Goal: Information Seeking & Learning: Learn about a topic

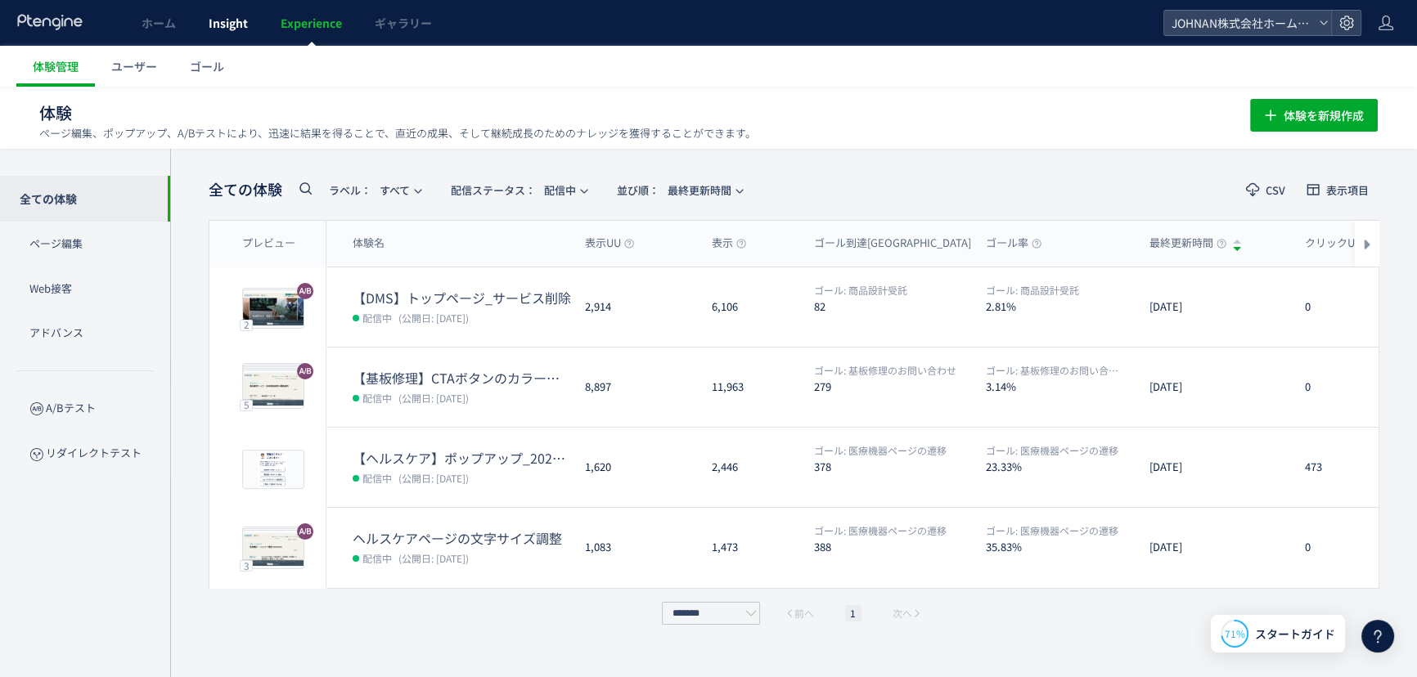
click at [225, 32] on link "Insight" at bounding box center [228, 23] width 72 height 46
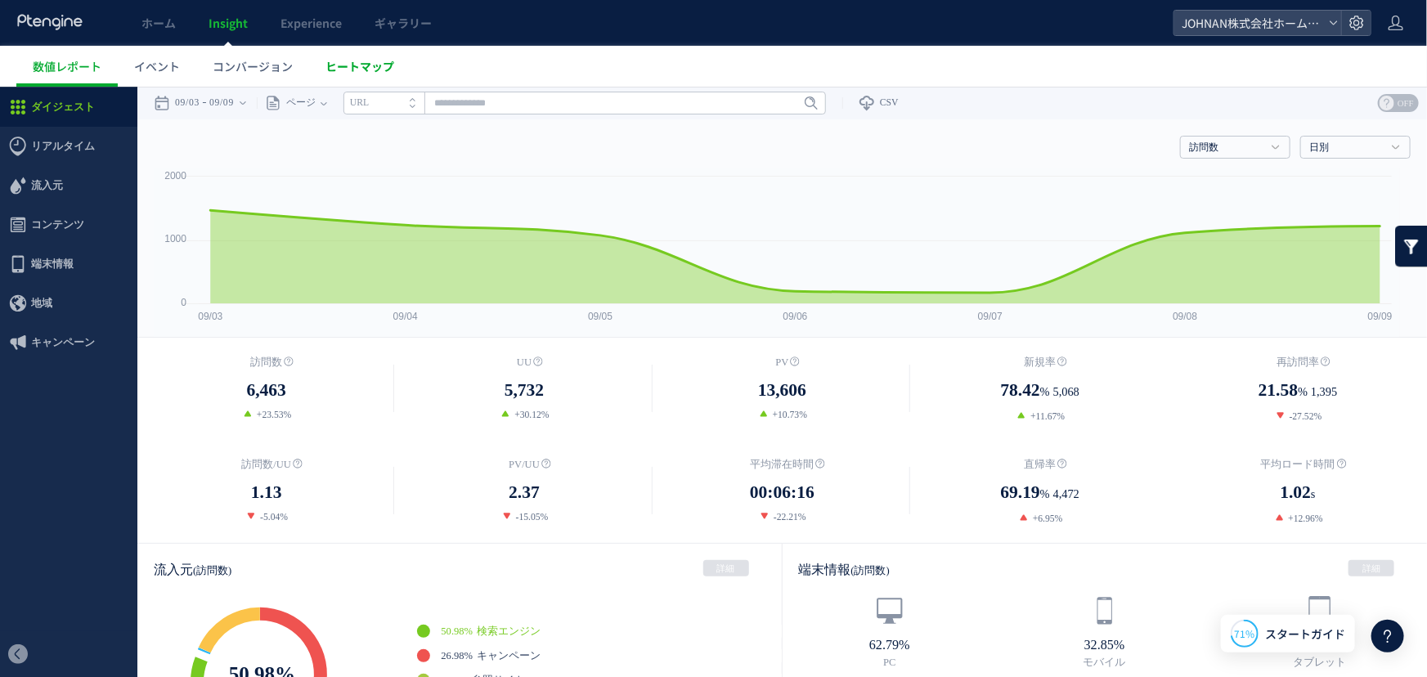
click at [353, 61] on span "ヒートマップ" at bounding box center [360, 66] width 69 height 16
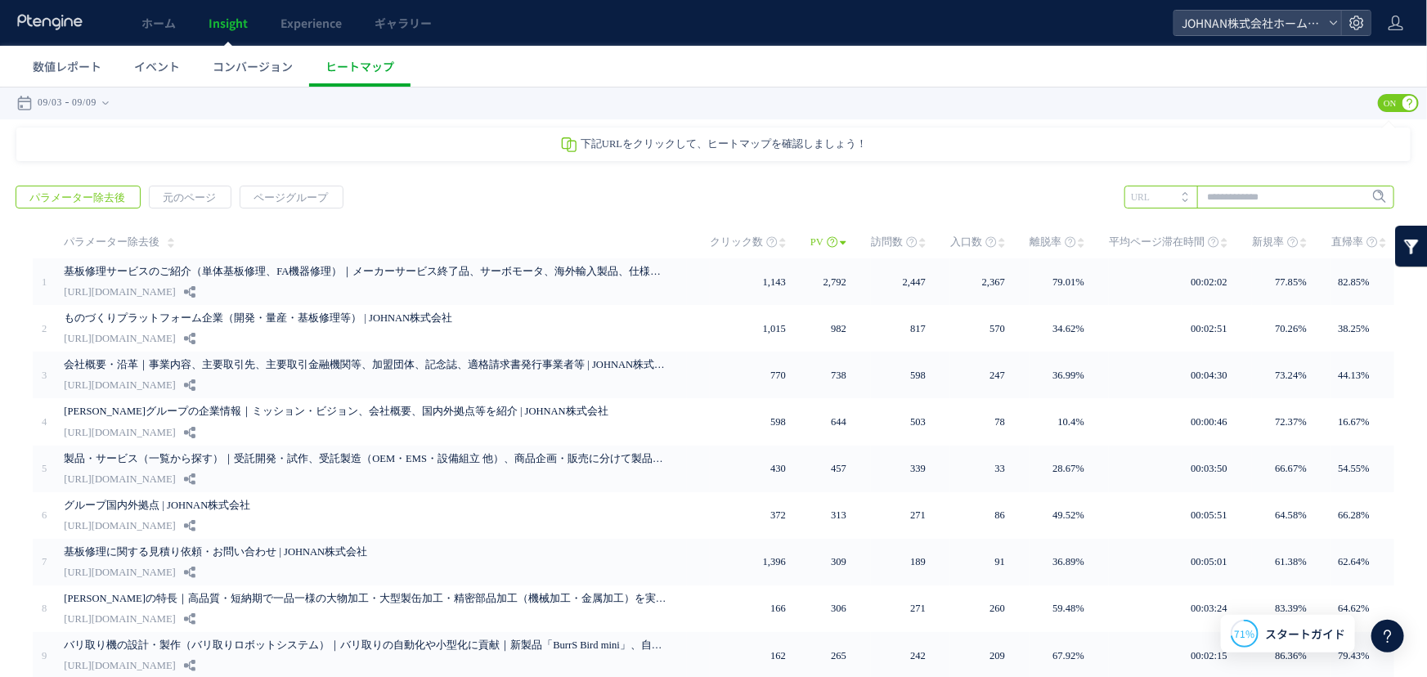
click at [1216, 194] on input "text" at bounding box center [1260, 196] width 270 height 23
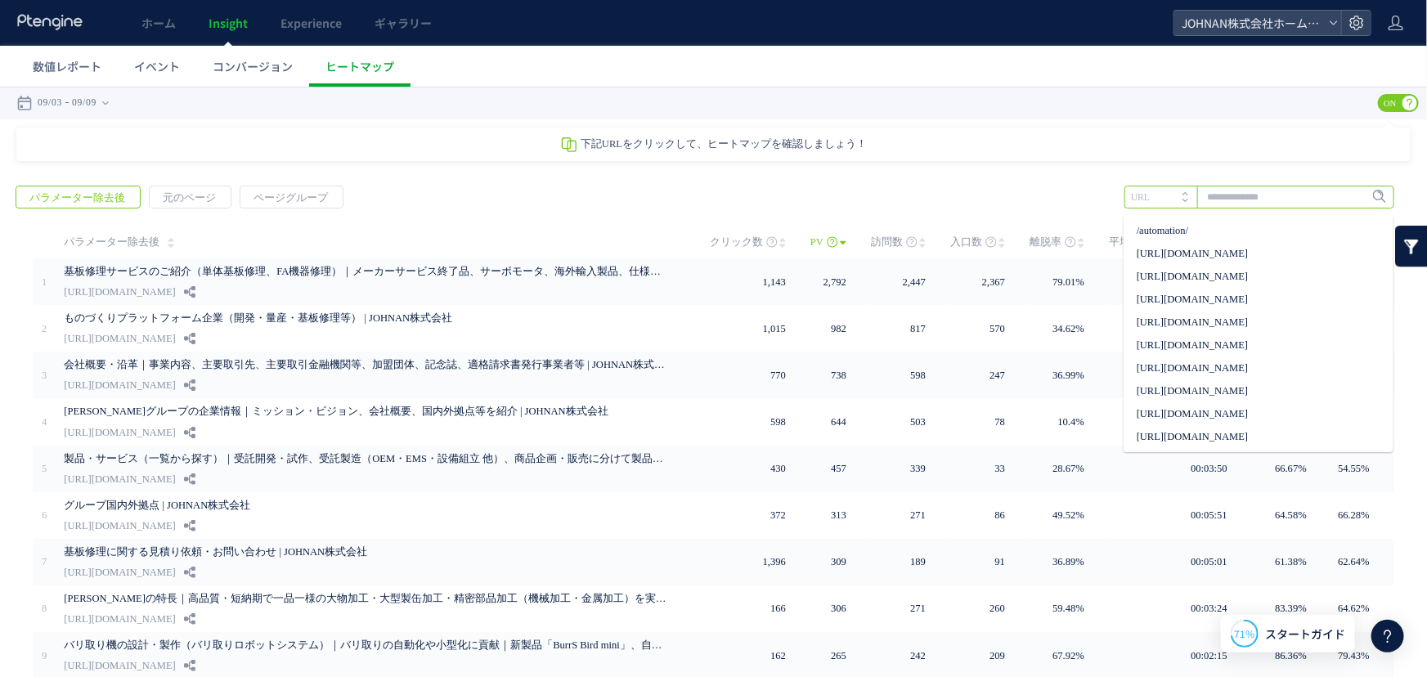
paste input "**********"
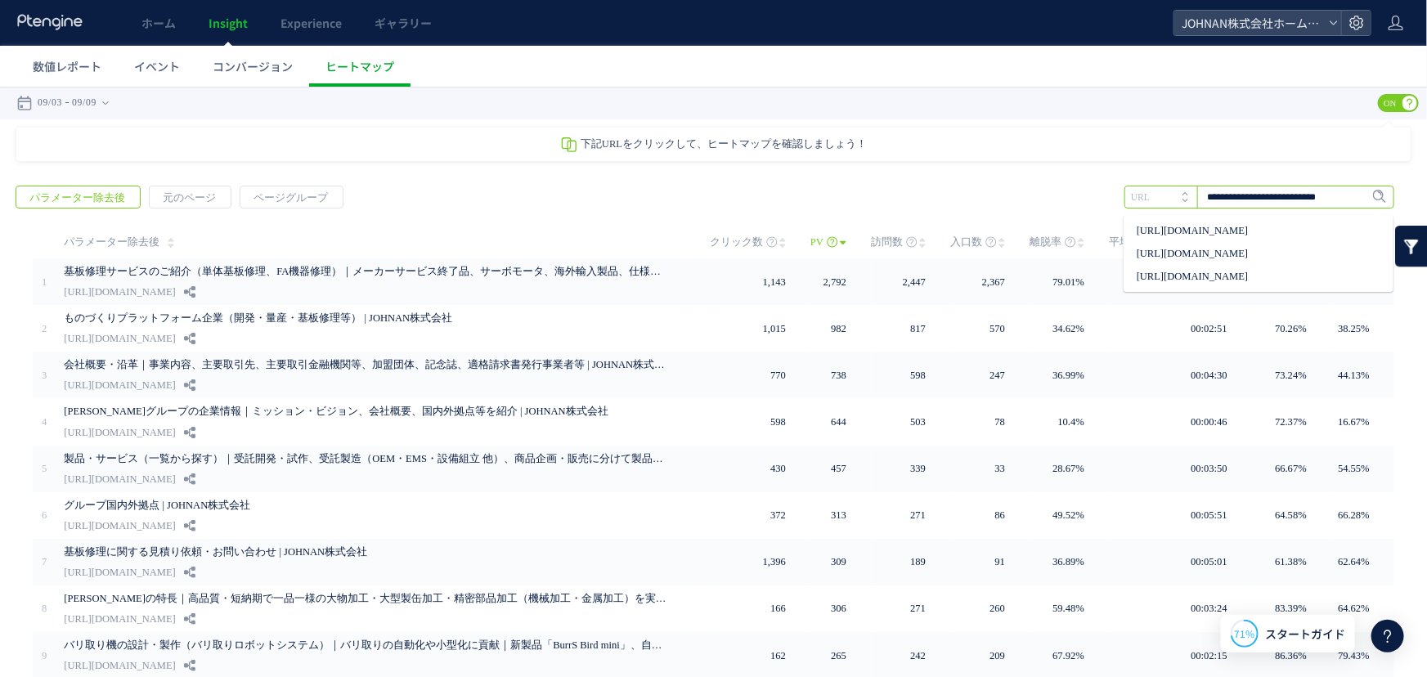
scroll to position [0, 15]
type input "**********"
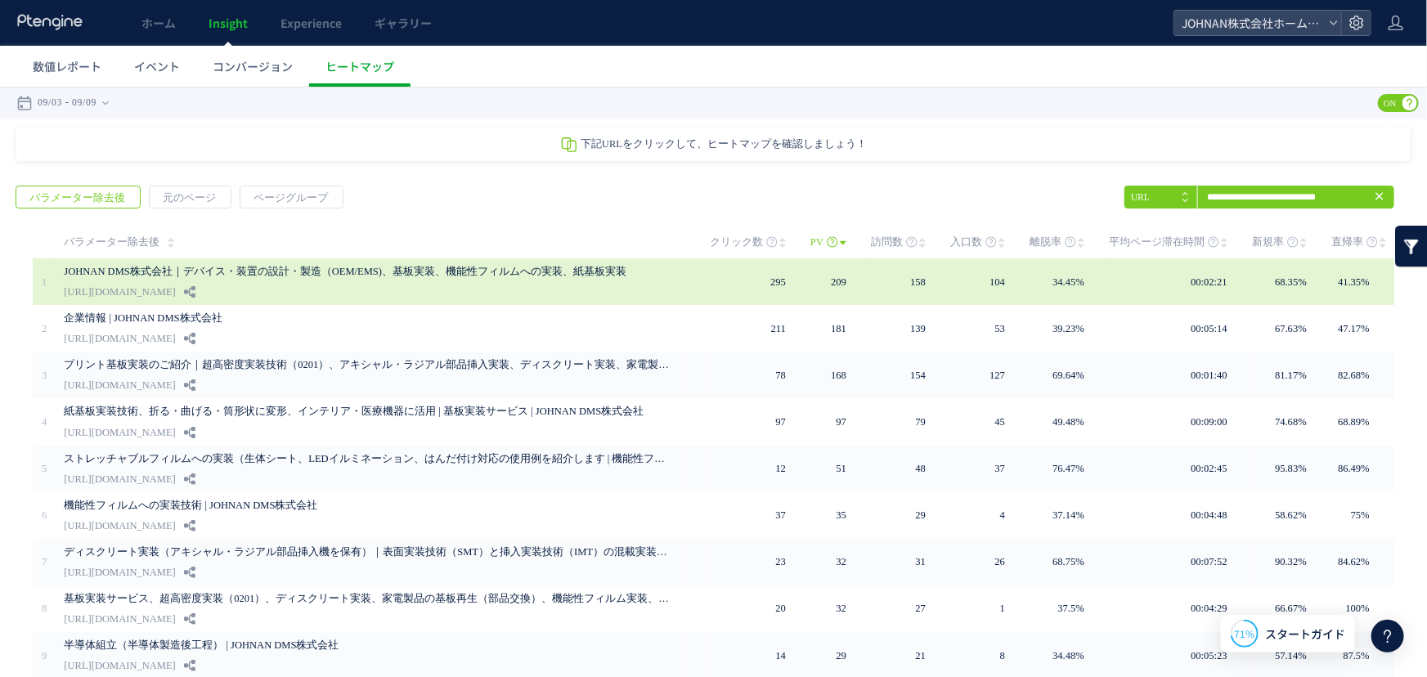
click at [657, 280] on link "JOHNAN DMS株式会社｜デバイス・装置の設計・製造（OEM/EMS)、基板実装、機能性フィルムへの実装、紙基板実装" at bounding box center [366, 271] width 605 height 20
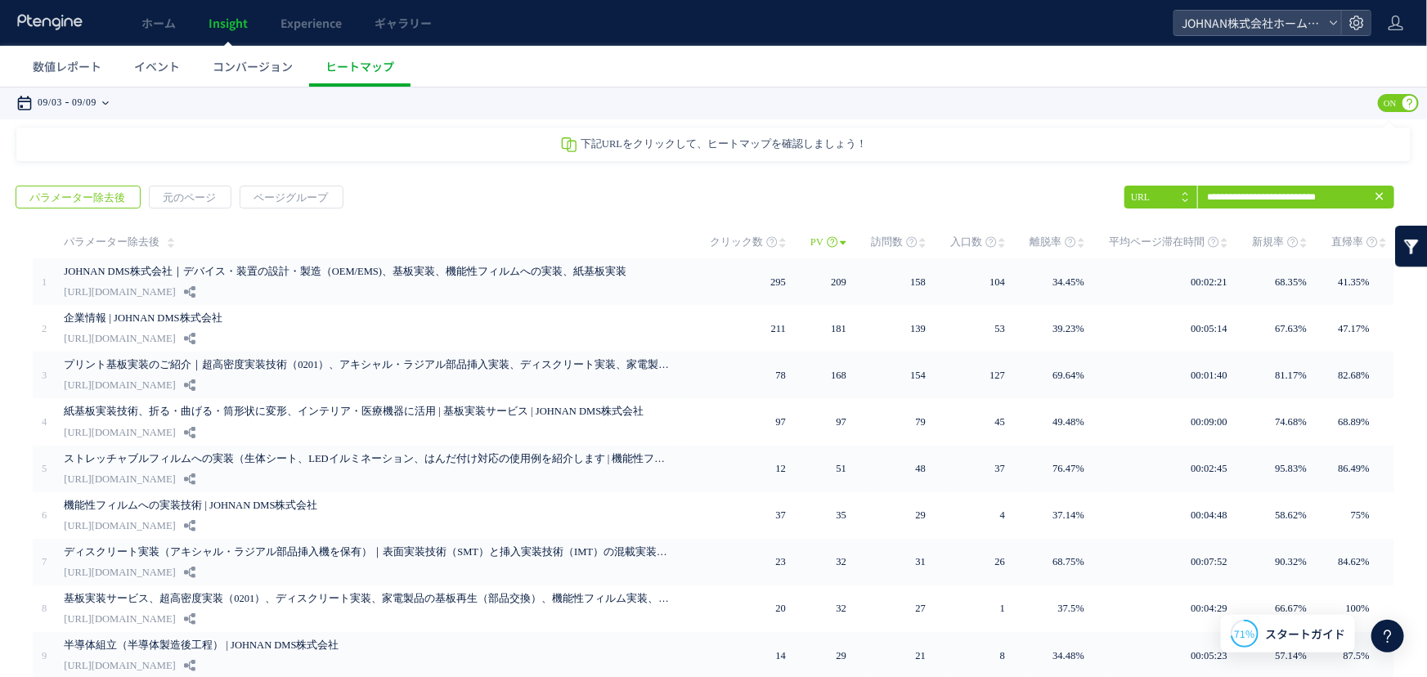
click at [62, 101] on time "09/03" at bounding box center [50, 102] width 25 height 33
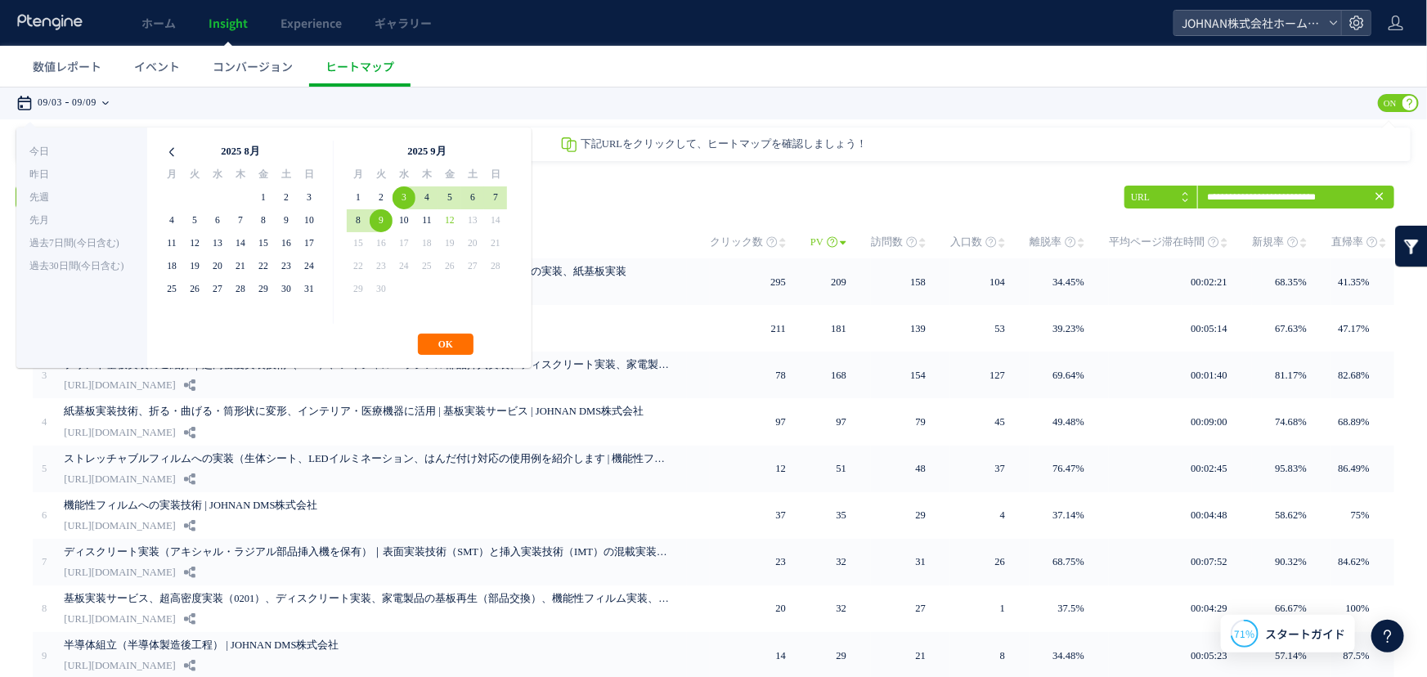
click at [168, 149] on icon at bounding box center [171, 151] width 23 height 23
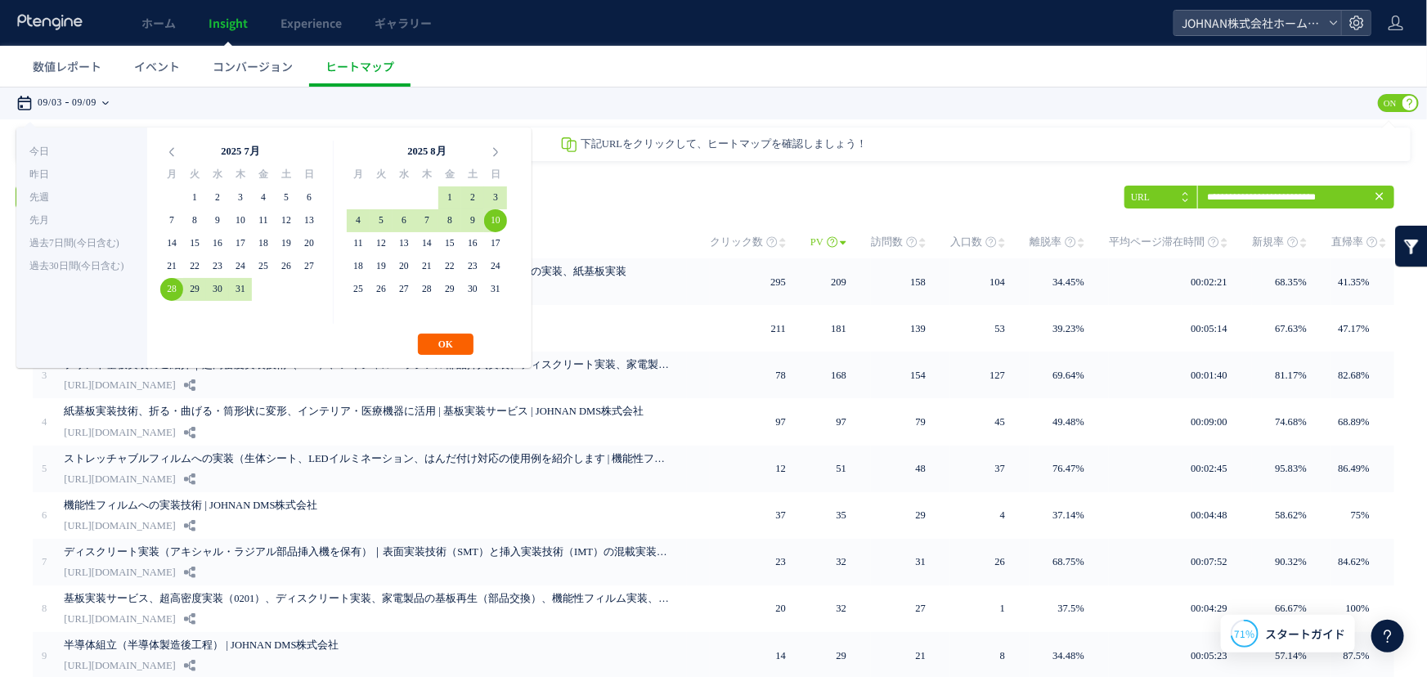
click at [443, 343] on button "OK" at bounding box center [446, 343] width 56 height 21
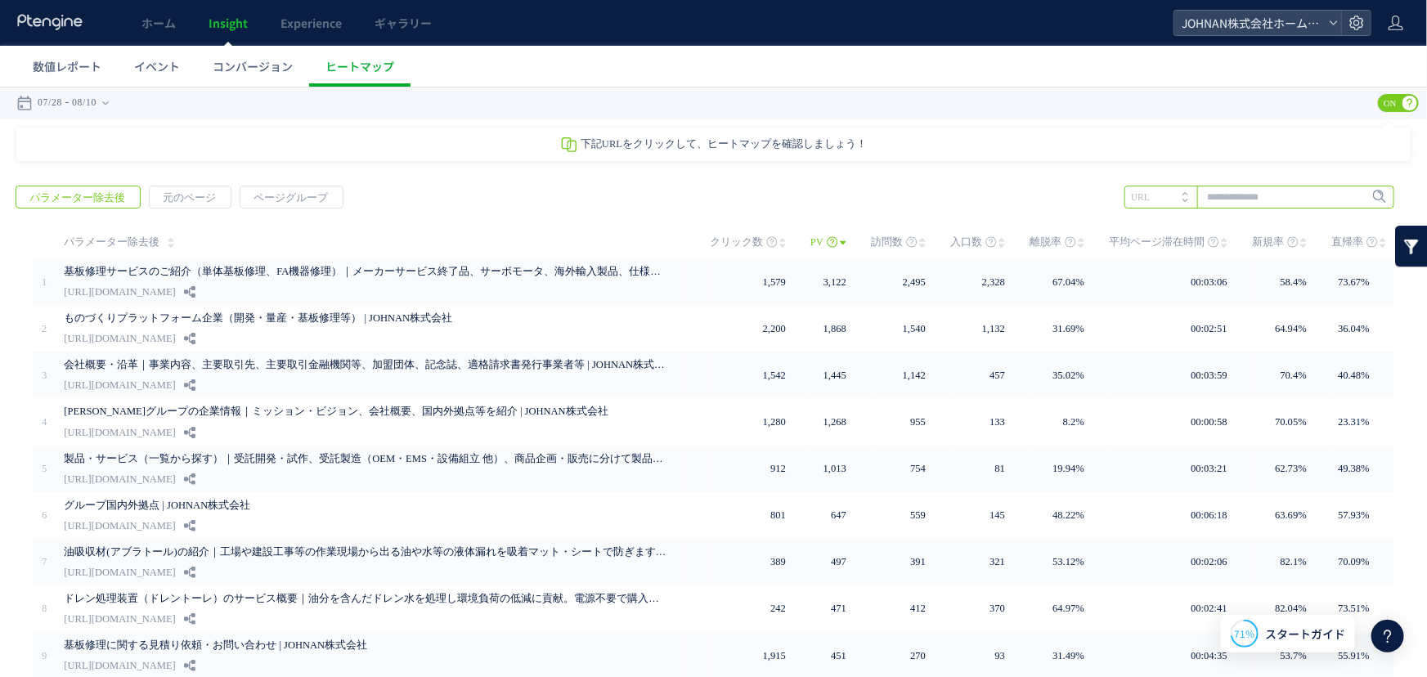
click at [1245, 188] on input "text" at bounding box center [1260, 196] width 270 height 23
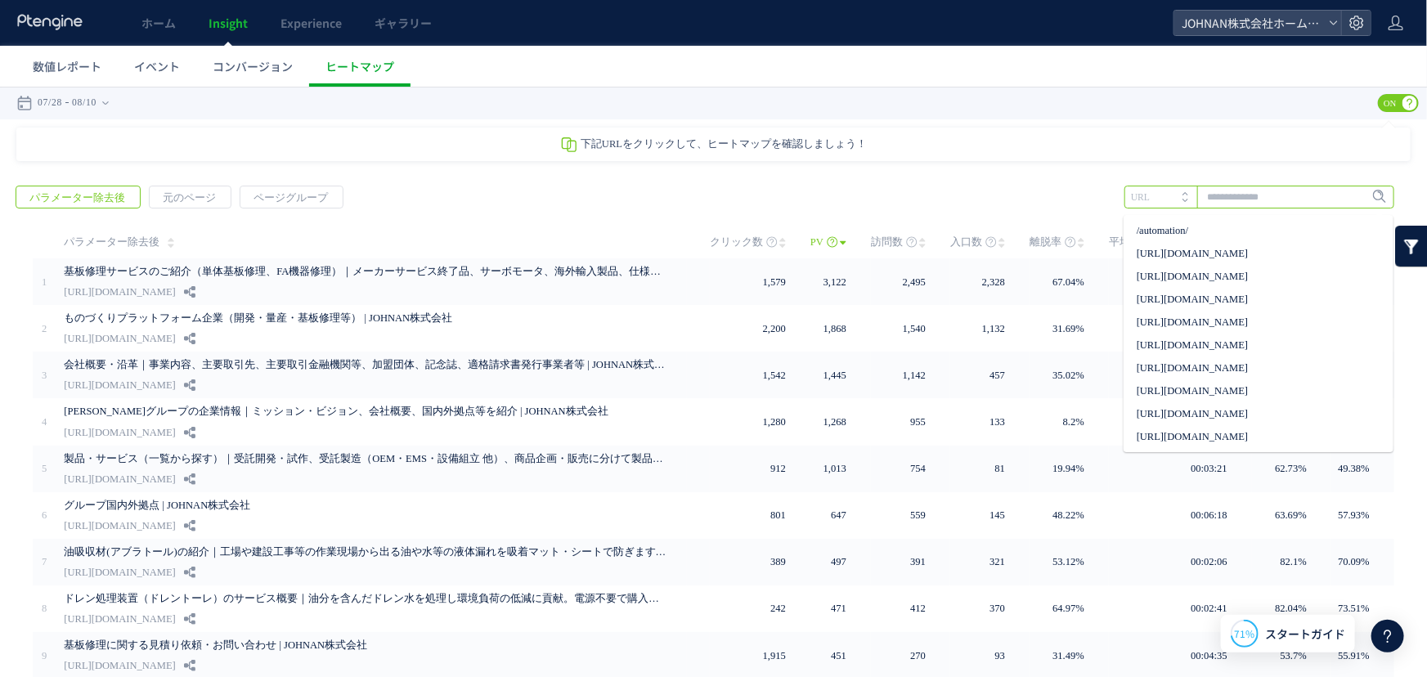
paste input "**********"
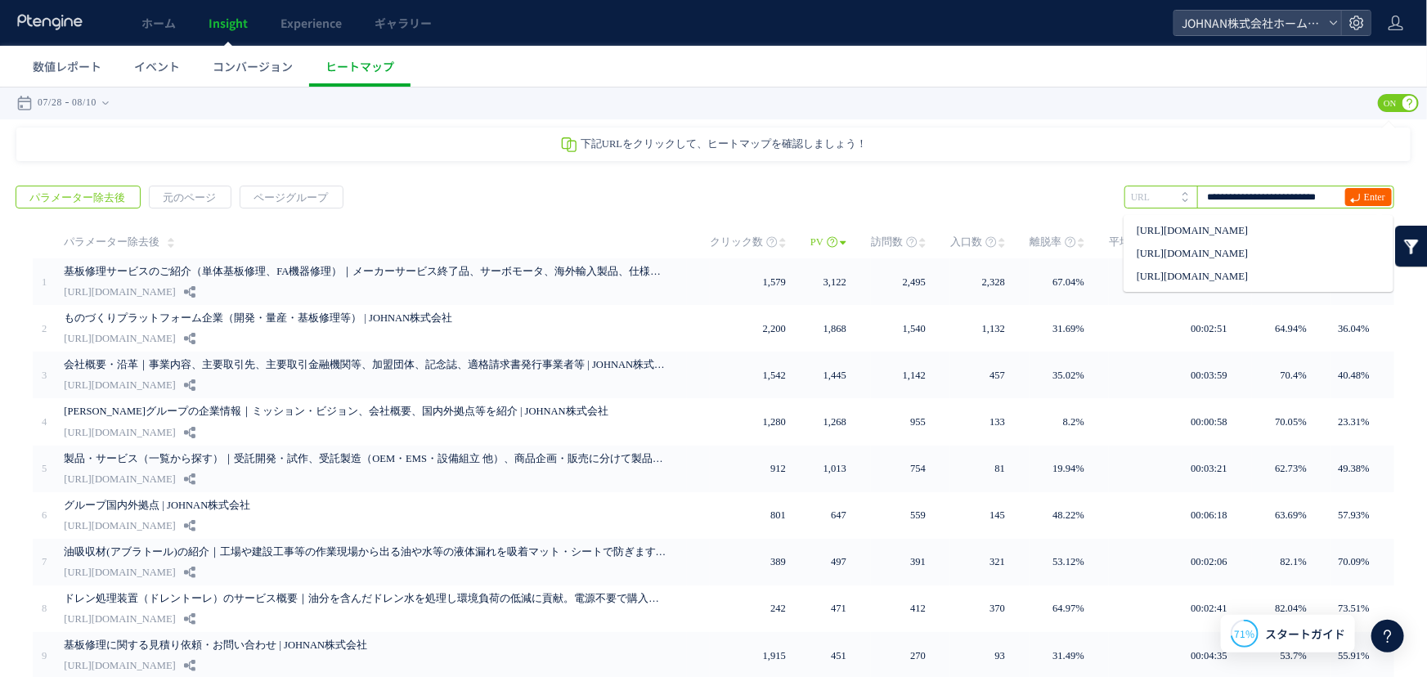
type input "**********"
click at [1364, 195] on span "Enter" at bounding box center [1374, 196] width 21 height 18
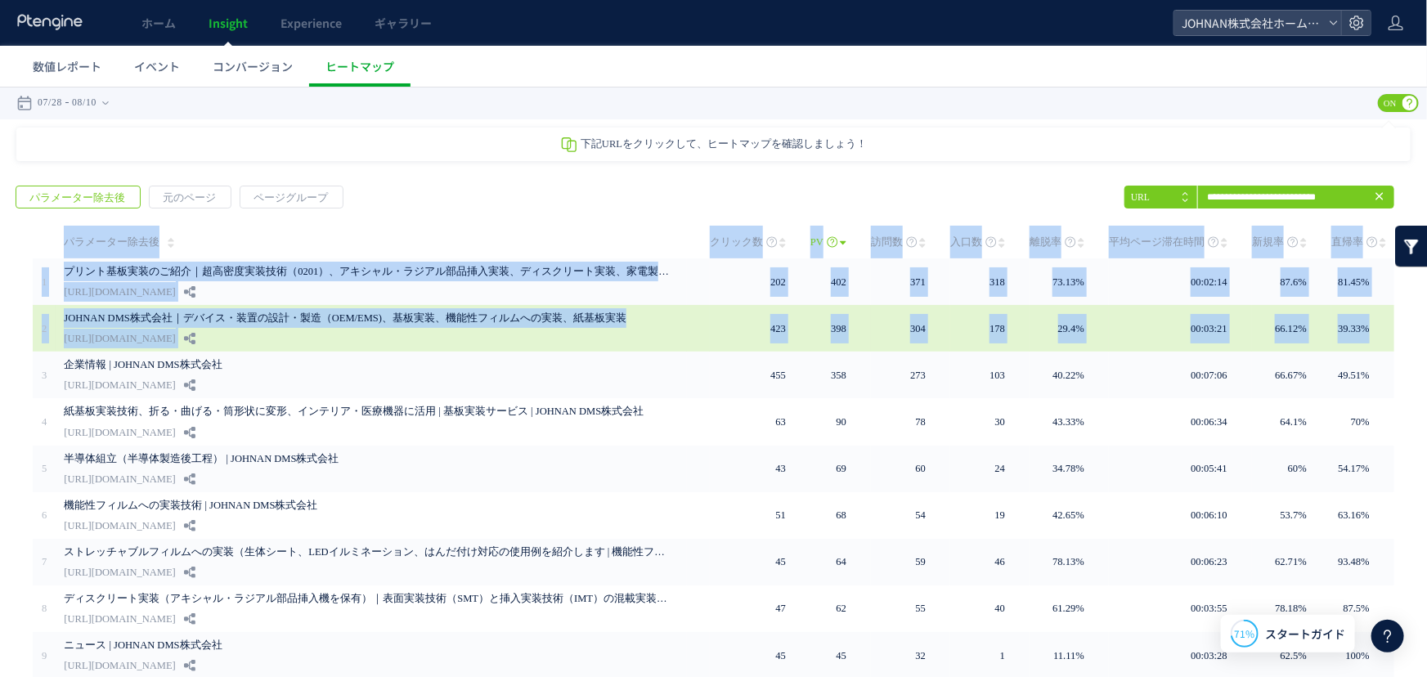
drag, startPoint x: 29, startPoint y: 314, endPoint x: 1380, endPoint y: 315, distance: 1351.4
click at [1380, 315] on div "PV" at bounding box center [713, 475] width 1395 height 500
copy div "loremipsu dolor SI ame con adi elitseddo eiu tem 4 incididuntut｜laboreet（3231）、…"
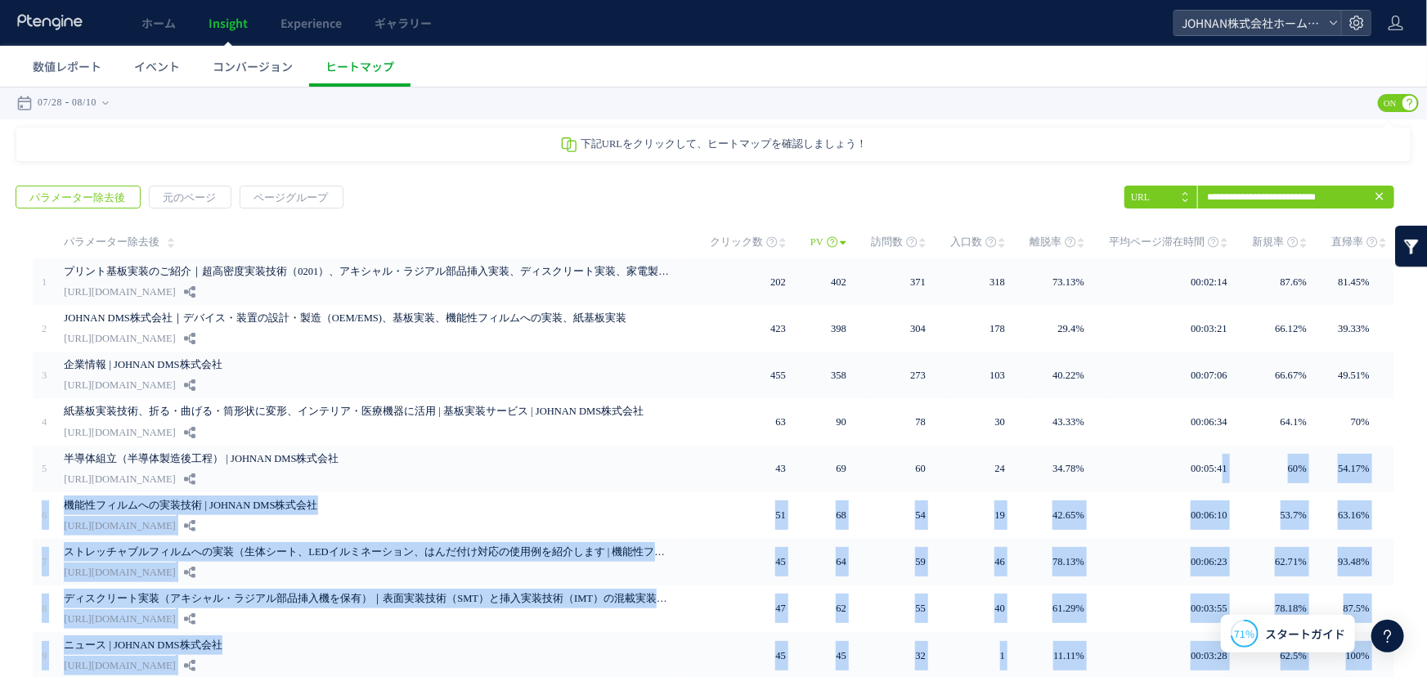
scroll to position [114, 0]
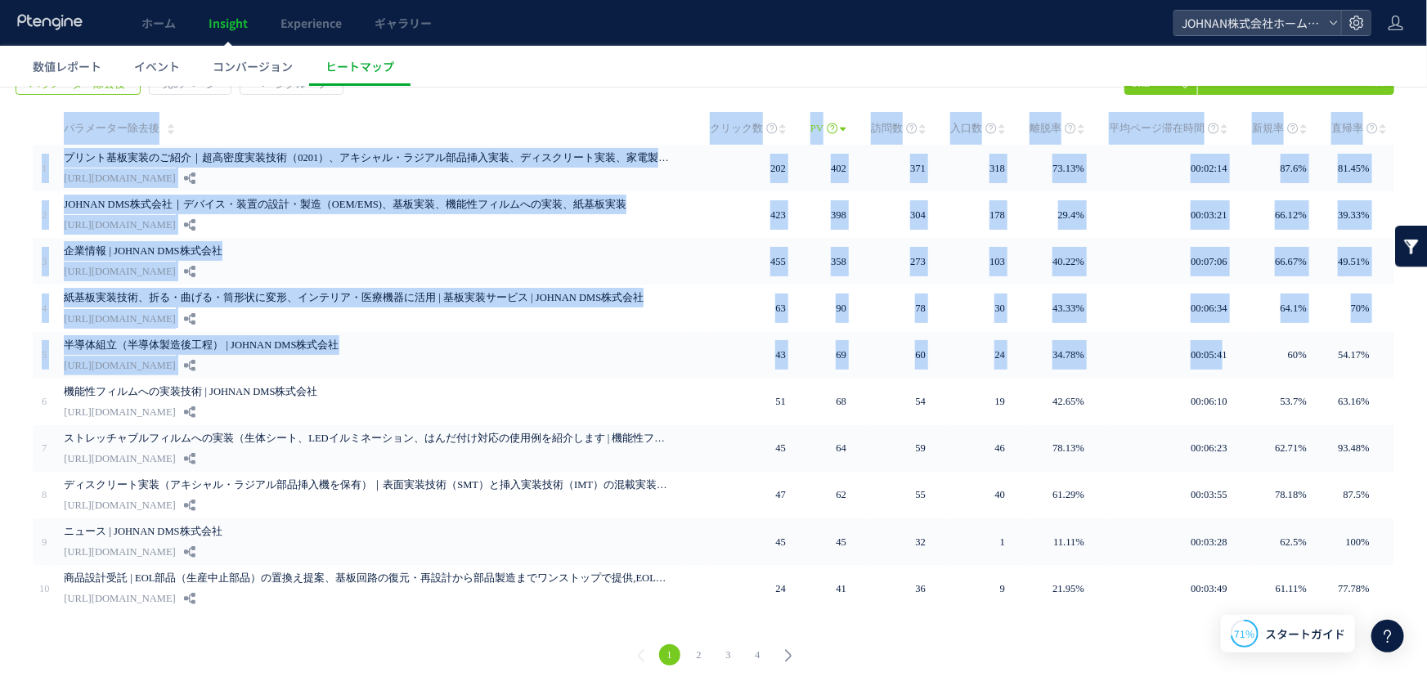
drag, startPoint x: 851, startPoint y: 711, endPoint x: 943, endPoint y: 703, distance: 92.8
click at [943, 677] on html ".cls-1 { fill-rule: evenodd; } .cls-1 { fill: #ececec; } .cls-2 { fill: #929292…" at bounding box center [713, 329] width 1427 height 714
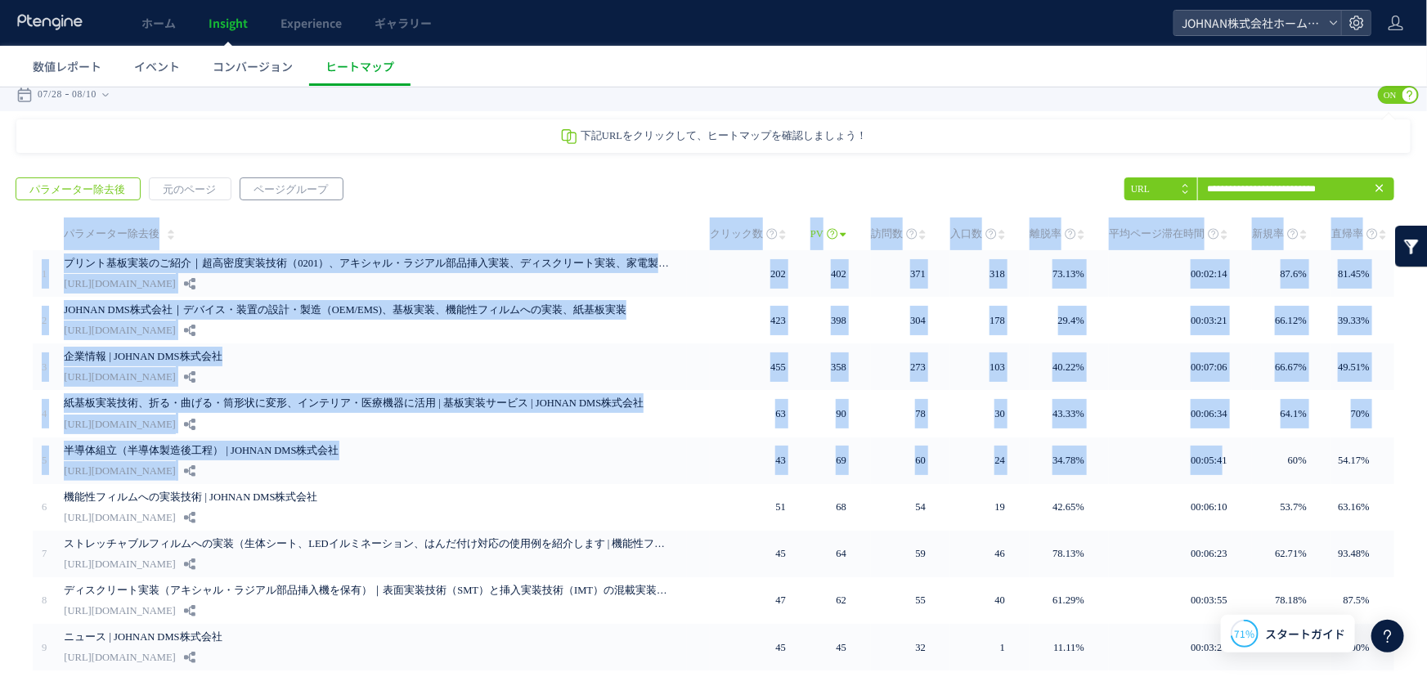
scroll to position [0, 0]
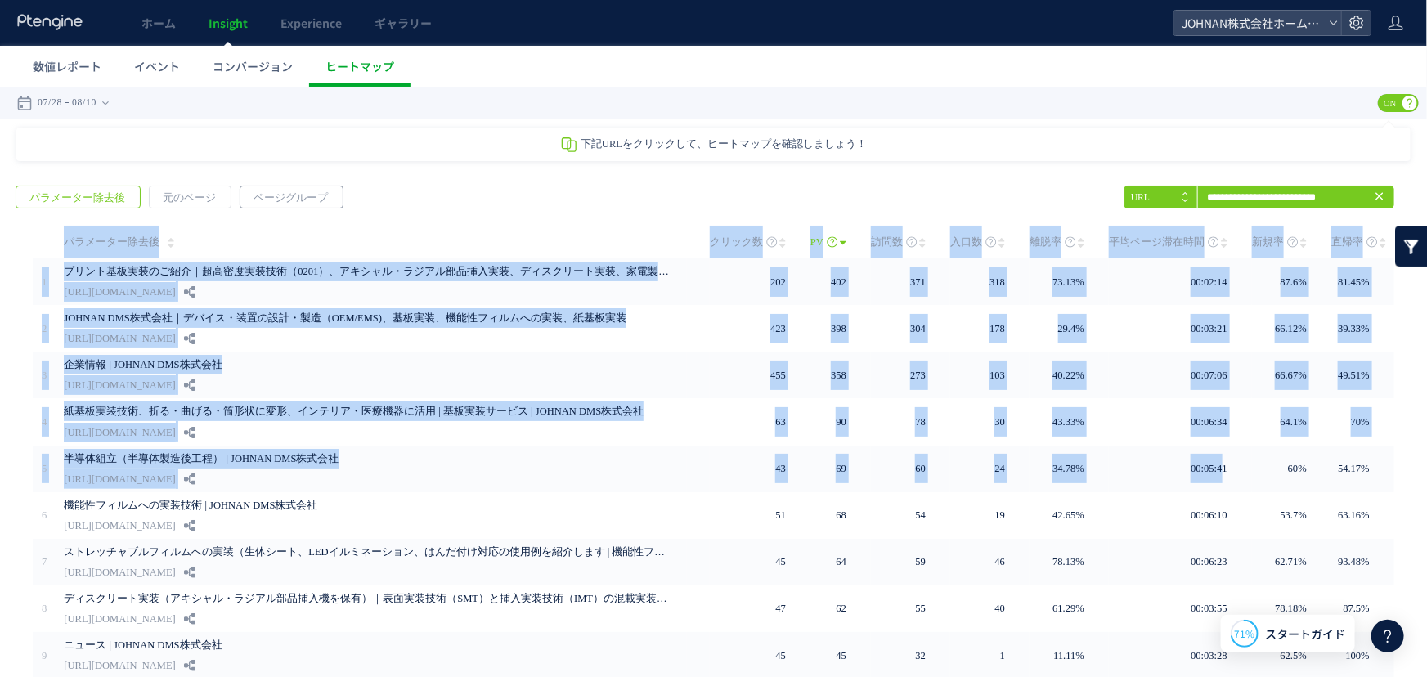
click at [322, 194] on span "ページグループ" at bounding box center [291, 197] width 101 height 23
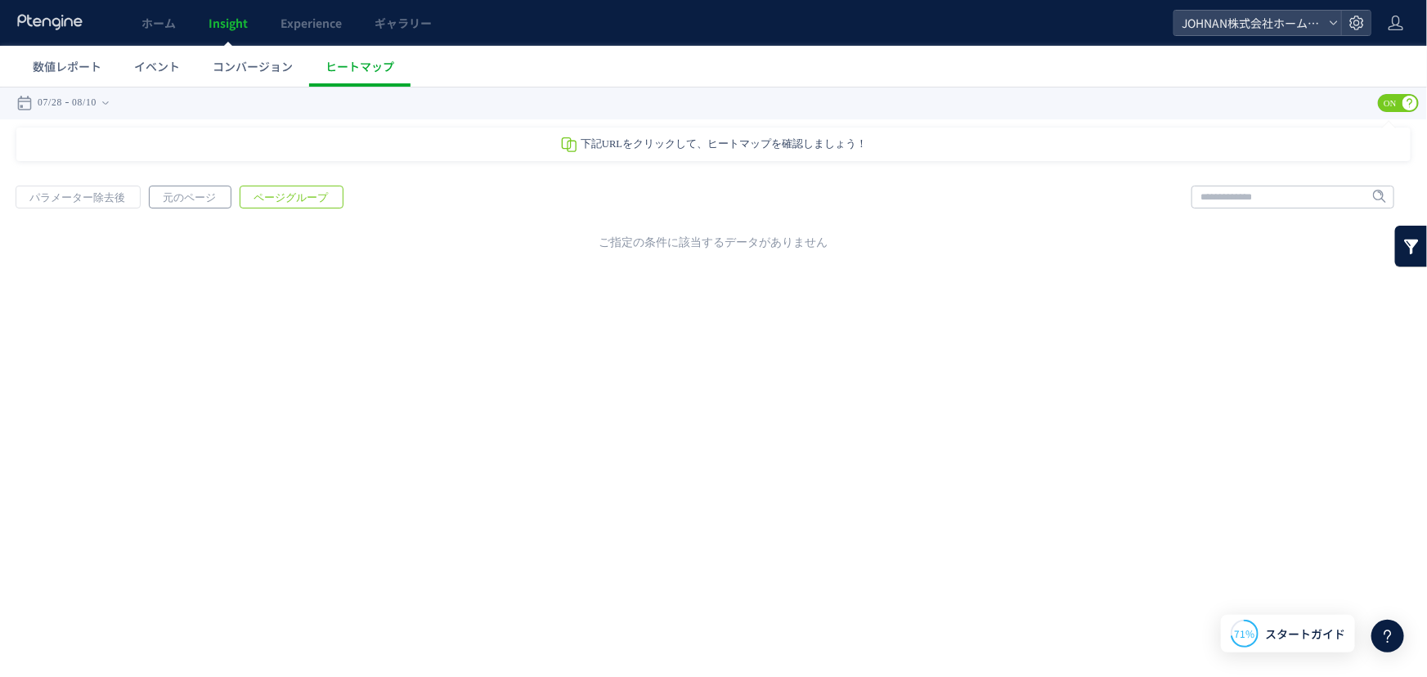
click at [197, 195] on span "元のページ" at bounding box center [189, 197] width 79 height 23
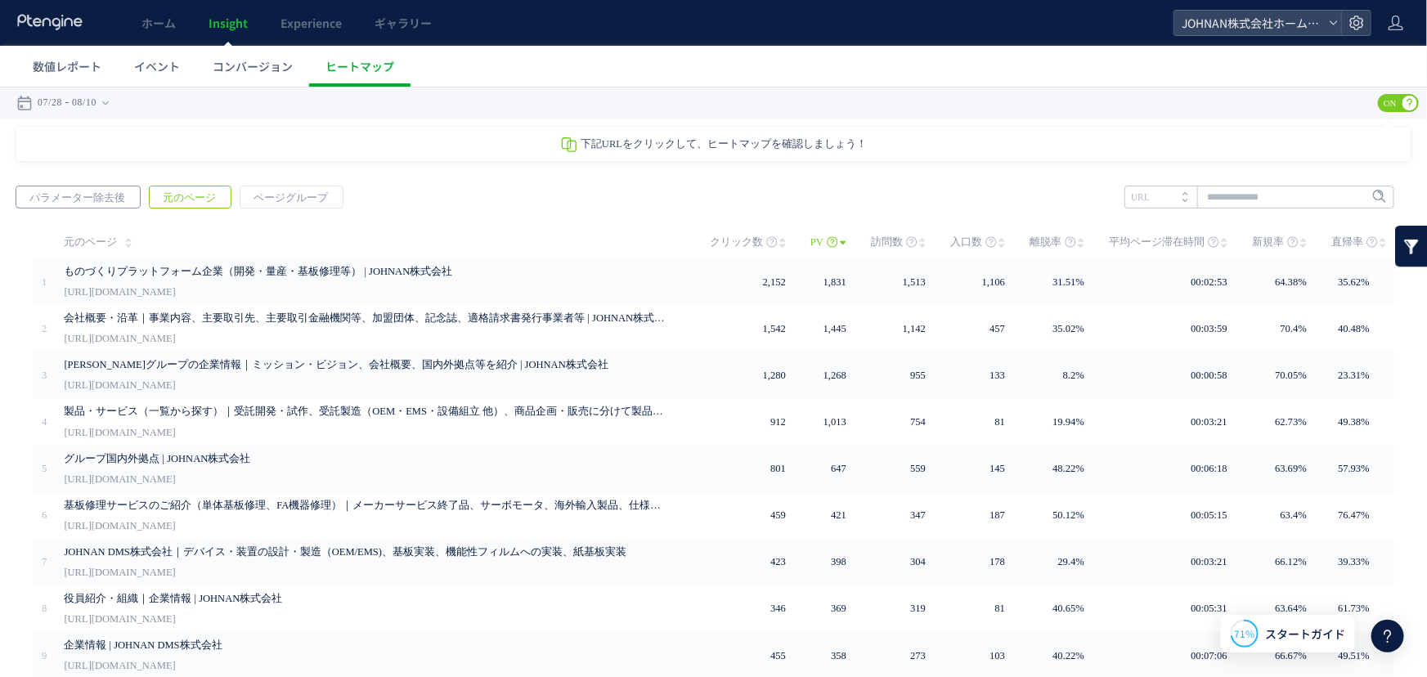
click at [89, 197] on span "パラメーター除去後" at bounding box center [77, 197] width 122 height 23
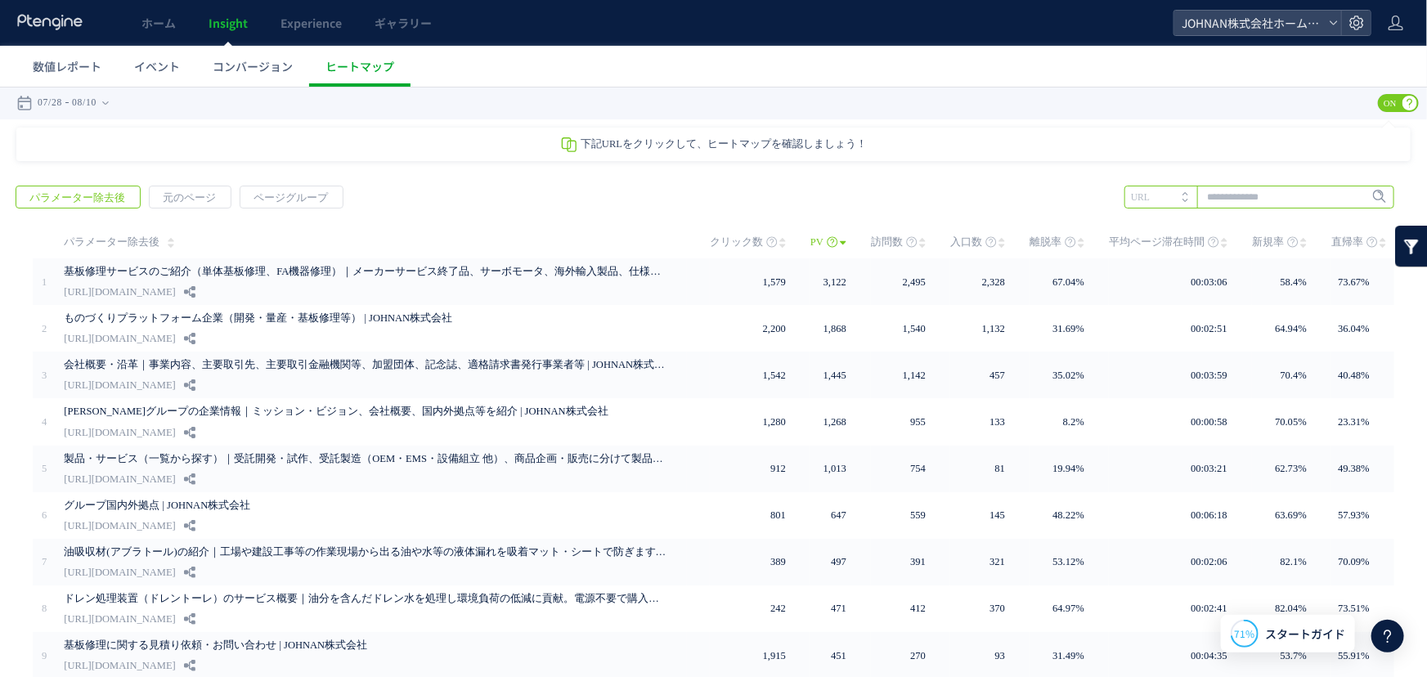
click at [1239, 200] on input "text" at bounding box center [1260, 196] width 270 height 23
paste input "**********"
click at [1239, 200] on input "**********" at bounding box center [1260, 196] width 270 height 23
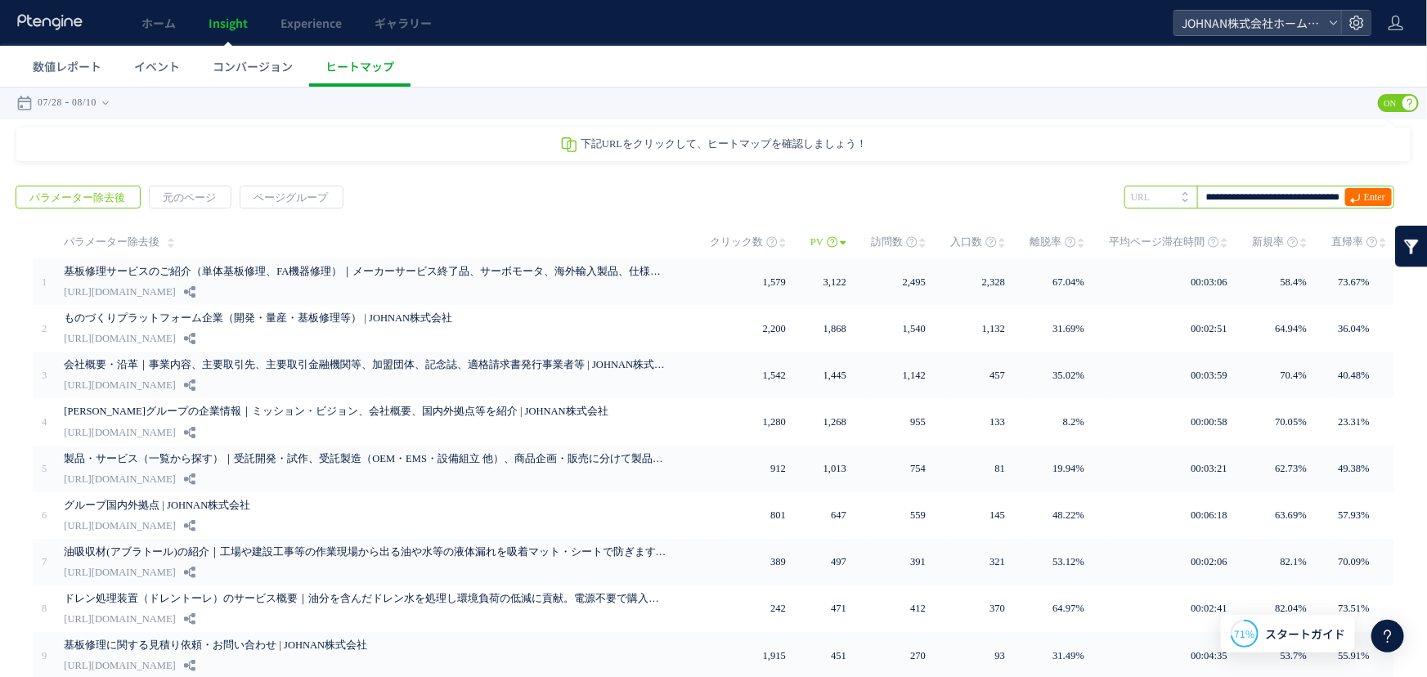
type input "**********"
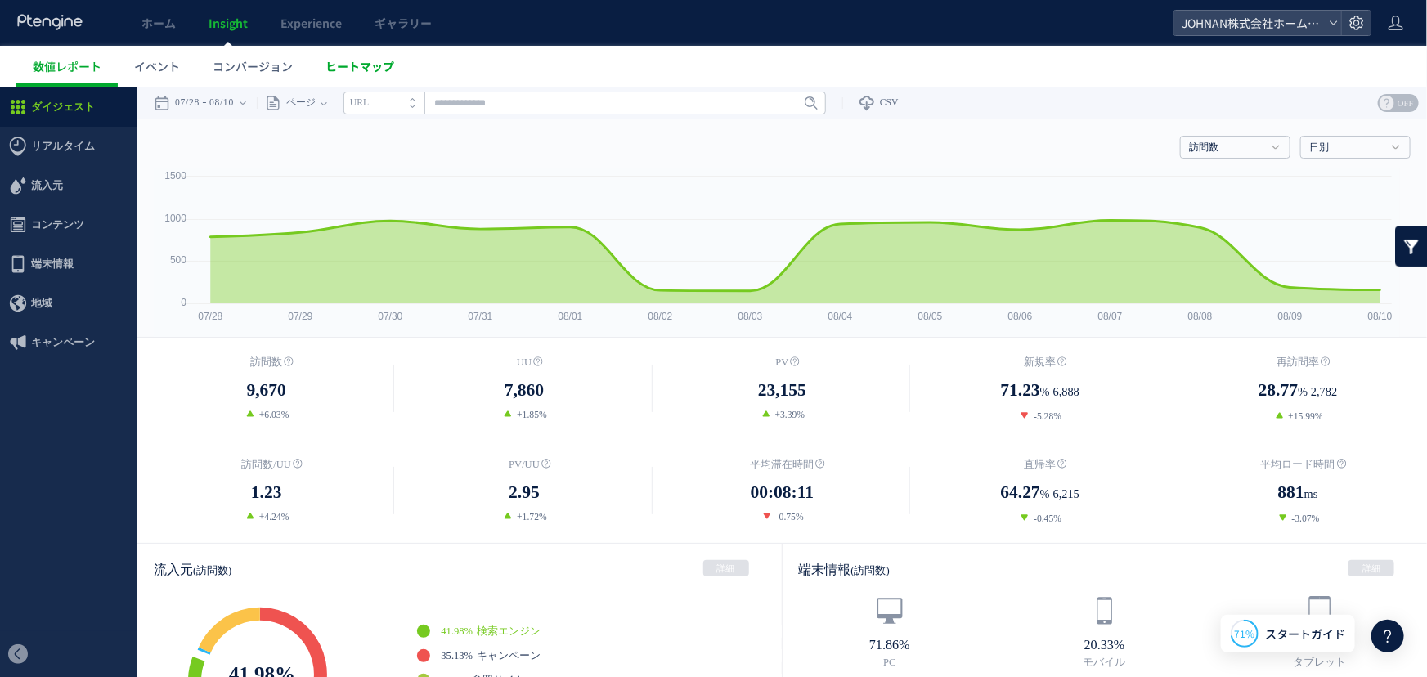
click at [383, 58] on span "ヒートマップ" at bounding box center [360, 66] width 69 height 16
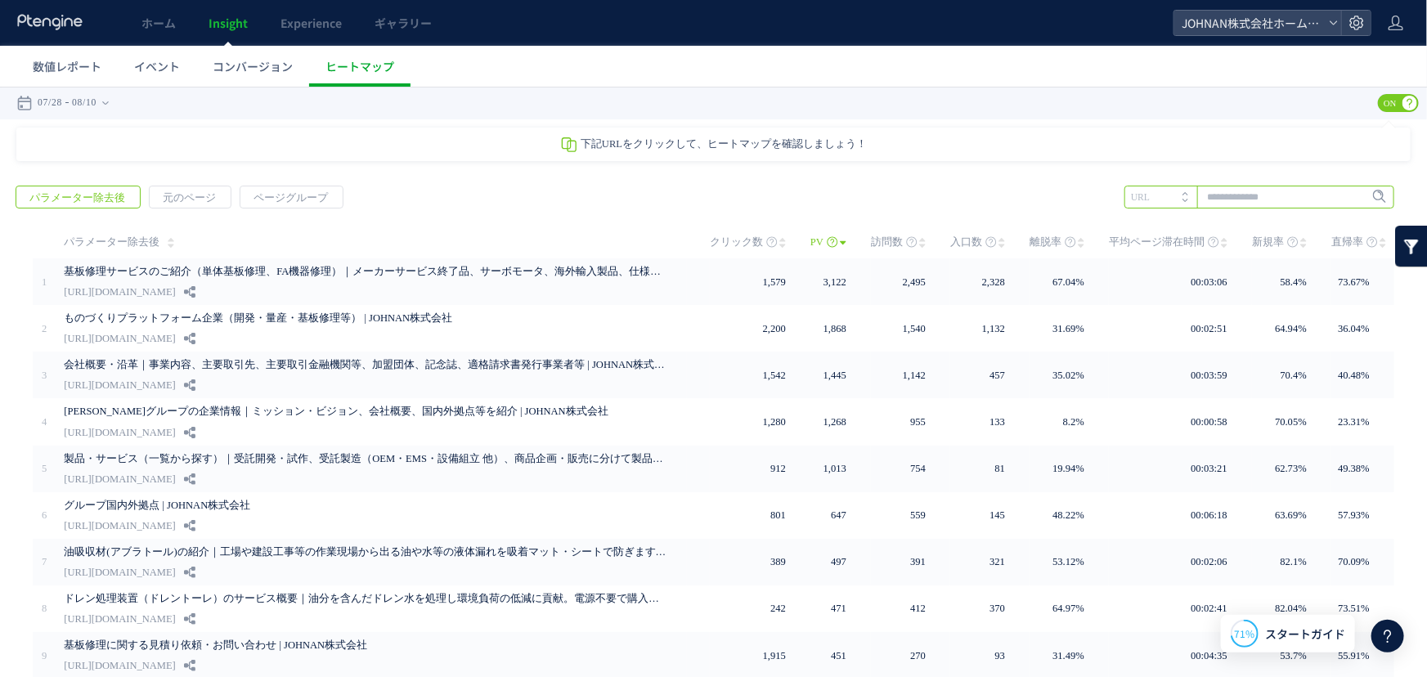
click at [1237, 196] on input "text" at bounding box center [1260, 196] width 270 height 23
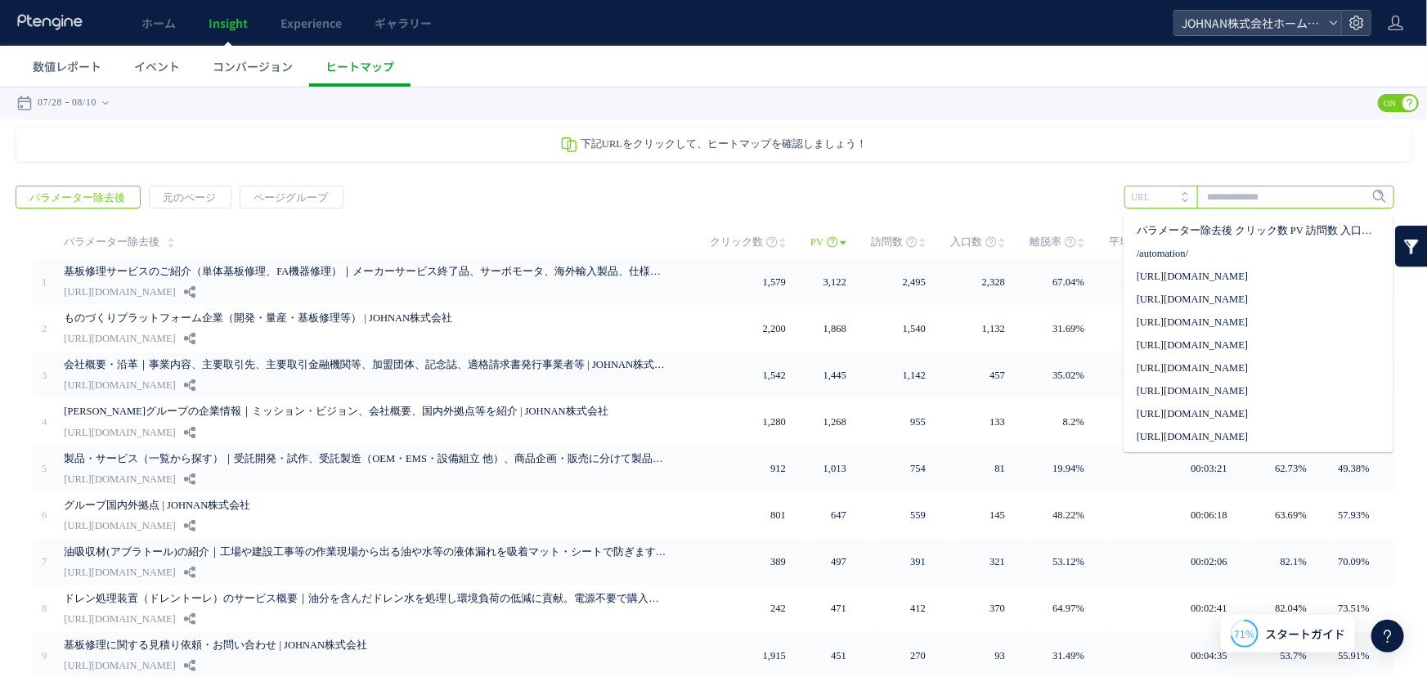
paste input "**********"
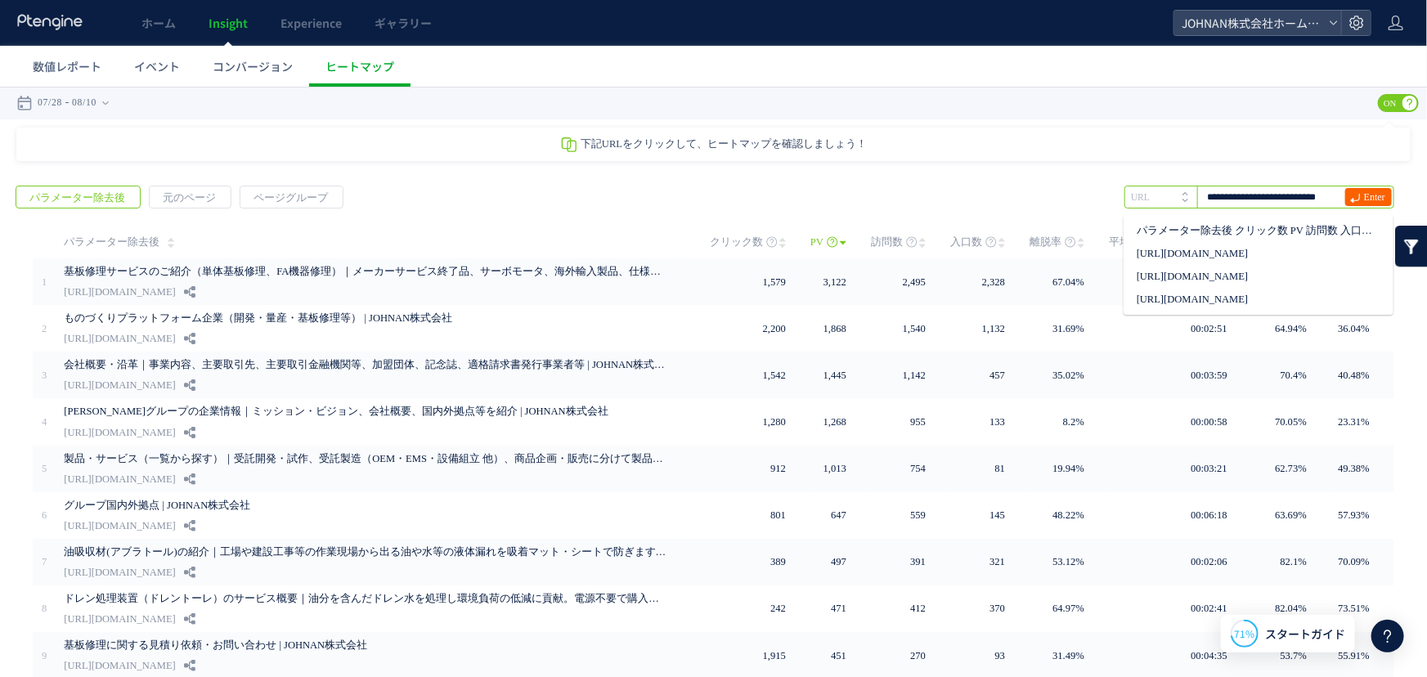
type input "**********"
click at [1364, 200] on span "Enter" at bounding box center [1374, 196] width 21 height 18
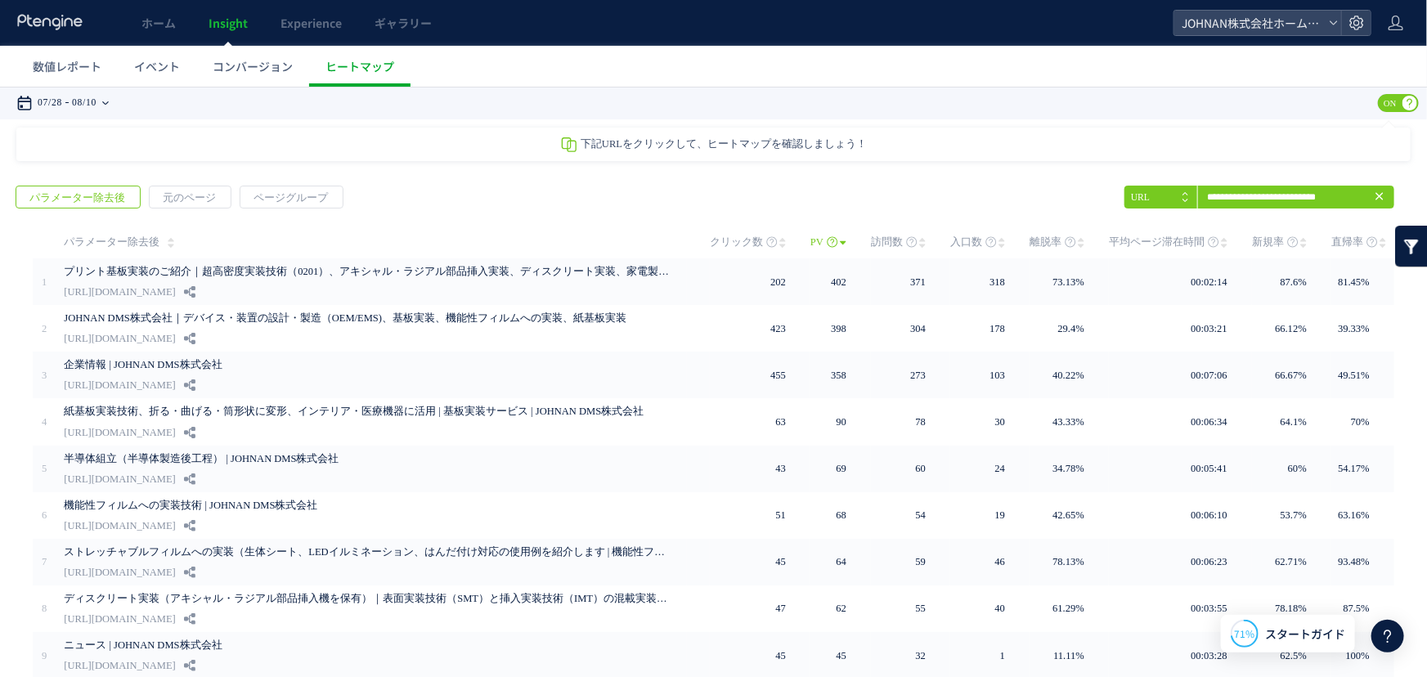
click at [109, 97] on icon at bounding box center [105, 102] width 7 height 33
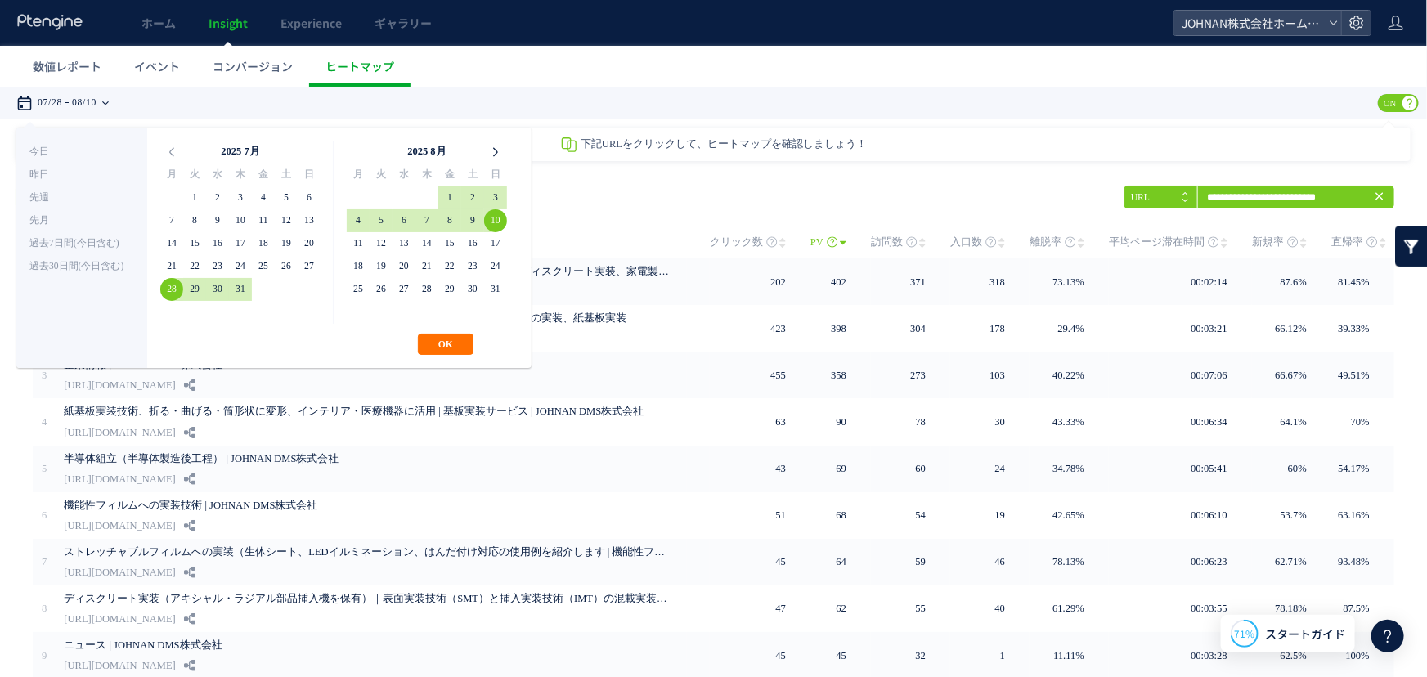
click at [499, 155] on icon at bounding box center [495, 151] width 23 height 23
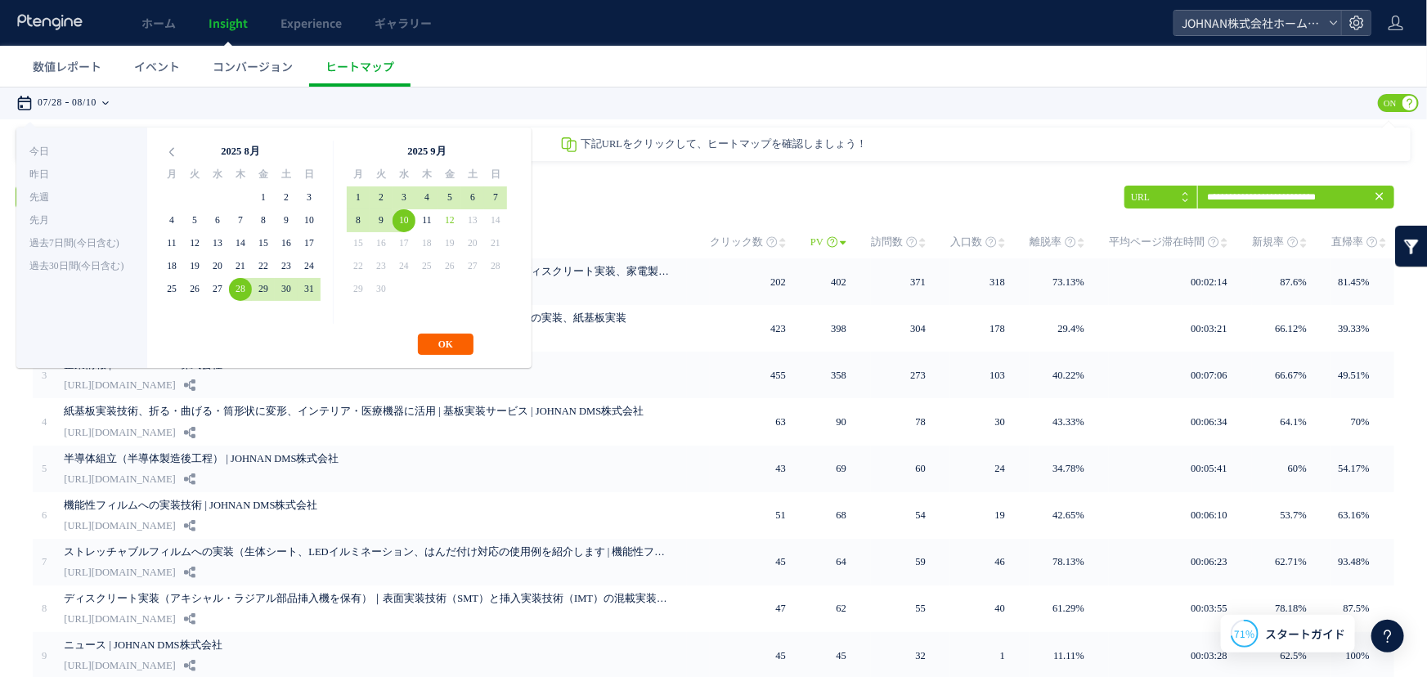
click at [451, 348] on button "OK" at bounding box center [446, 343] width 56 height 21
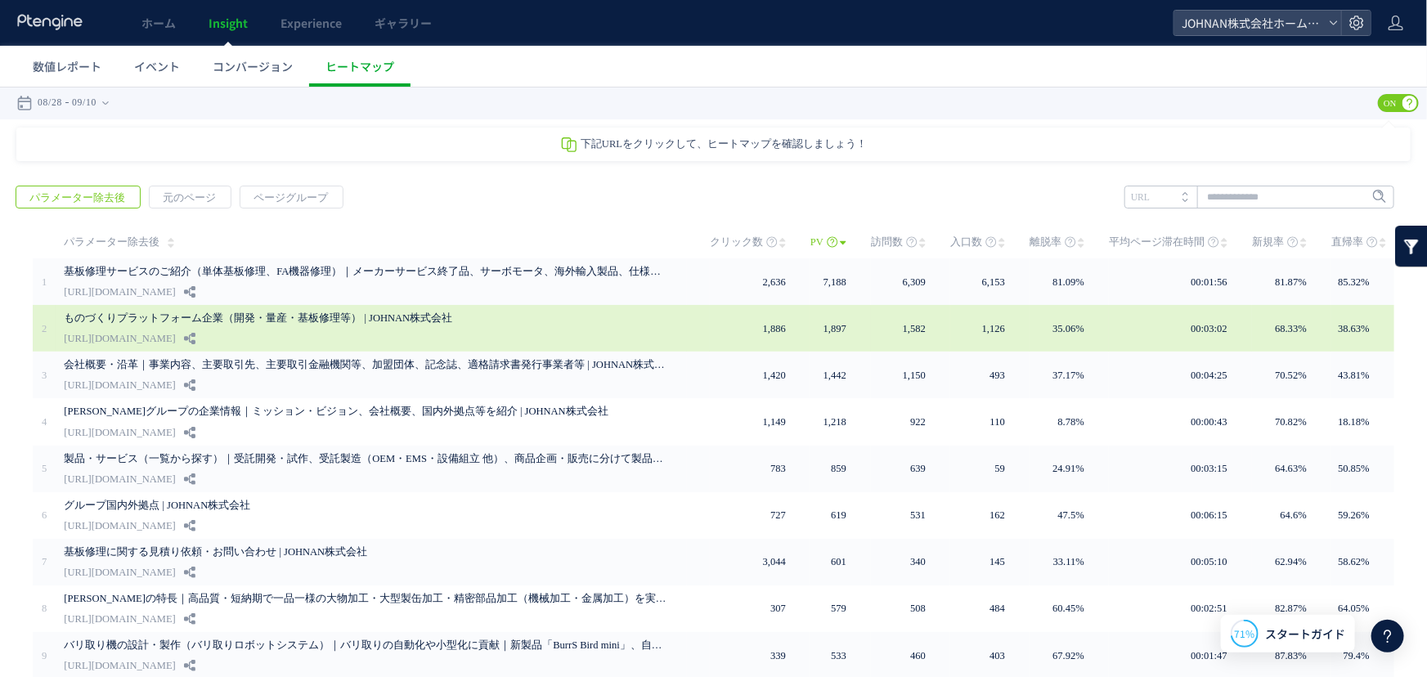
drag, startPoint x: 13, startPoint y: 305, endPoint x: 160, endPoint y: 335, distance: 149.4
click at [164, 334] on div "戻る パラメーター除去後 元のページ ページグループ 実装" at bounding box center [713, 485] width 1427 height 632
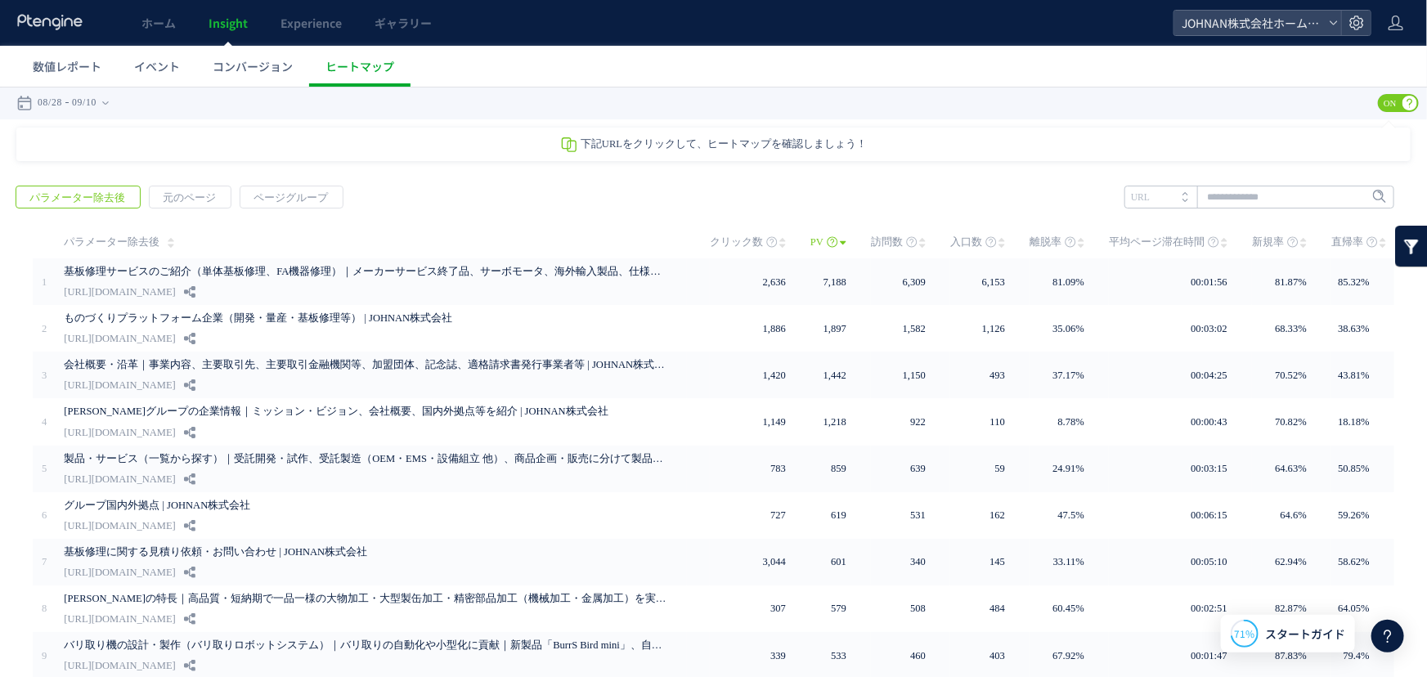
click at [13, 329] on div "戻る パラメーター除去後 元のページ ページグループ 実装" at bounding box center [713, 485] width 1427 height 632
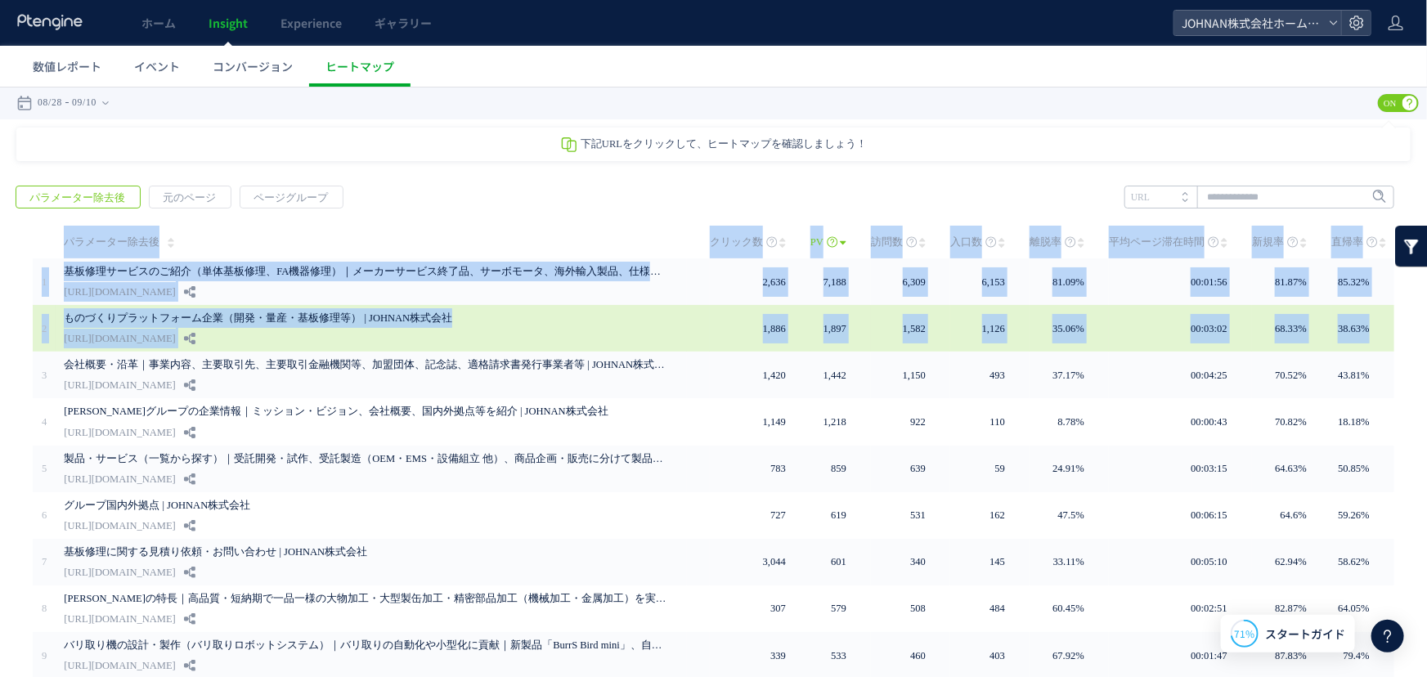
drag, startPoint x: 24, startPoint y: 321, endPoint x: 1378, endPoint y: 334, distance: 1353.9
click at [1378, 334] on div "PV" at bounding box center [713, 475] width 1395 height 500
copy div "loremipsu dolor SI ame con adi elitseddo eiu tem 6 incididuntut（labore、ETdolo）｜…"
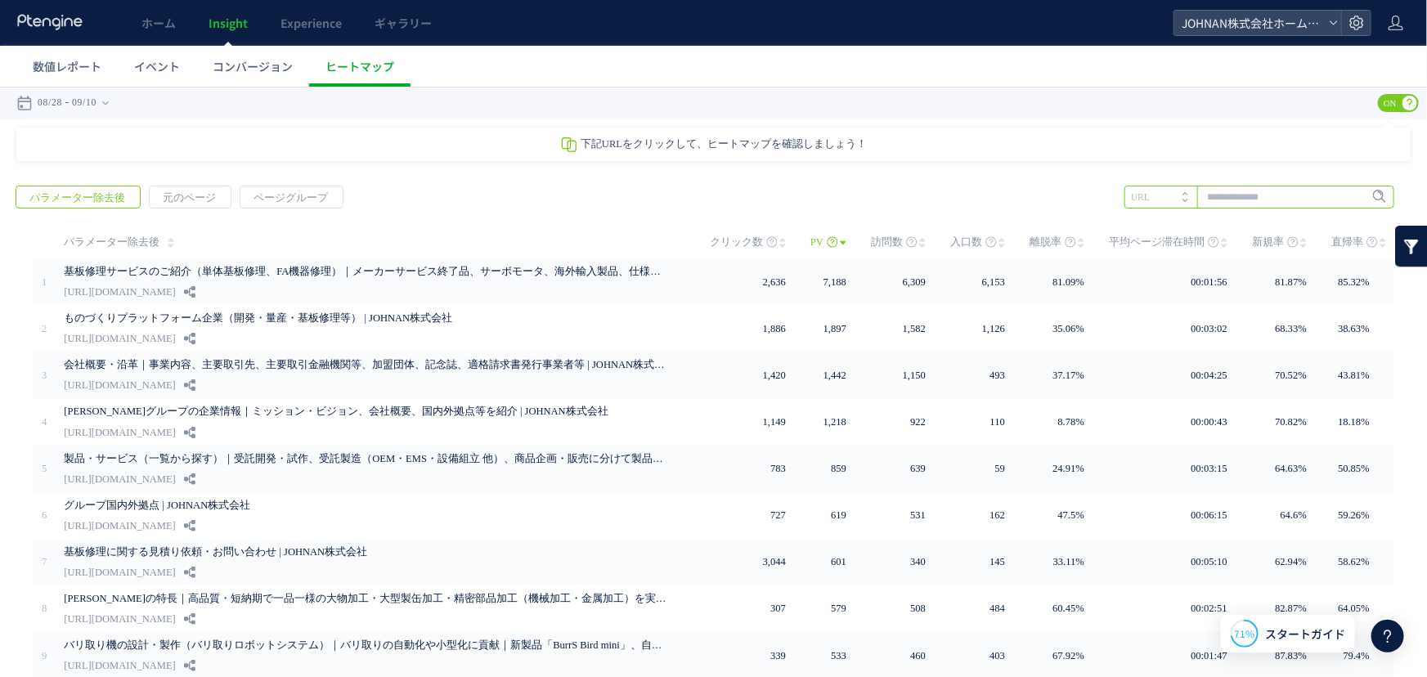
click at [1314, 201] on input "text" at bounding box center [1260, 196] width 270 height 23
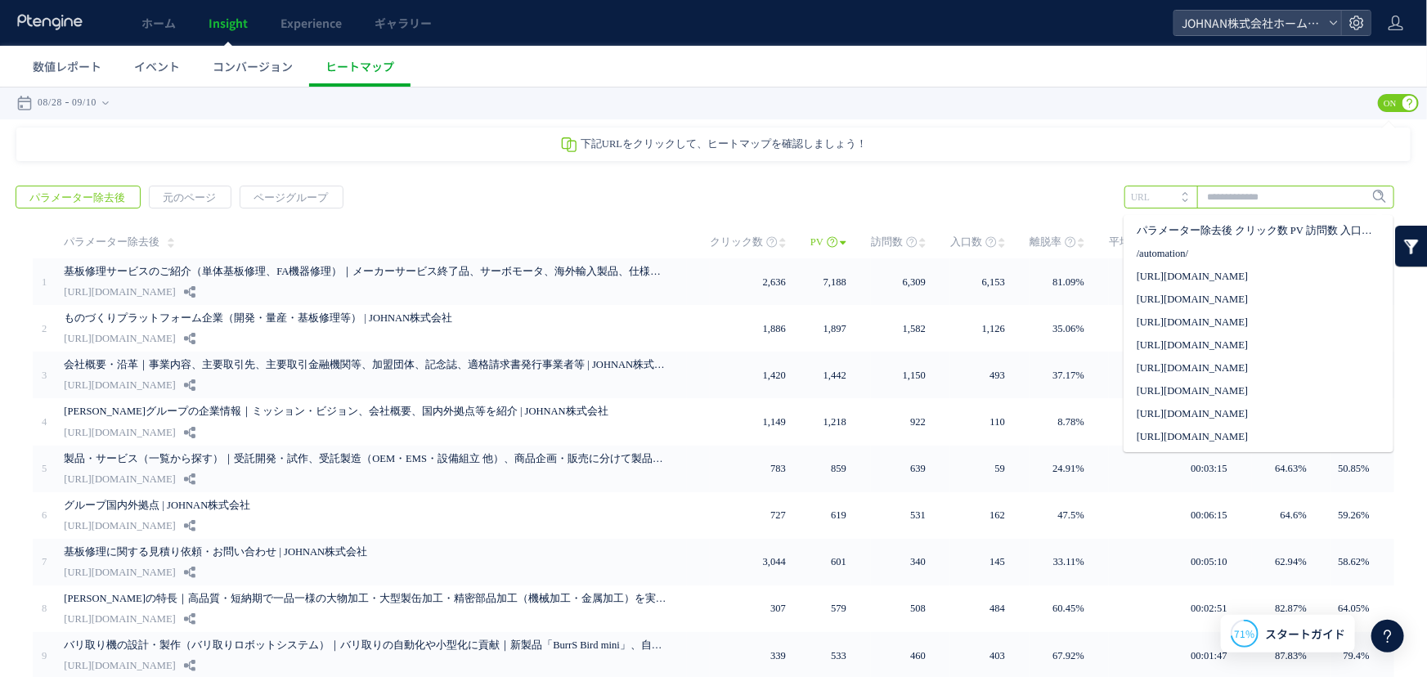
paste input "**********"
type input "**********"
click at [1312, 201] on input "**********" at bounding box center [1260, 196] width 270 height 23
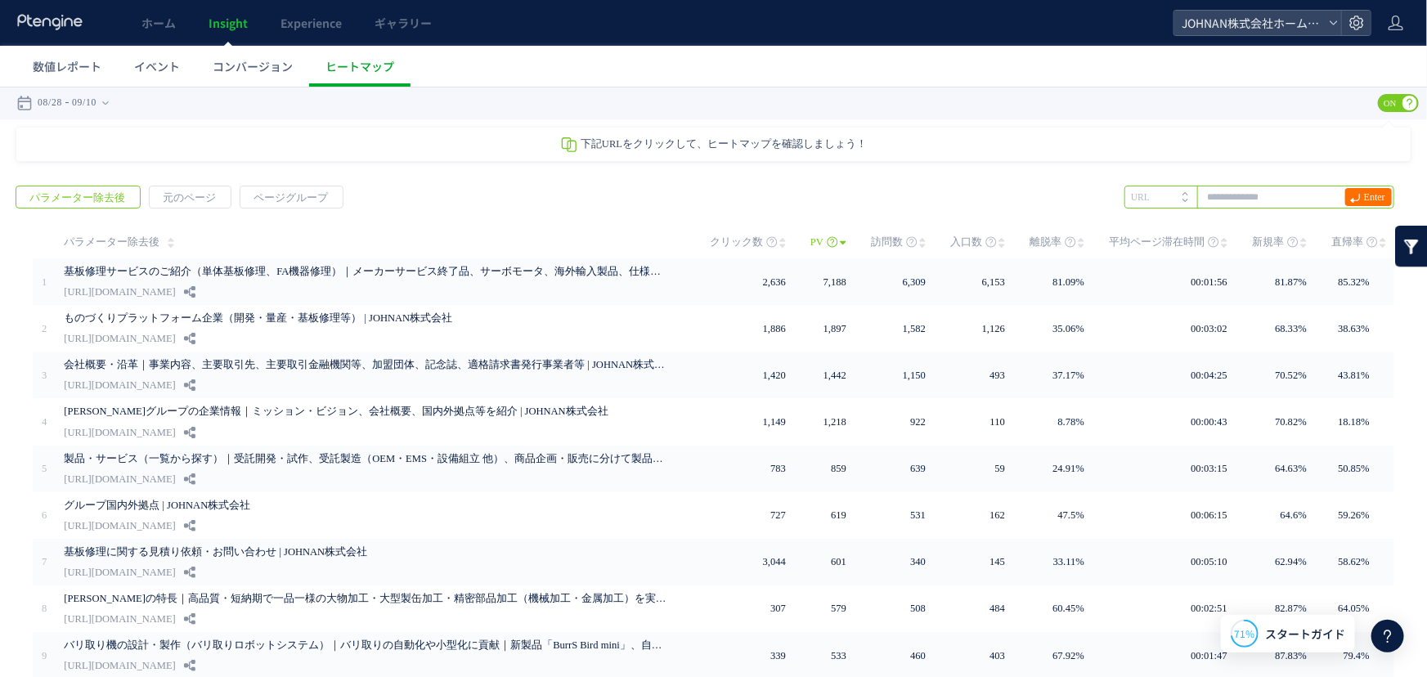
scroll to position [0, 0]
click at [1280, 197] on input "text" at bounding box center [1260, 196] width 270 height 23
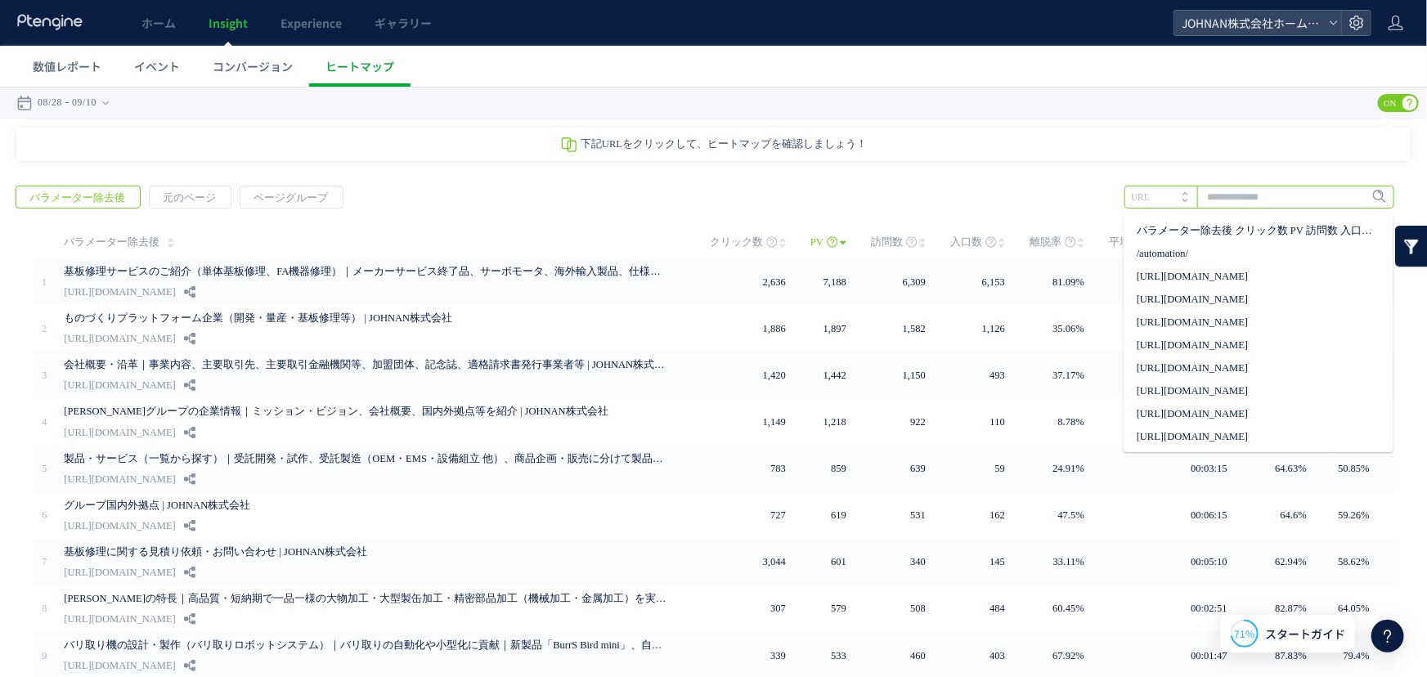
paste input "**********"
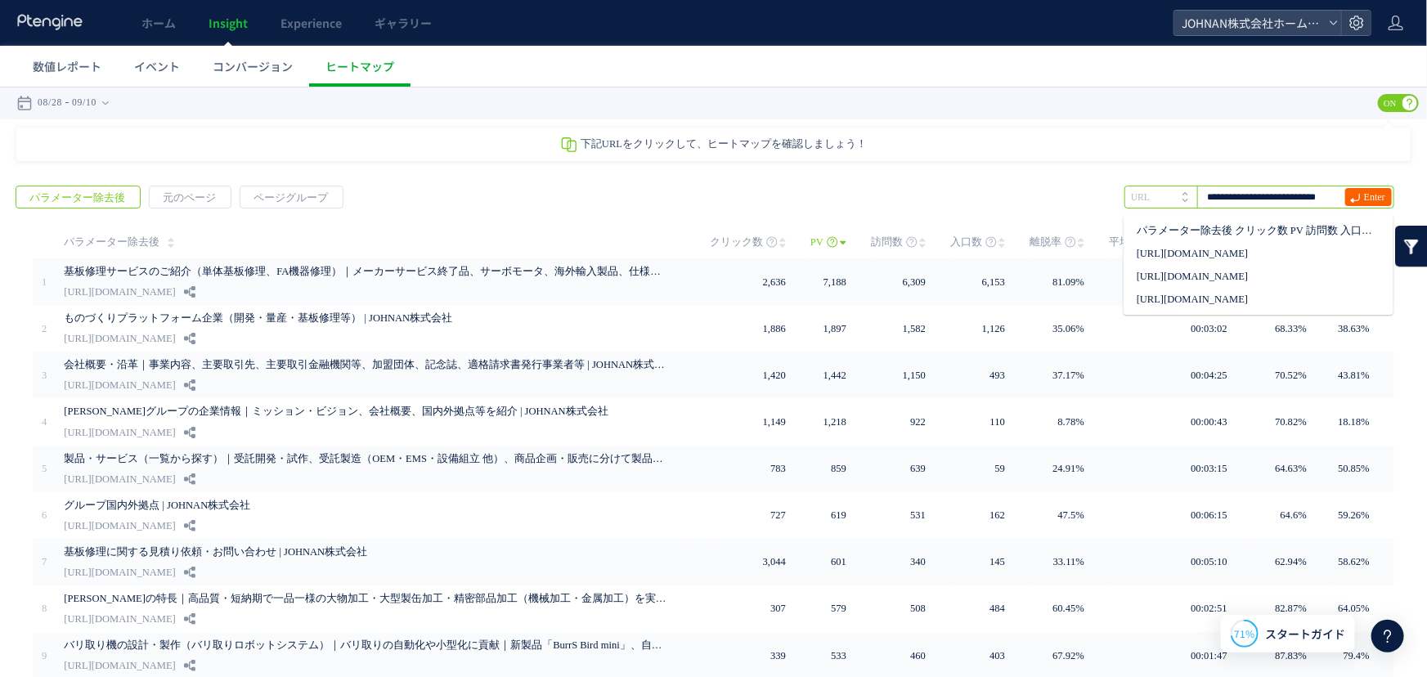
type input "**********"
click at [1375, 194] on span "Enter" at bounding box center [1369, 196] width 47 height 18
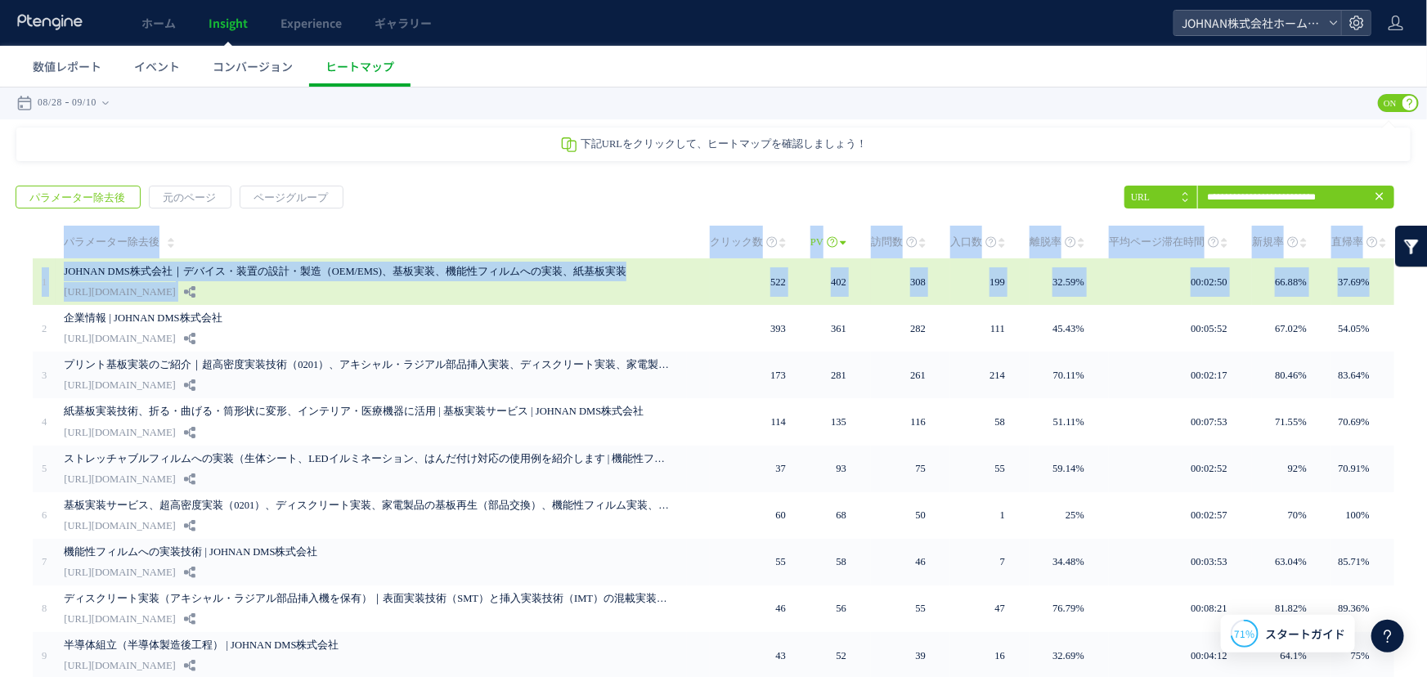
drag, startPoint x: 7, startPoint y: 240, endPoint x: 1369, endPoint y: 275, distance: 1362.5
click at [1369, 275] on div "戻る パラメーター除去後 元のページ ページグループ 実装" at bounding box center [713, 485] width 1427 height 632
copy div "loremipsu dolor SI ame con adi elitseddo eiu tem 9 INCIDI UTLabor｜etdo・magna・al…"
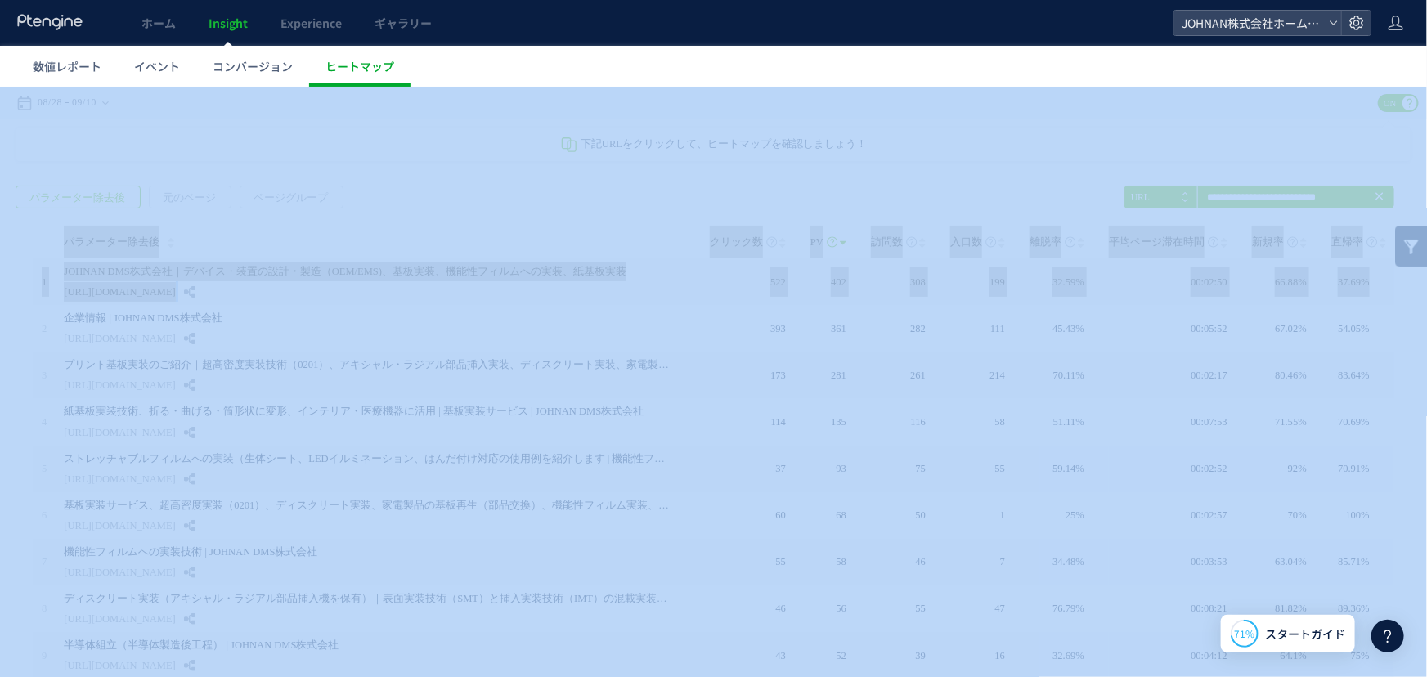
drag, startPoint x: 1194, startPoint y: 712, endPoint x: 1179, endPoint y: 712, distance: 15.5
click at [1179, 677] on html "ホーム Insight Experience ギャラリー JOHNAN株式会社ホームページ 数値レポート イベント コンバージョン ヒートマップ スキップ タ…" at bounding box center [713, 338] width 1427 height 677
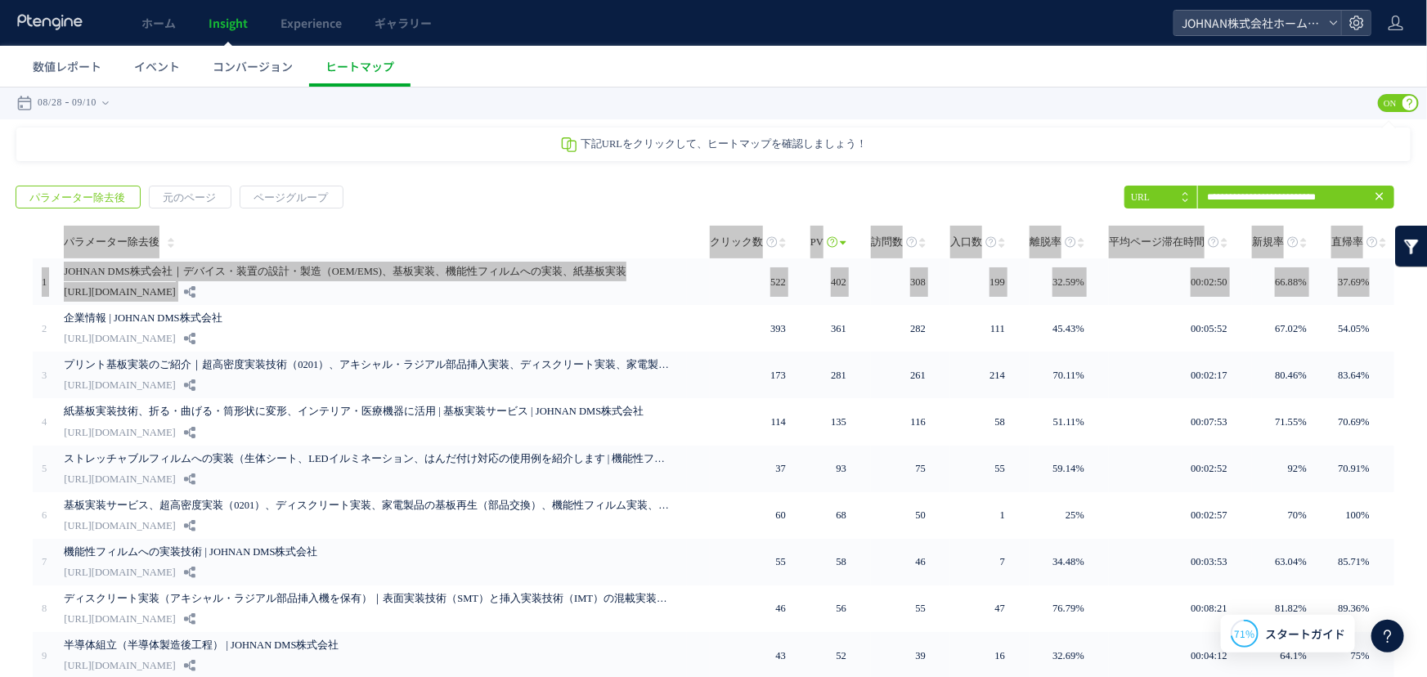
click at [610, 68] on ul "数値レポート イベント コンバージョン ヒートマップ" at bounding box center [721, 66] width 1411 height 41
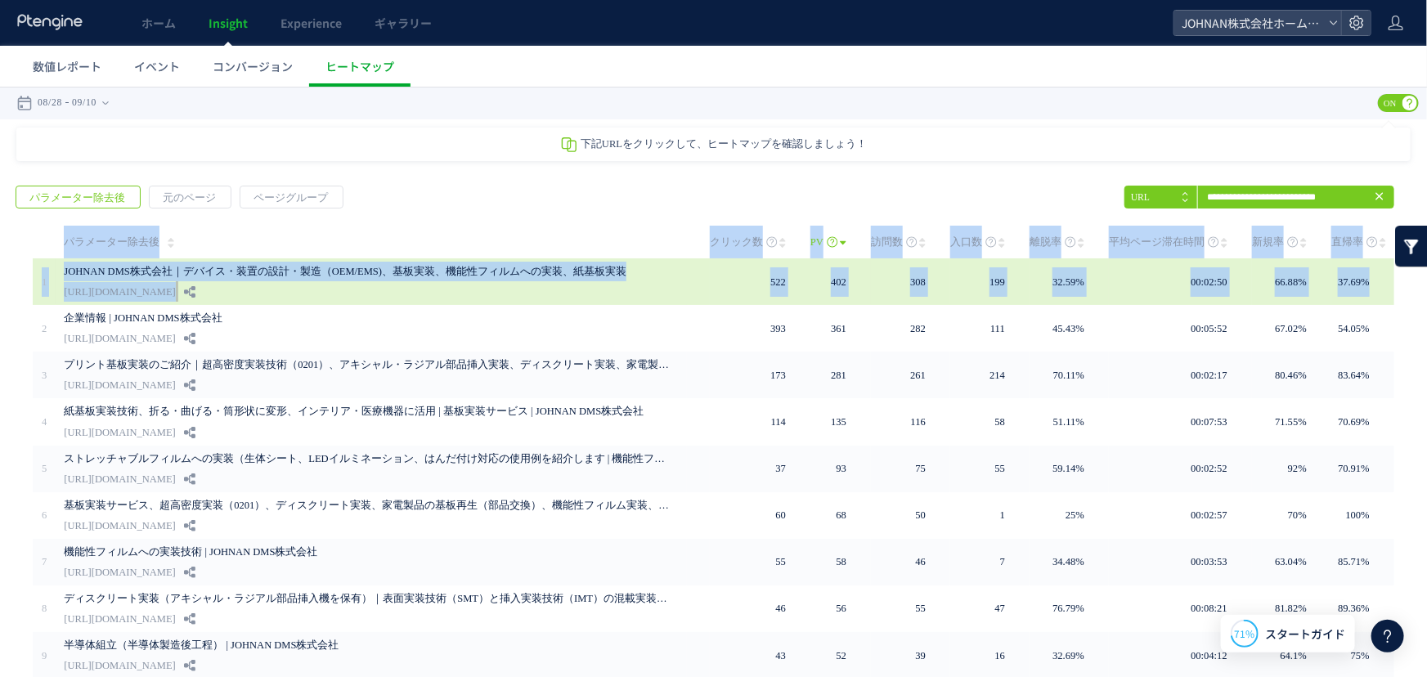
click at [664, 291] on div "JOHNAN DMS株式会社｜デバイス・装置の設計・製造（OEM/EMS)、基板実装、機能性フィルムへの実装、紙基板実装 [URL][DOMAIN_NAME]" at bounding box center [375, 281] width 623 height 47
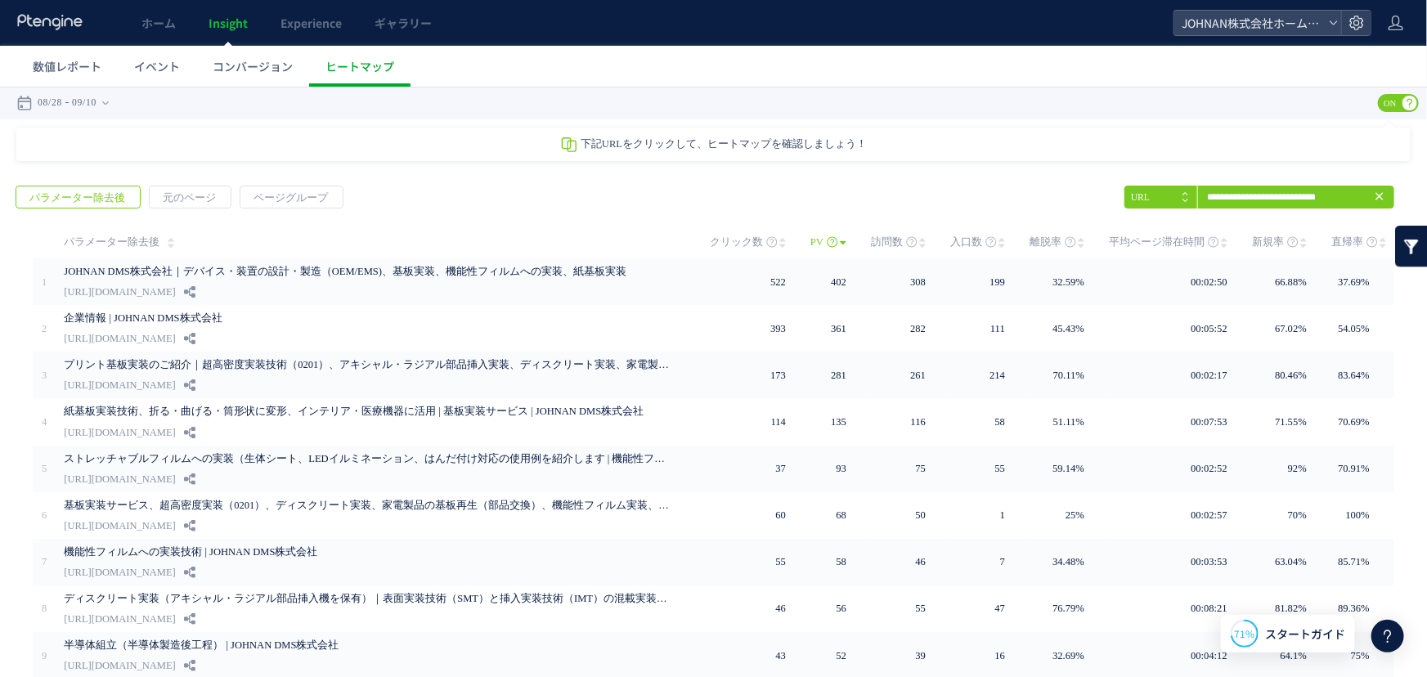
click at [569, 220] on div "戻る パラメーター除去後 元のページ ページグループ 実装" at bounding box center [713, 485] width 1427 height 632
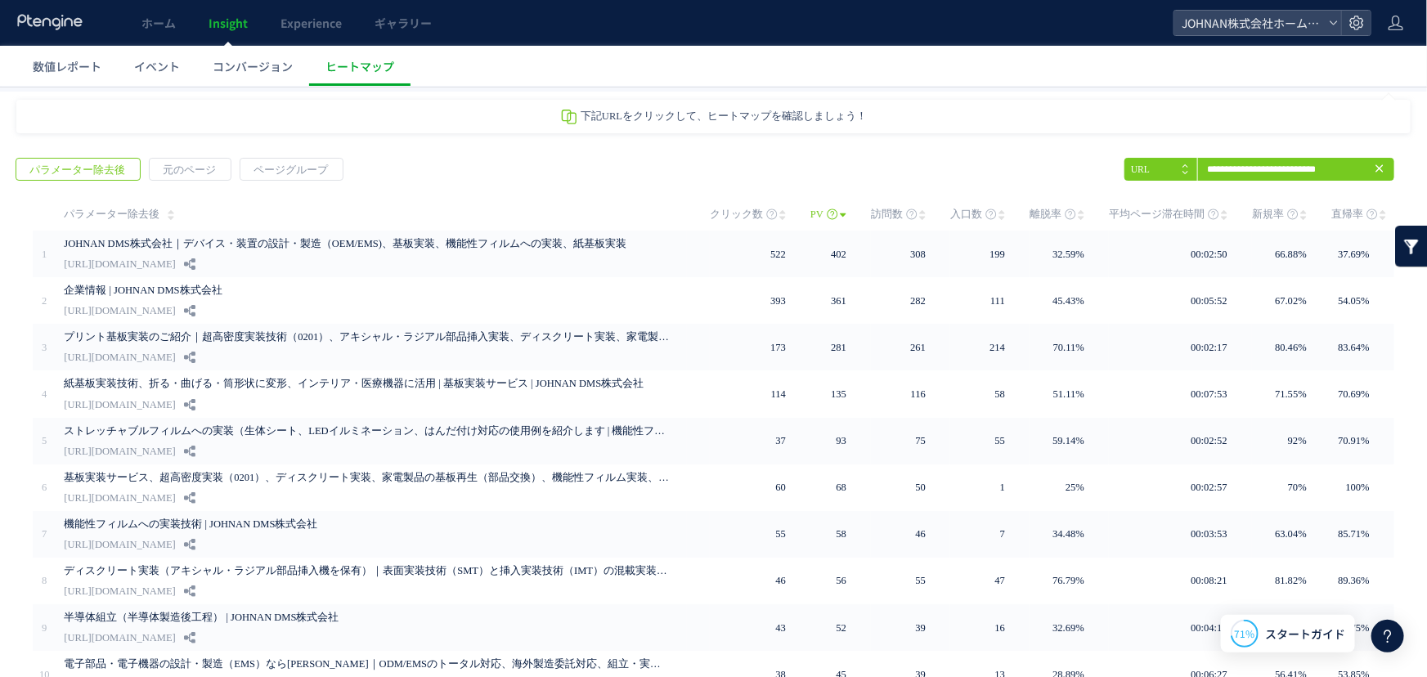
scroll to position [29, 0]
click at [1399, 243] on link at bounding box center [1412, 245] width 33 height 41
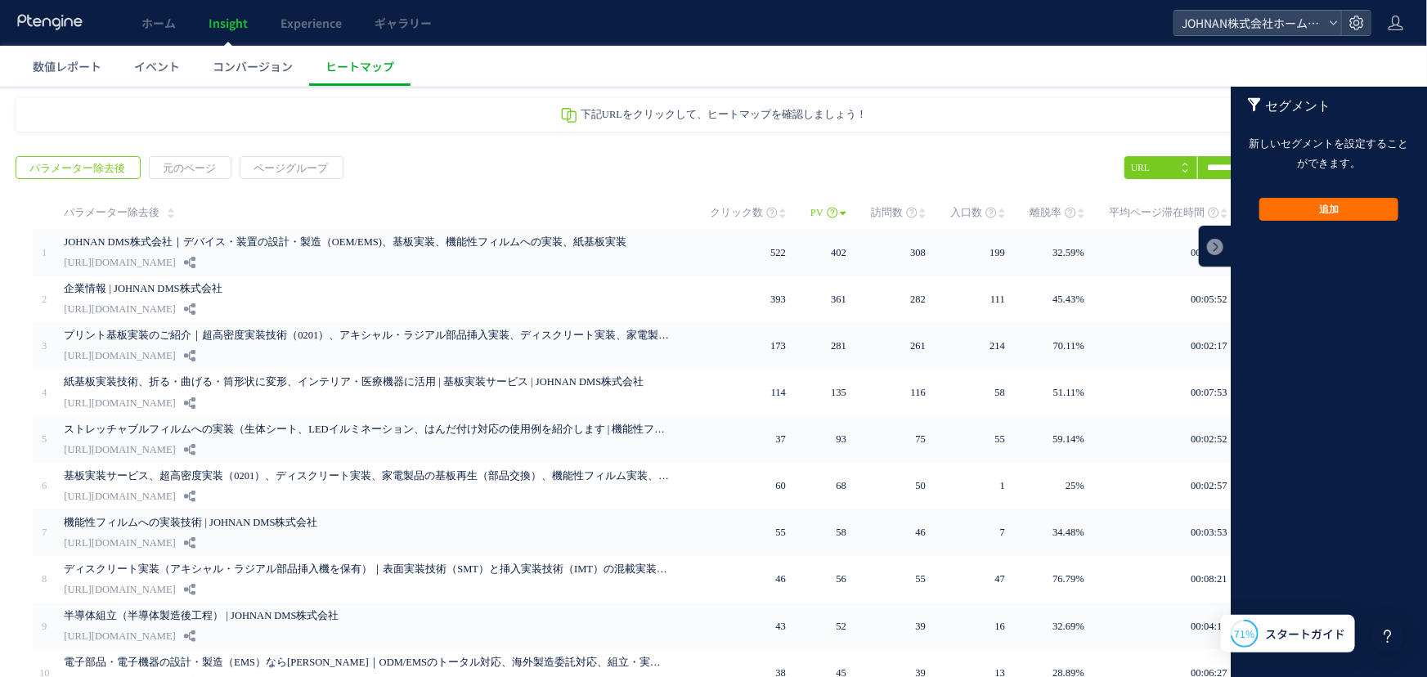
click at [913, 137] on div "下記URLをクリックして、ヒートマップを確認しましょう！ ヒートマップについて クリックヒートマップ アテンションヒートマップ ページ分析 [PERSON_N…" at bounding box center [713, 433] width 1427 height 673
click at [1266, 100] on span "セグメント" at bounding box center [1298, 105] width 65 height 39
click at [1207, 247] on link at bounding box center [1215, 245] width 33 height 41
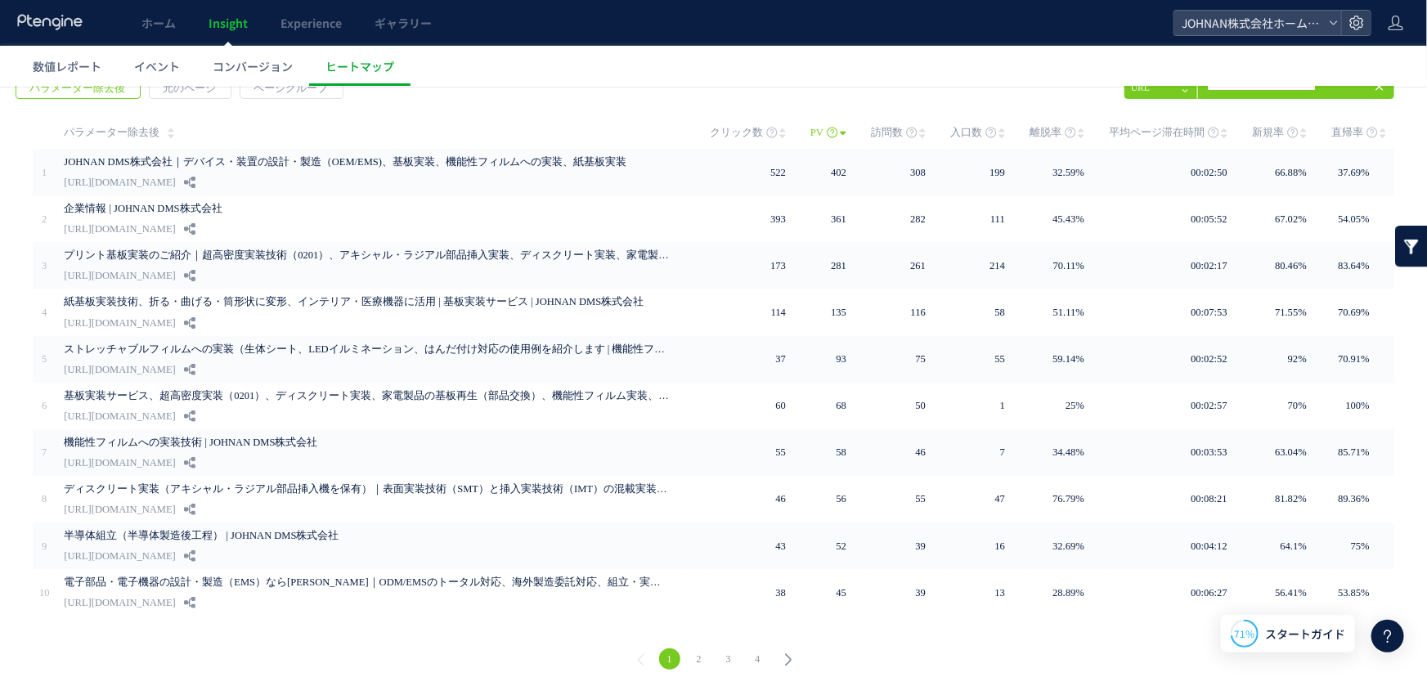
scroll to position [114, 0]
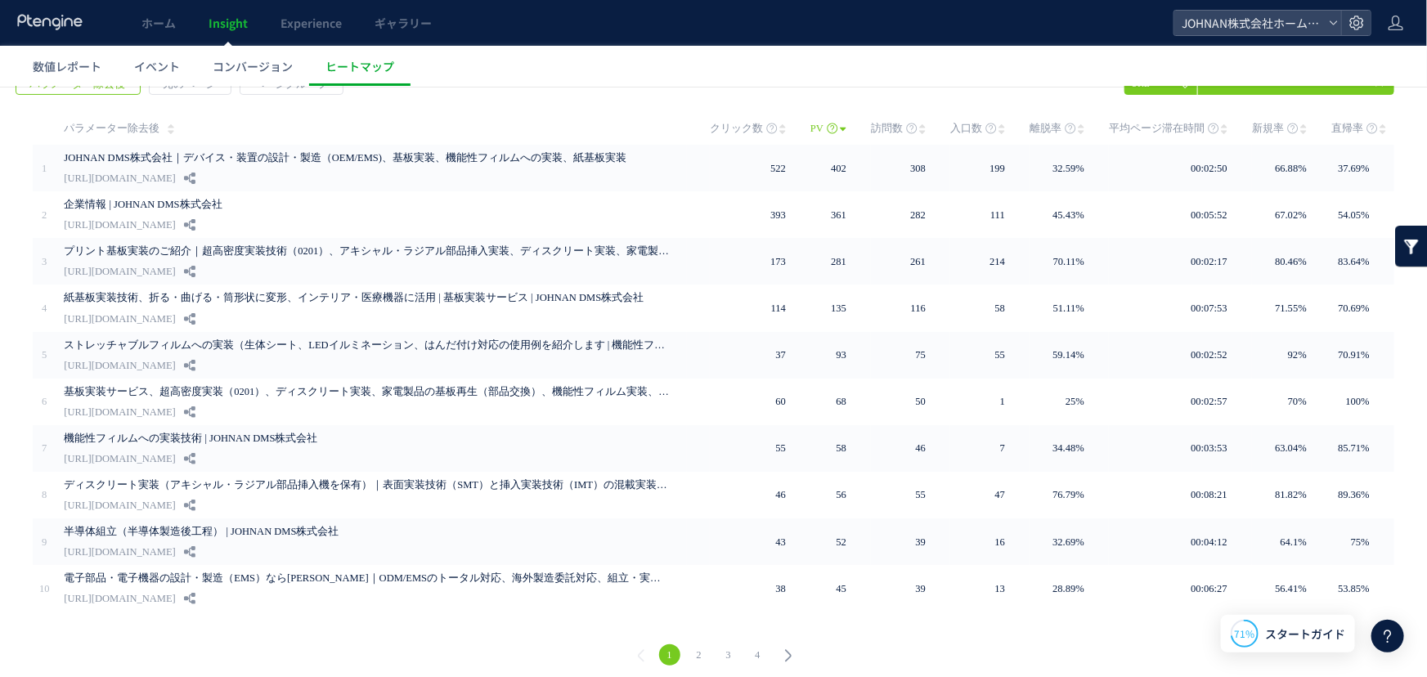
click at [45, 110] on div "戻る パラメーター除去後 元のページ ページグループ 実装" at bounding box center [713, 371] width 1427 height 632
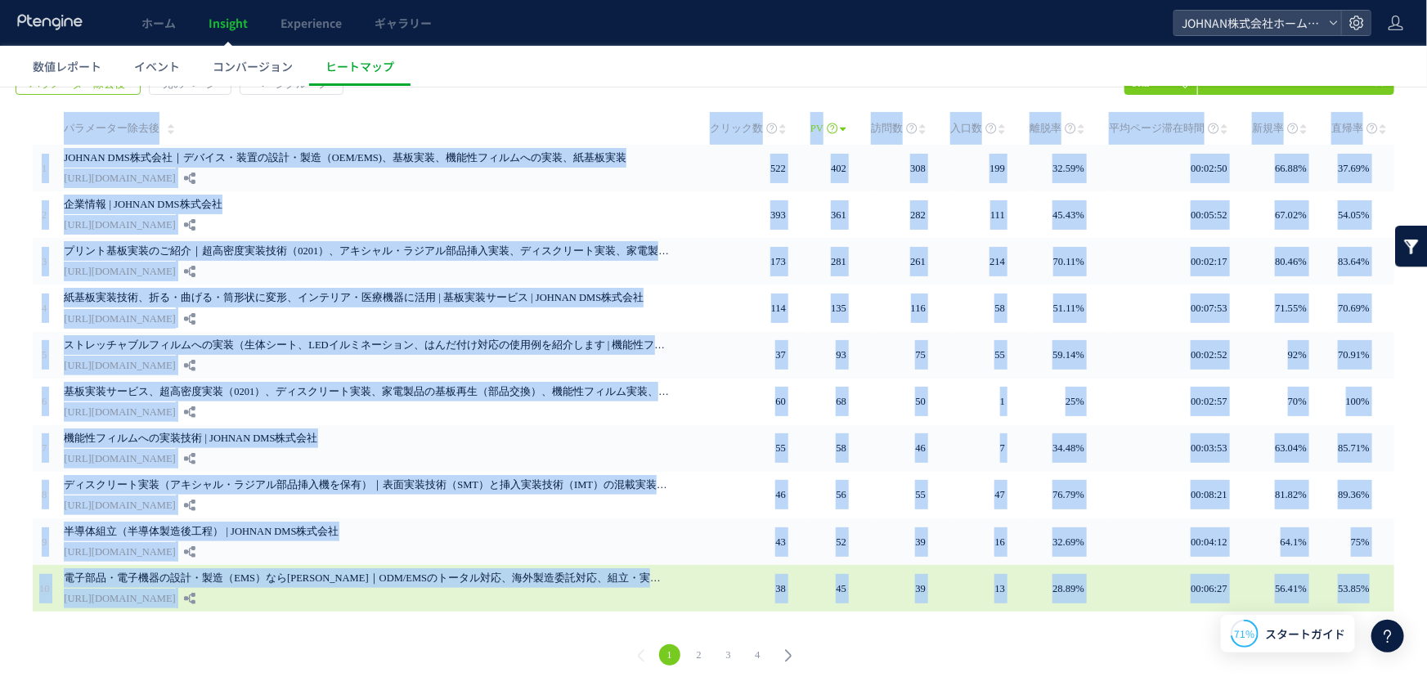
drag, startPoint x: 45, startPoint y: 110, endPoint x: 1363, endPoint y: 583, distance: 1400.4
click at [1363, 583] on div "戻る パラメーター除去後 元のページ ページグループ 実装" at bounding box center [713, 371] width 1427 height 632
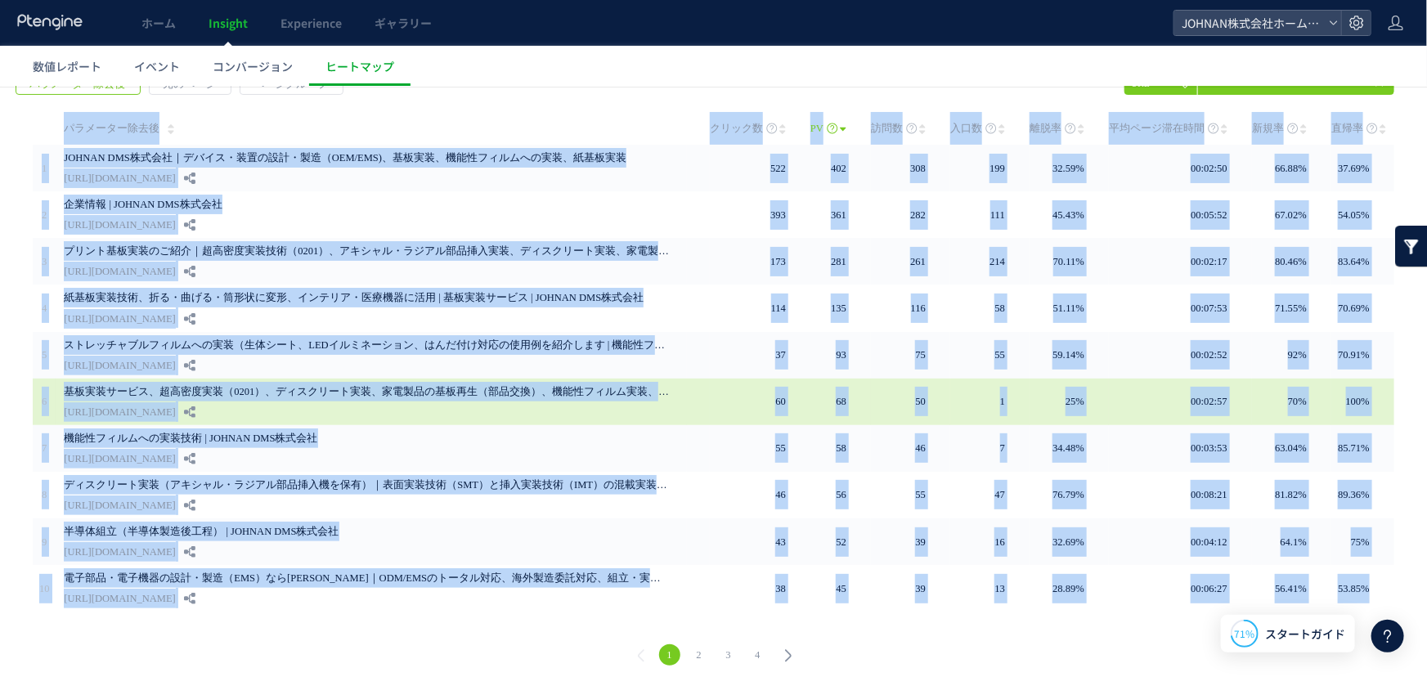
copy div "loremipsu dolor SI ame con adi elitseddo eiu tem 3 INCIDI UTLabor｜etdo・magna・al…"
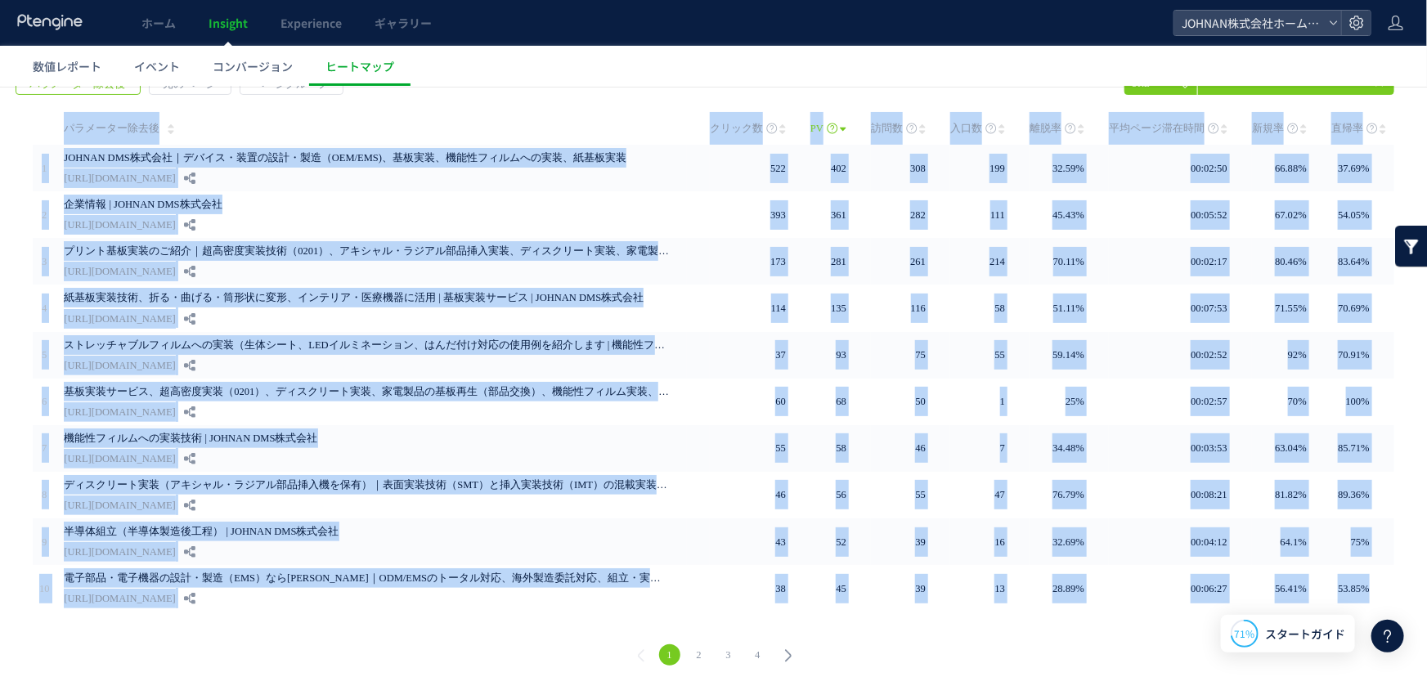
click at [465, 124] on td "パラメーター除去後" at bounding box center [372, 127] width 632 height 33
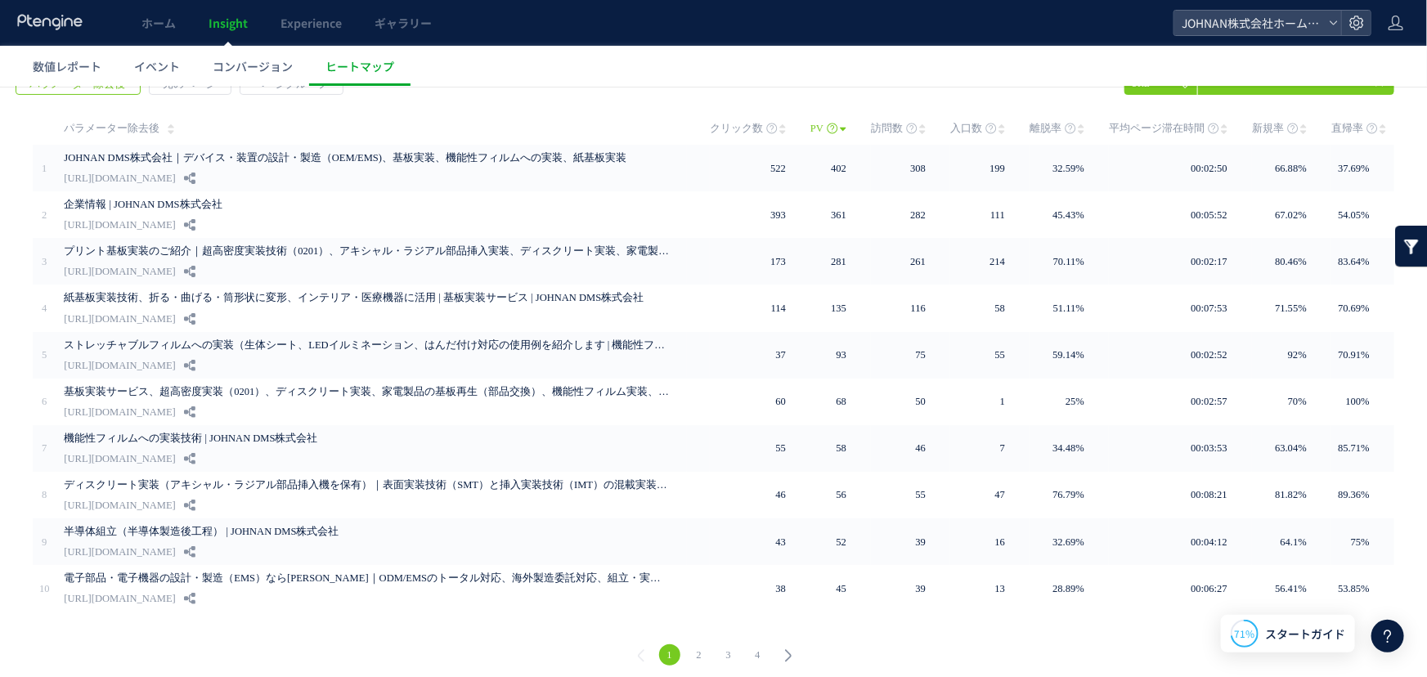
scroll to position [0, 0]
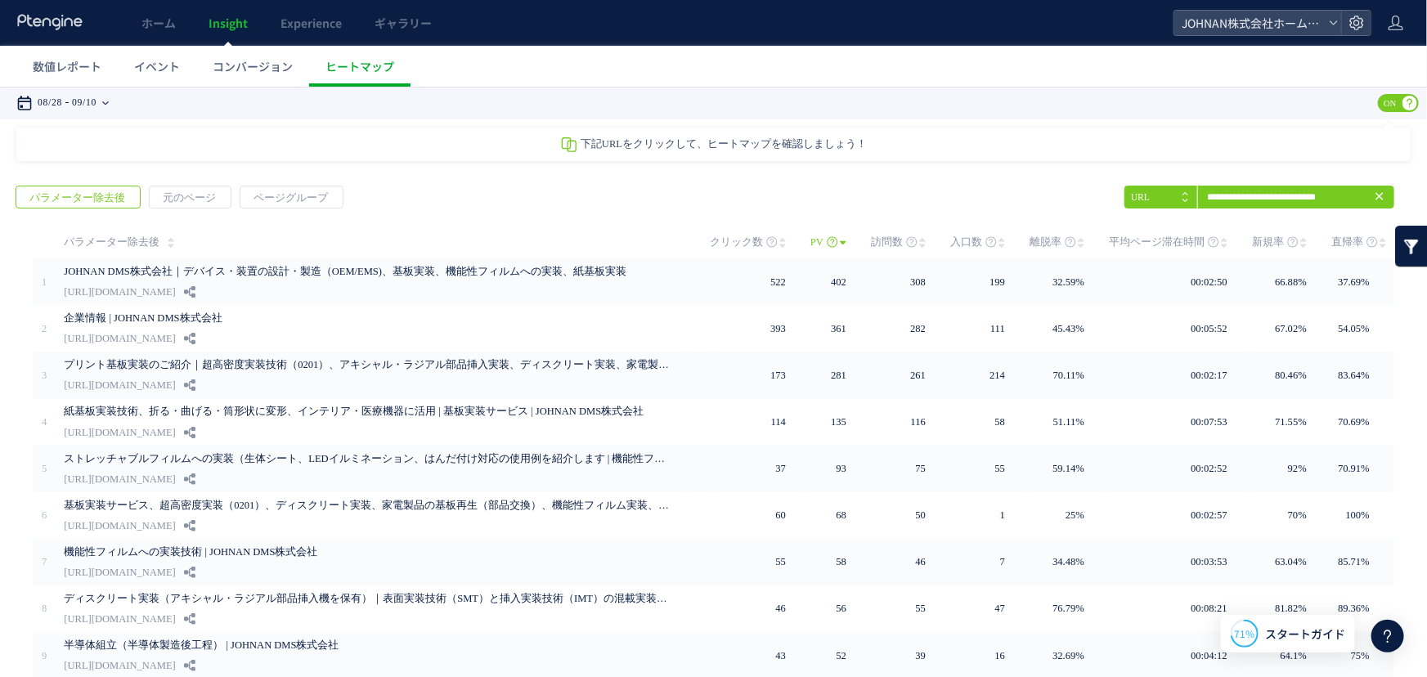
click at [109, 98] on icon at bounding box center [105, 102] width 7 height 33
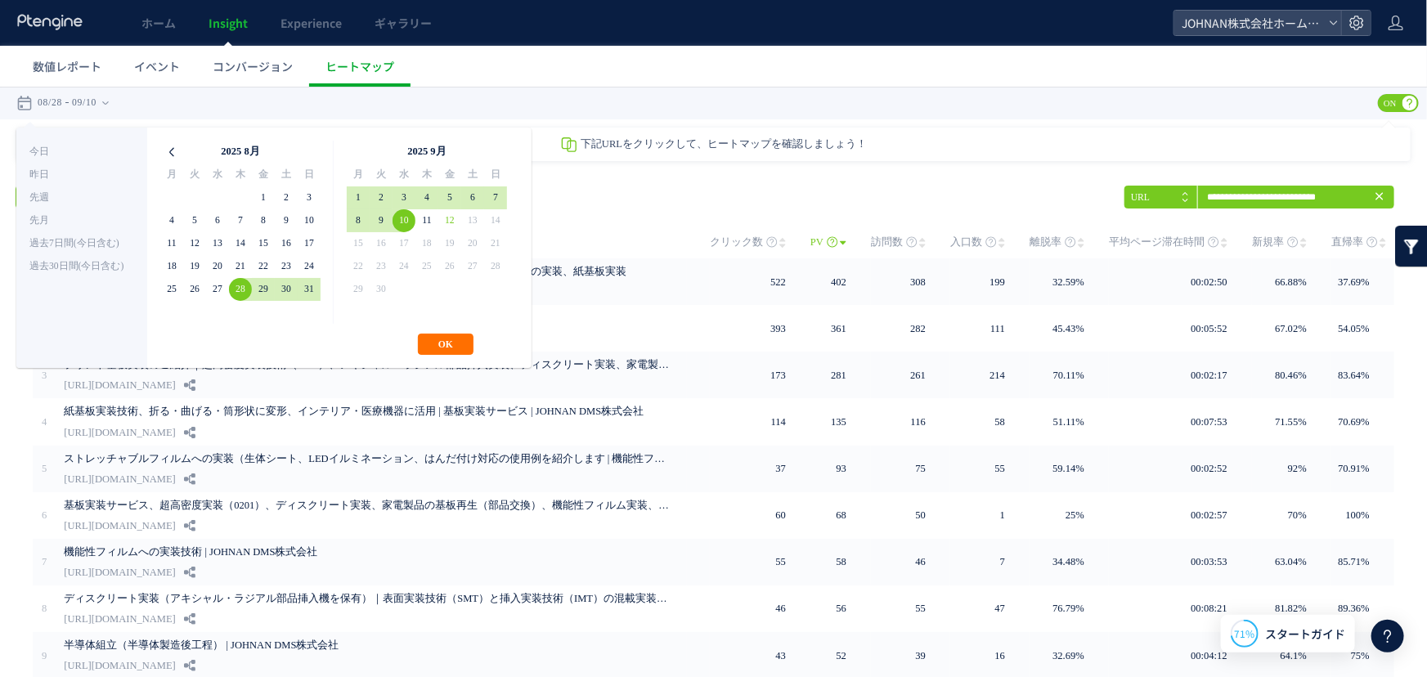
click at [166, 148] on icon at bounding box center [171, 151] width 23 height 23
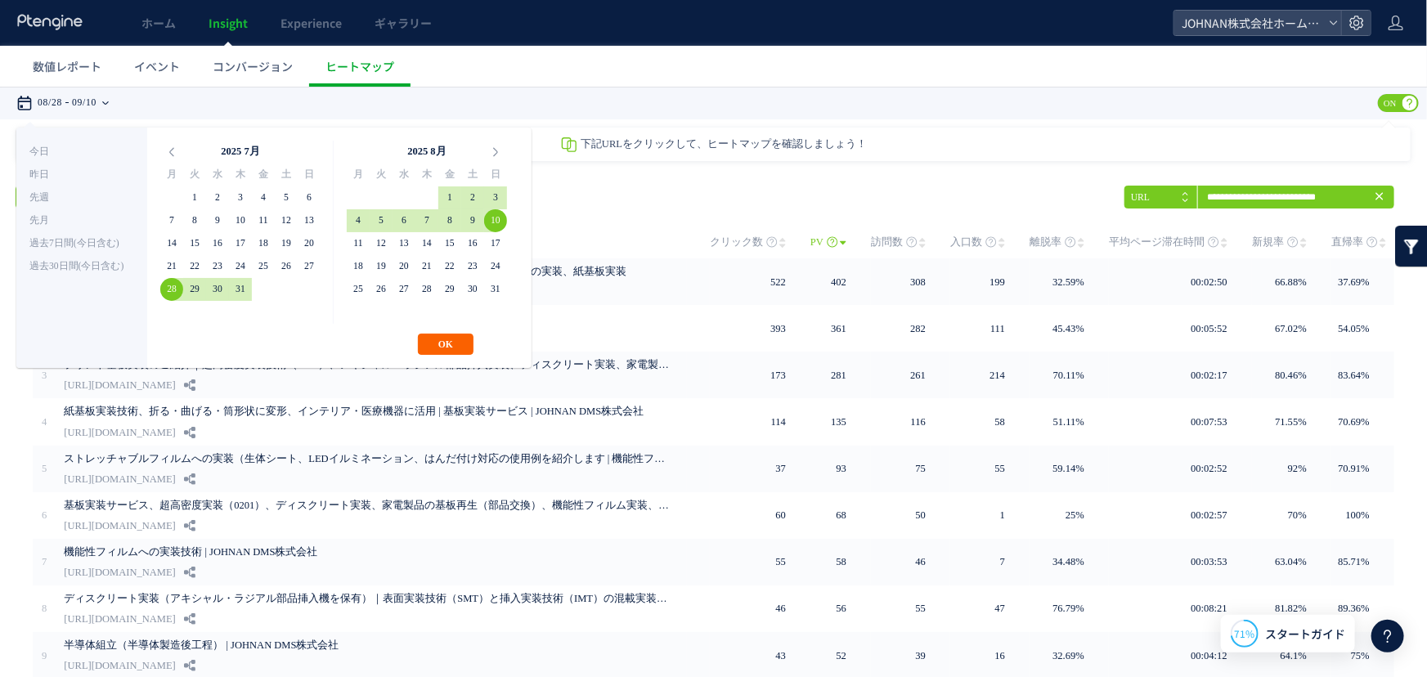
click at [456, 339] on button "OK" at bounding box center [446, 343] width 56 height 21
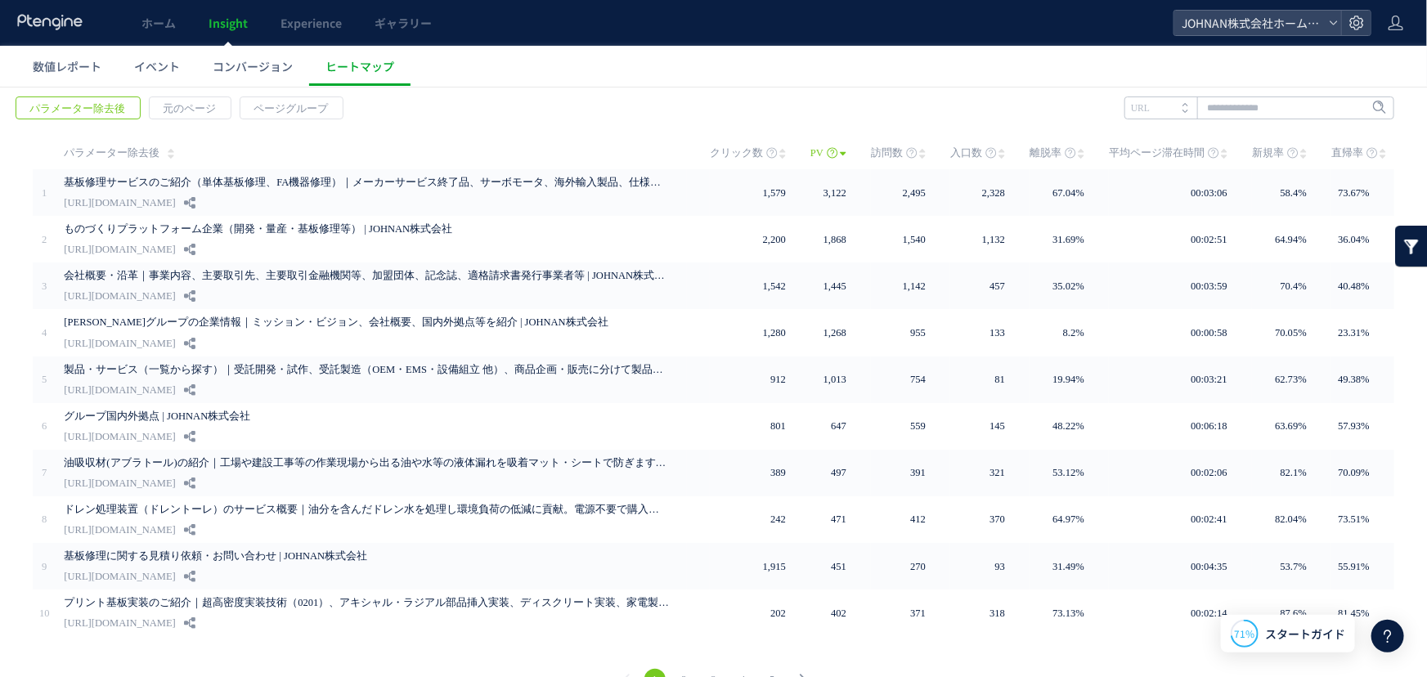
scroll to position [91, 0]
click at [1289, 106] on input "text" at bounding box center [1260, 105] width 270 height 23
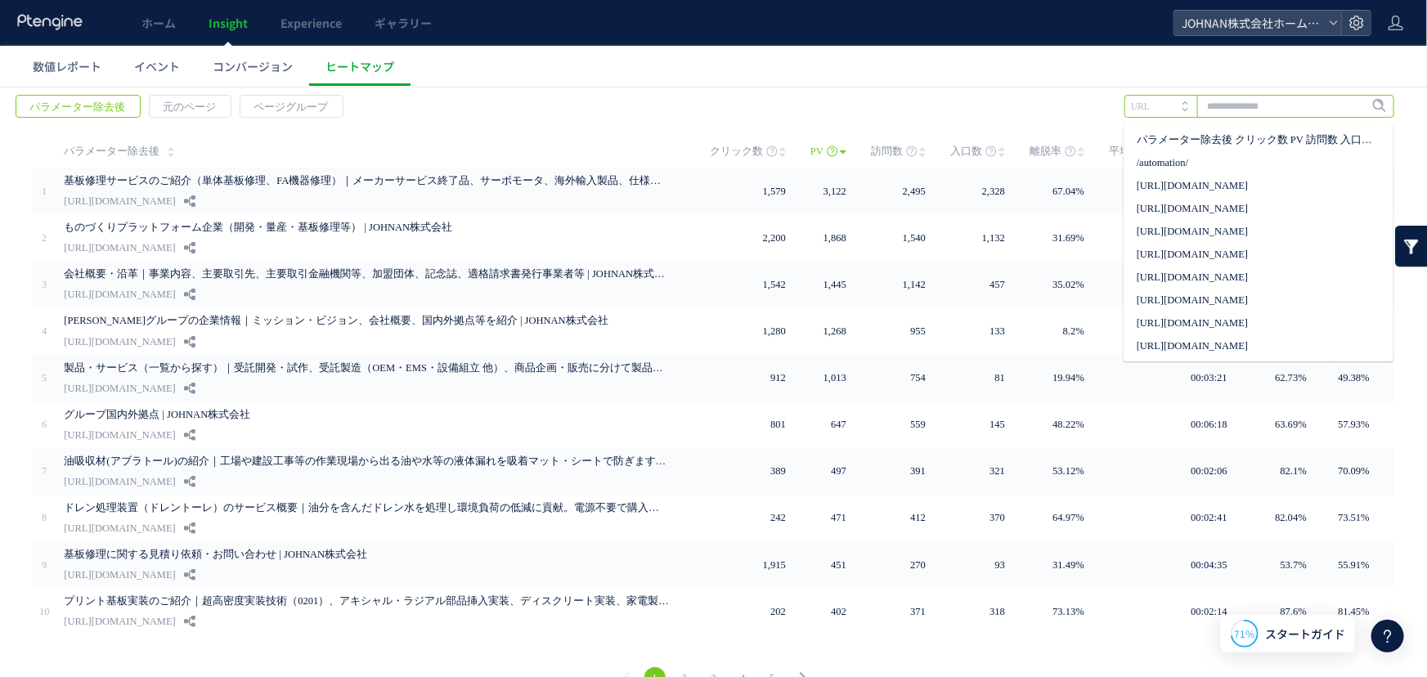
click at [1275, 97] on input "text" at bounding box center [1260, 105] width 270 height 23
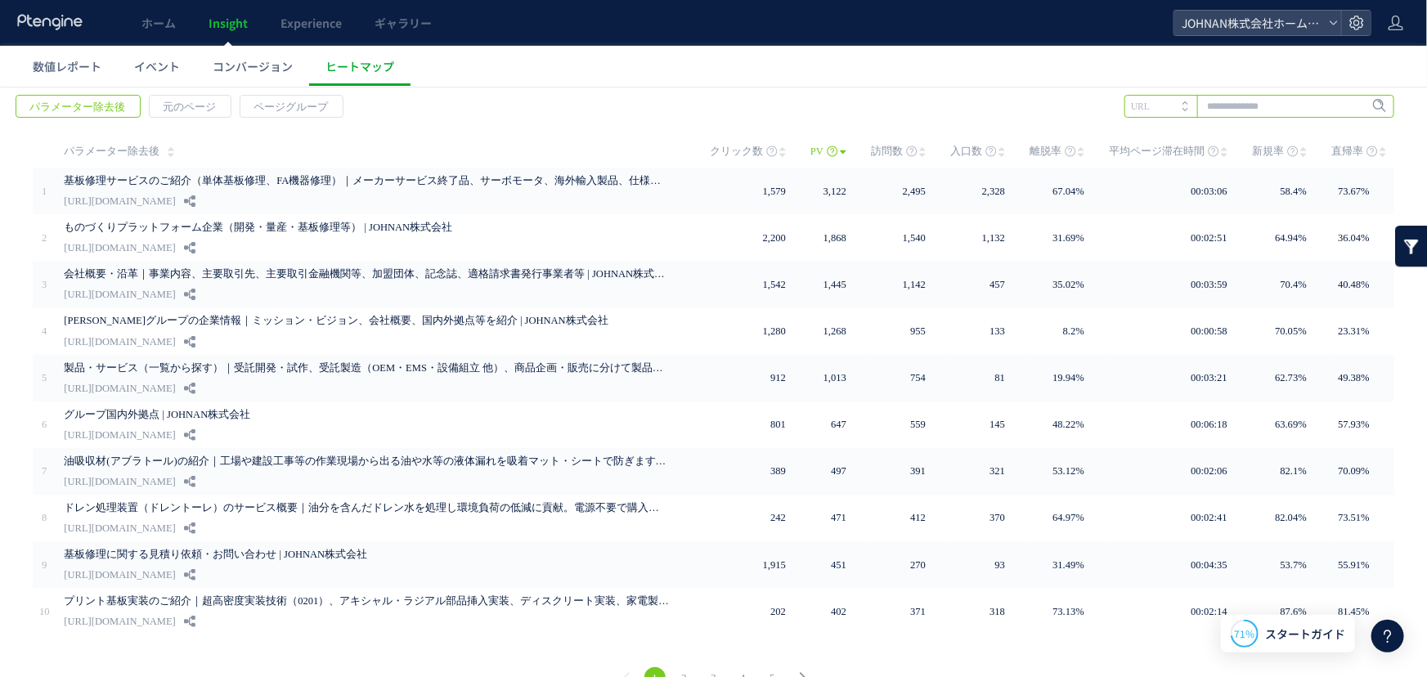
paste input "**********"
type input "**********"
click at [1364, 110] on span "Enter" at bounding box center [1374, 106] width 21 height 18
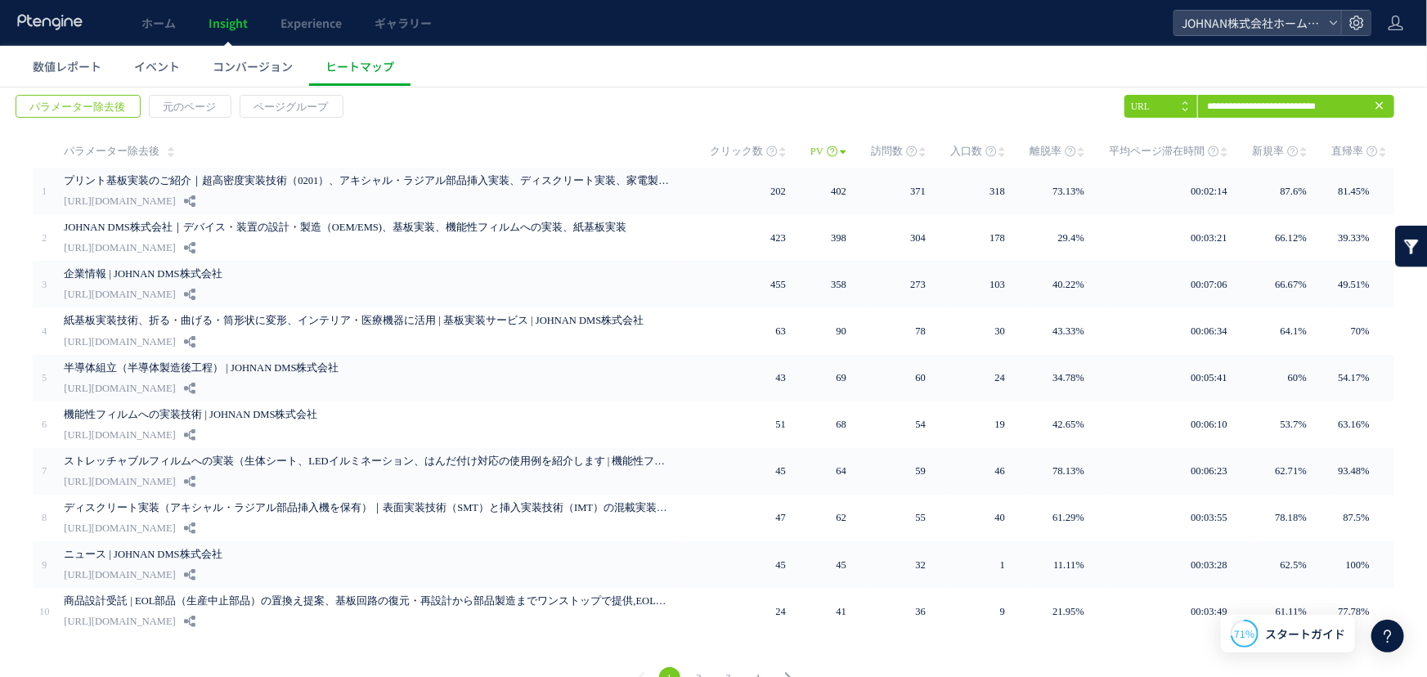
click at [744, 150] on span "クリック数" at bounding box center [736, 150] width 53 height 33
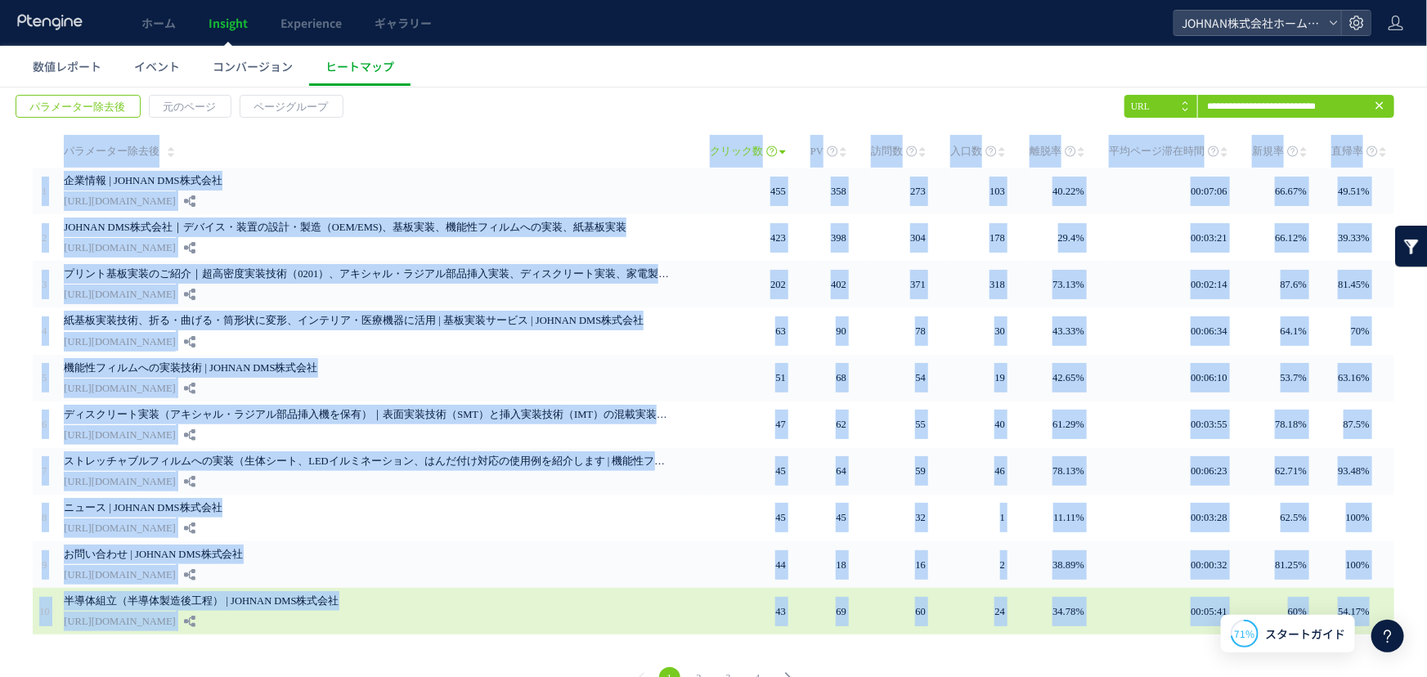
drag, startPoint x: 12, startPoint y: 139, endPoint x: 1372, endPoint y: 605, distance: 1437.3
click at [1372, 605] on div "戻る パラメーター除去後 元のページ ページグループ 実装" at bounding box center [713, 394] width 1427 height 632
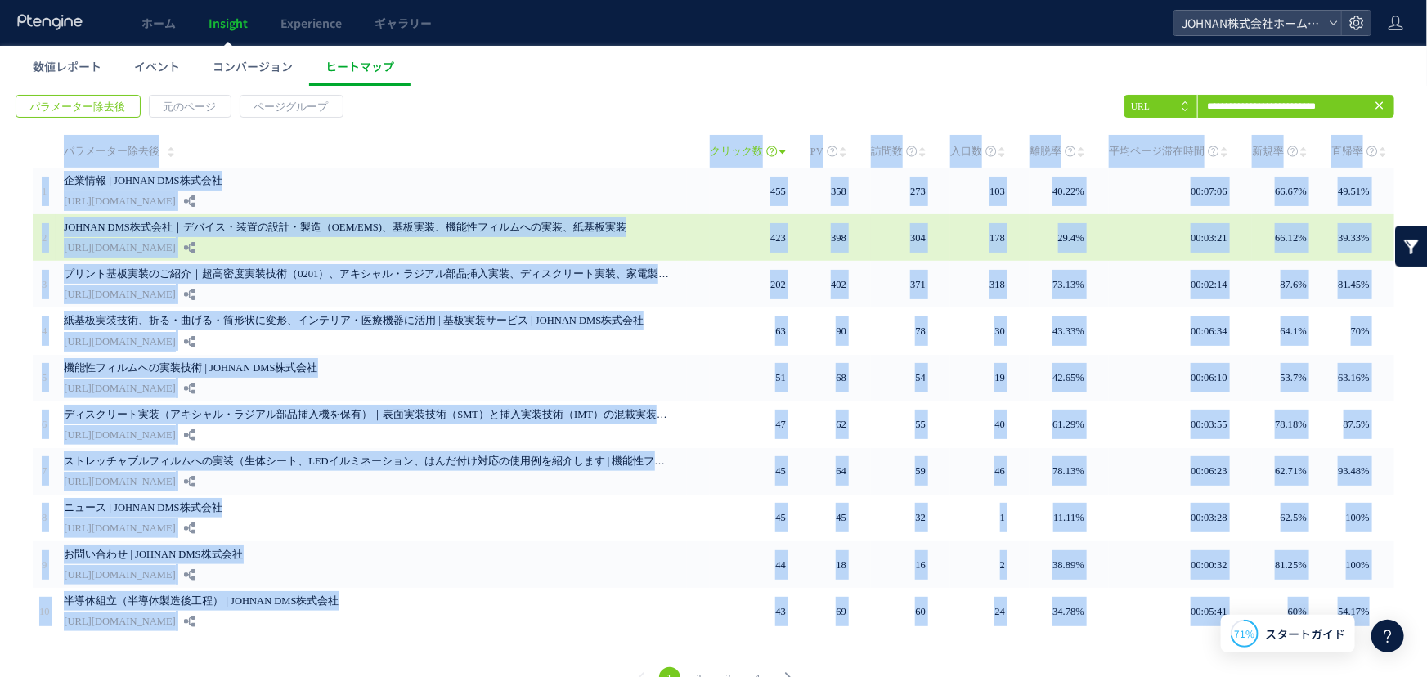
copy div "loremipsu dolor SI ame con adi elitseddo eiu tem 1 inci | UTLABO ETDolor magna:…"
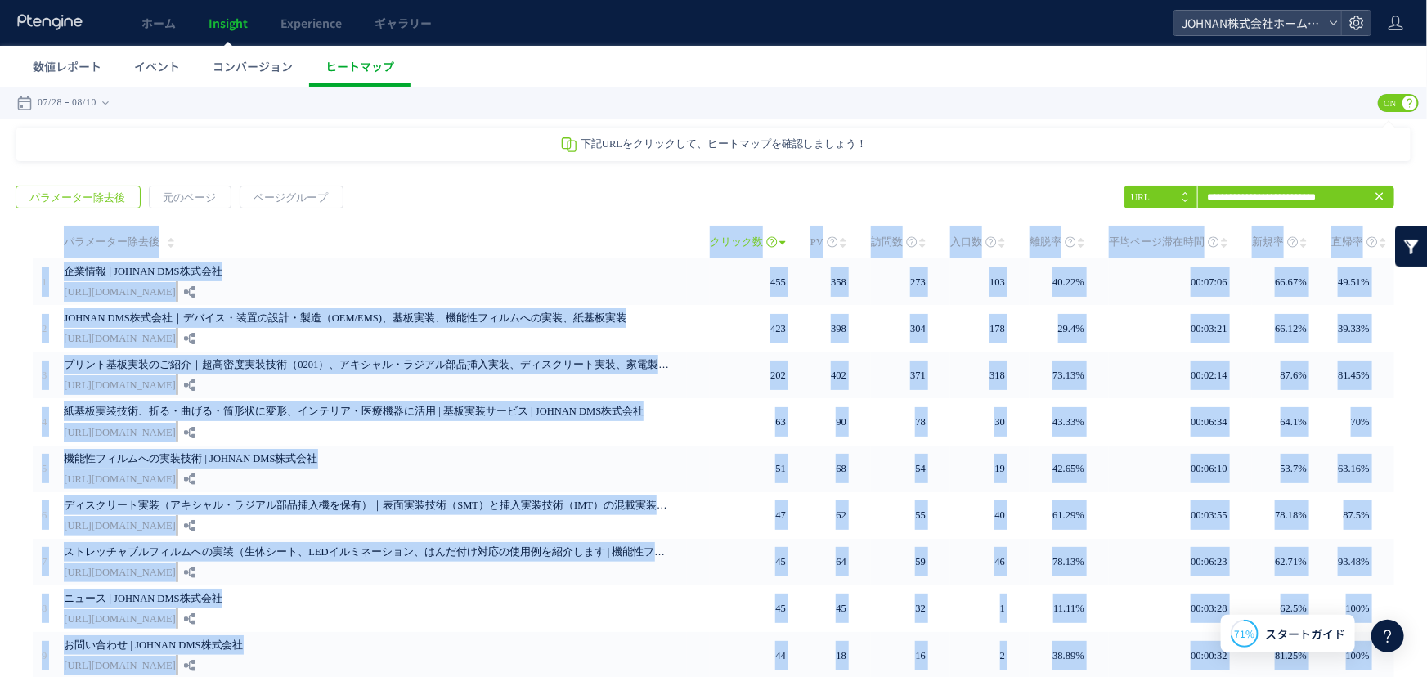
click at [308, 227] on td "パラメーター除去後" at bounding box center [372, 241] width 632 height 33
click at [319, 228] on td "パラメーター除去後" at bounding box center [372, 241] width 632 height 33
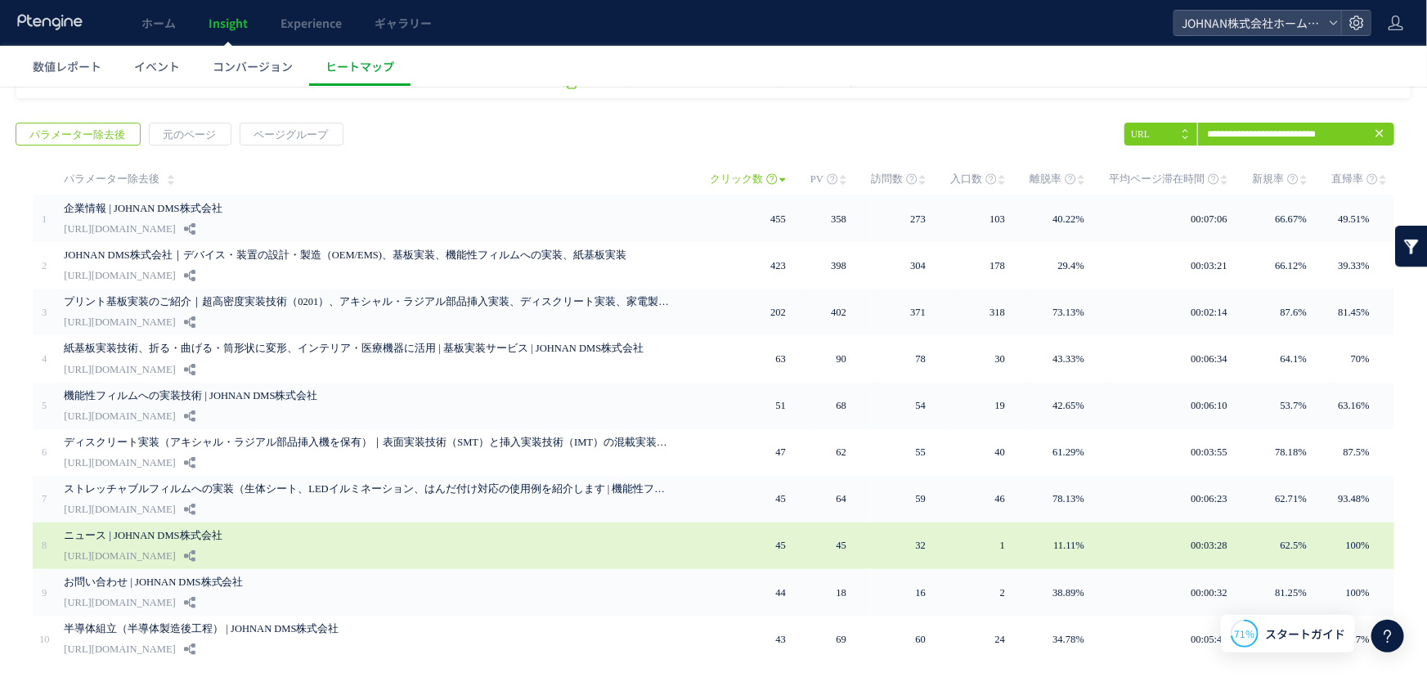
scroll to position [114, 0]
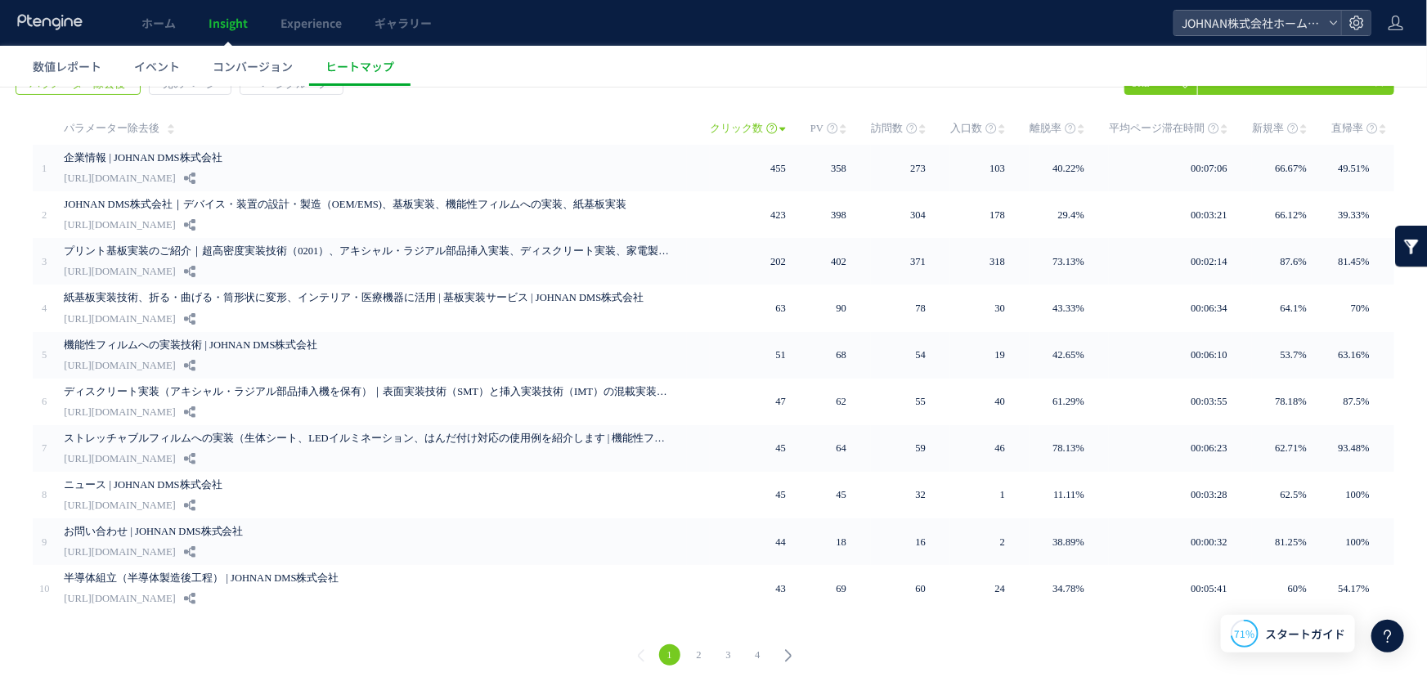
click at [699, 644] on link "2" at bounding box center [699, 654] width 21 height 21
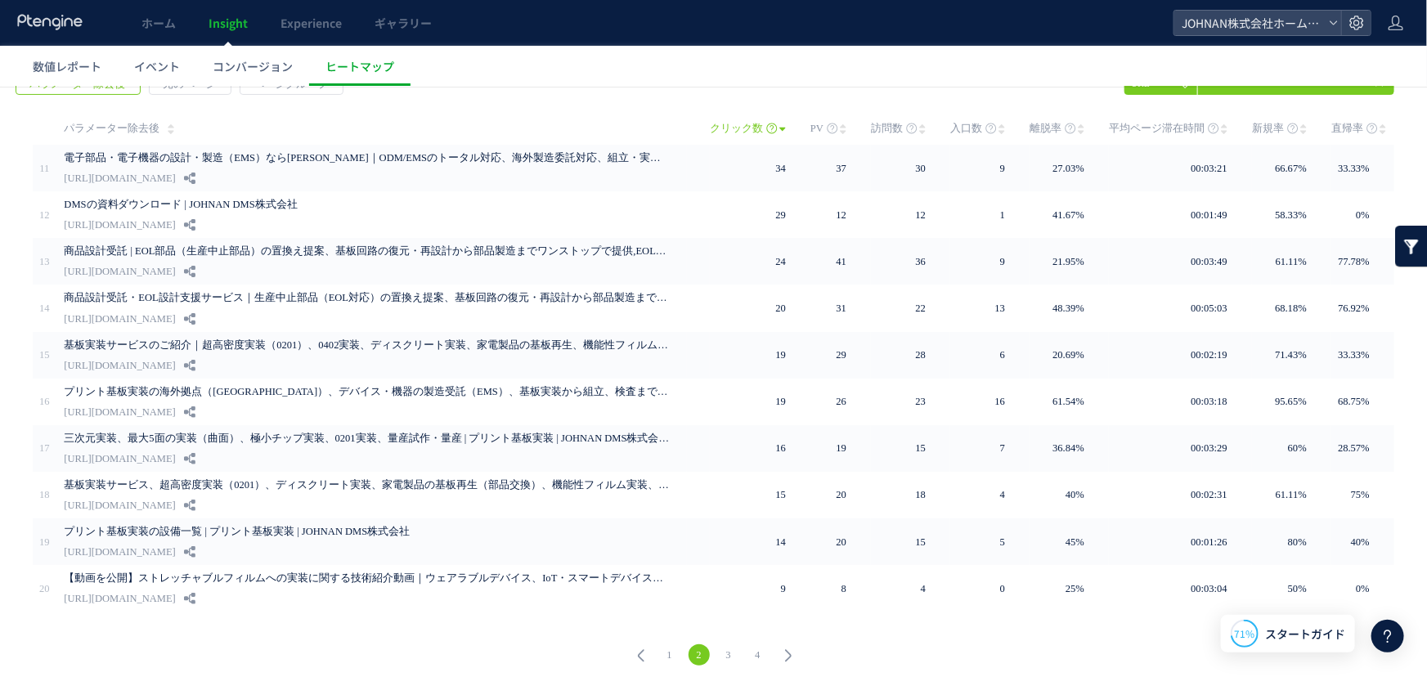
click at [723, 646] on link "3" at bounding box center [728, 654] width 21 height 21
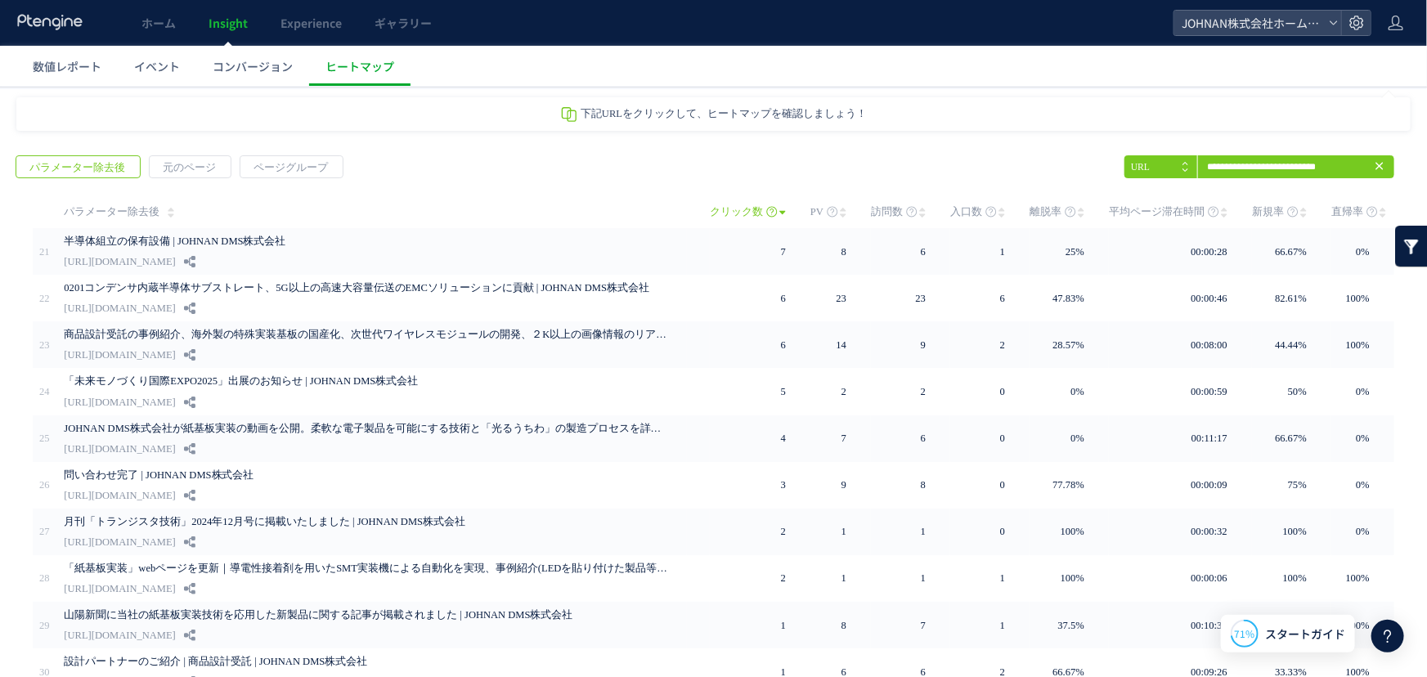
scroll to position [0, 0]
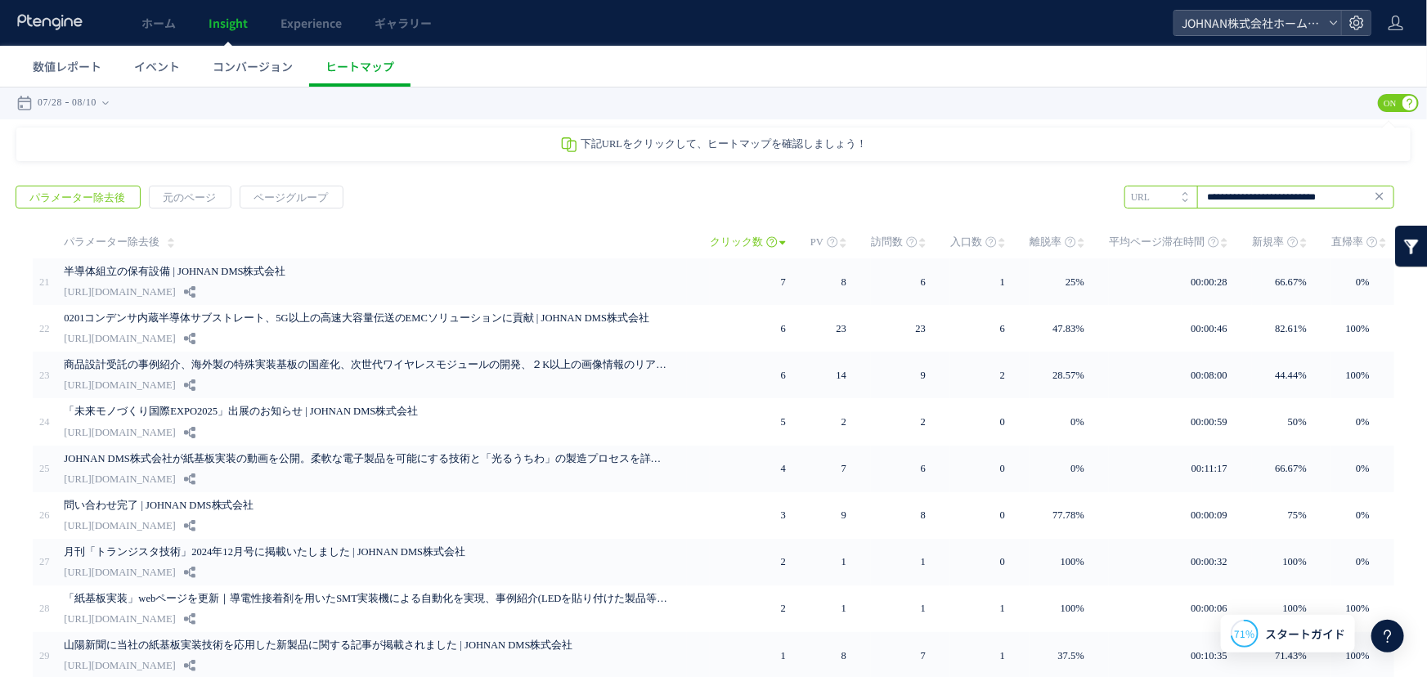
click at [1253, 191] on input "**********" at bounding box center [1260, 196] width 270 height 23
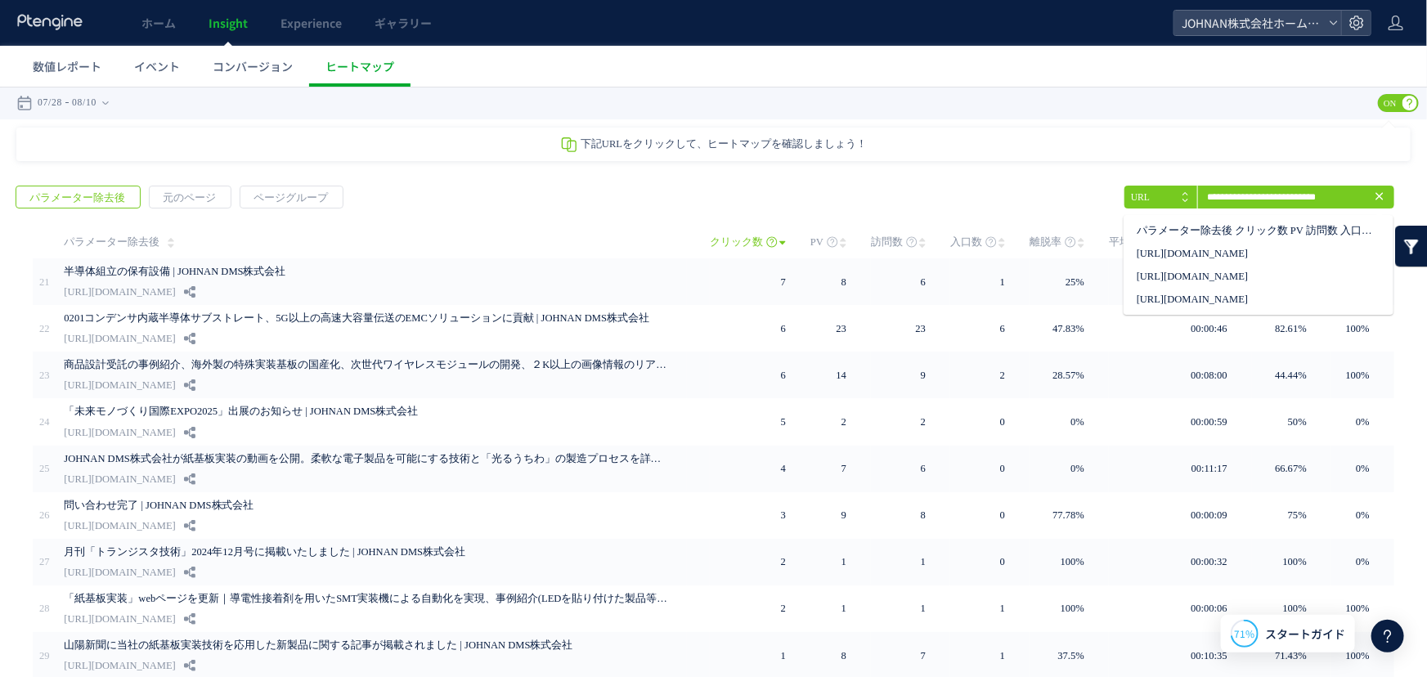
click at [1373, 195] on icon at bounding box center [1379, 195] width 13 height 13
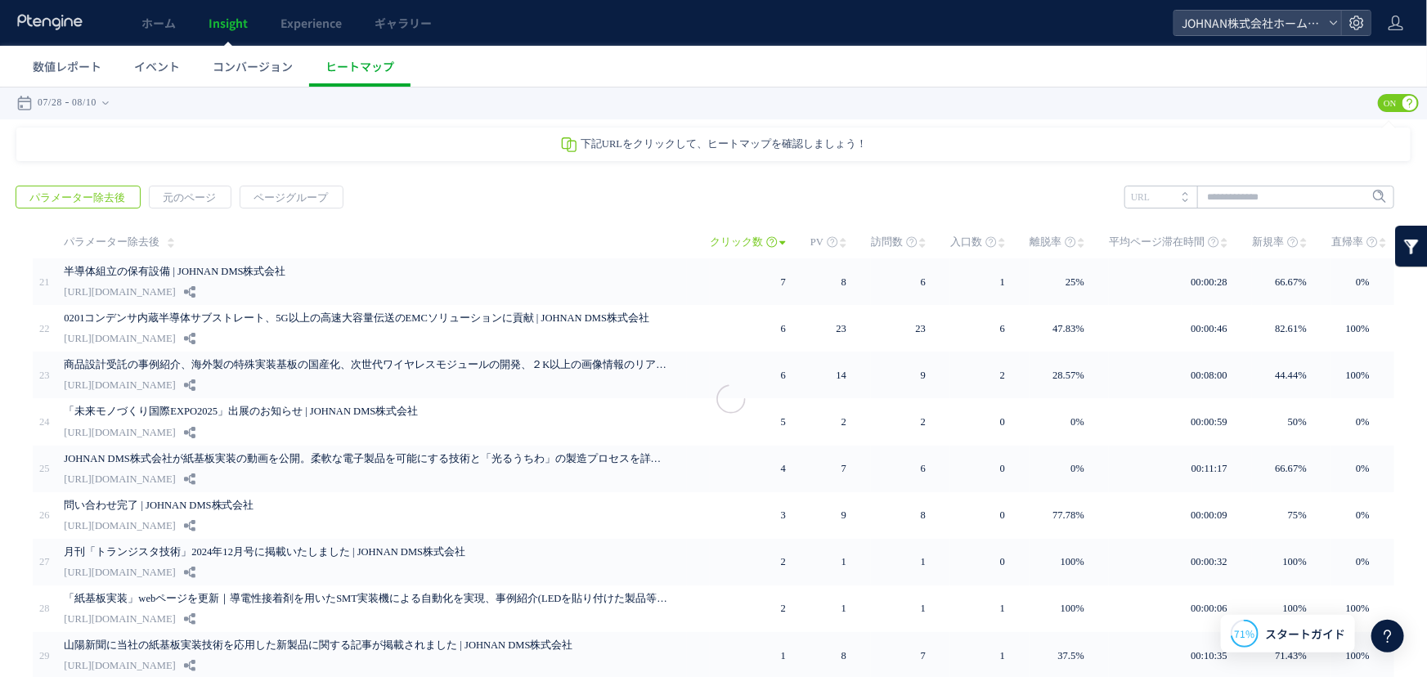
click at [1264, 194] on div at bounding box center [713, 381] width 1427 height 591
click at [1276, 197] on div at bounding box center [713, 381] width 1427 height 591
click at [1270, 192] on div at bounding box center [713, 381] width 1427 height 591
click at [1207, 196] on div at bounding box center [713, 381] width 1427 height 591
click at [1207, 196] on input "text" at bounding box center [1260, 196] width 270 height 23
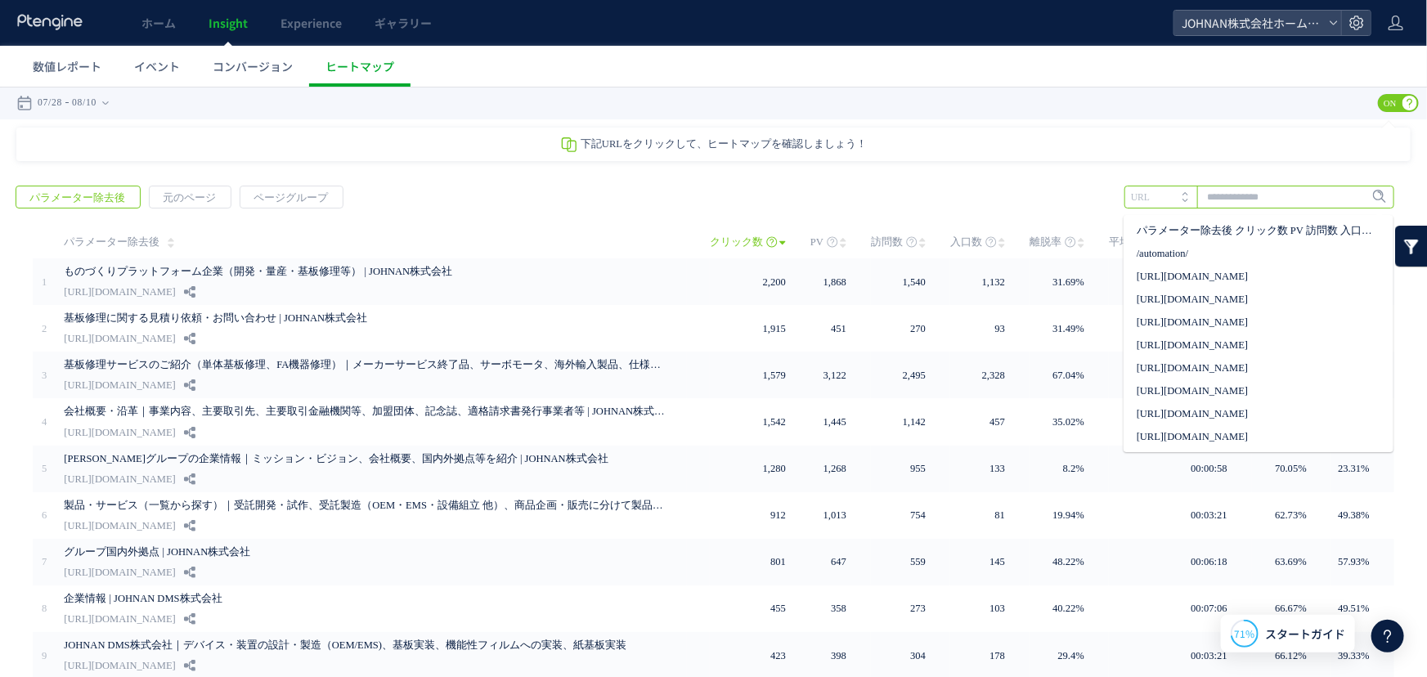
paste input "**********"
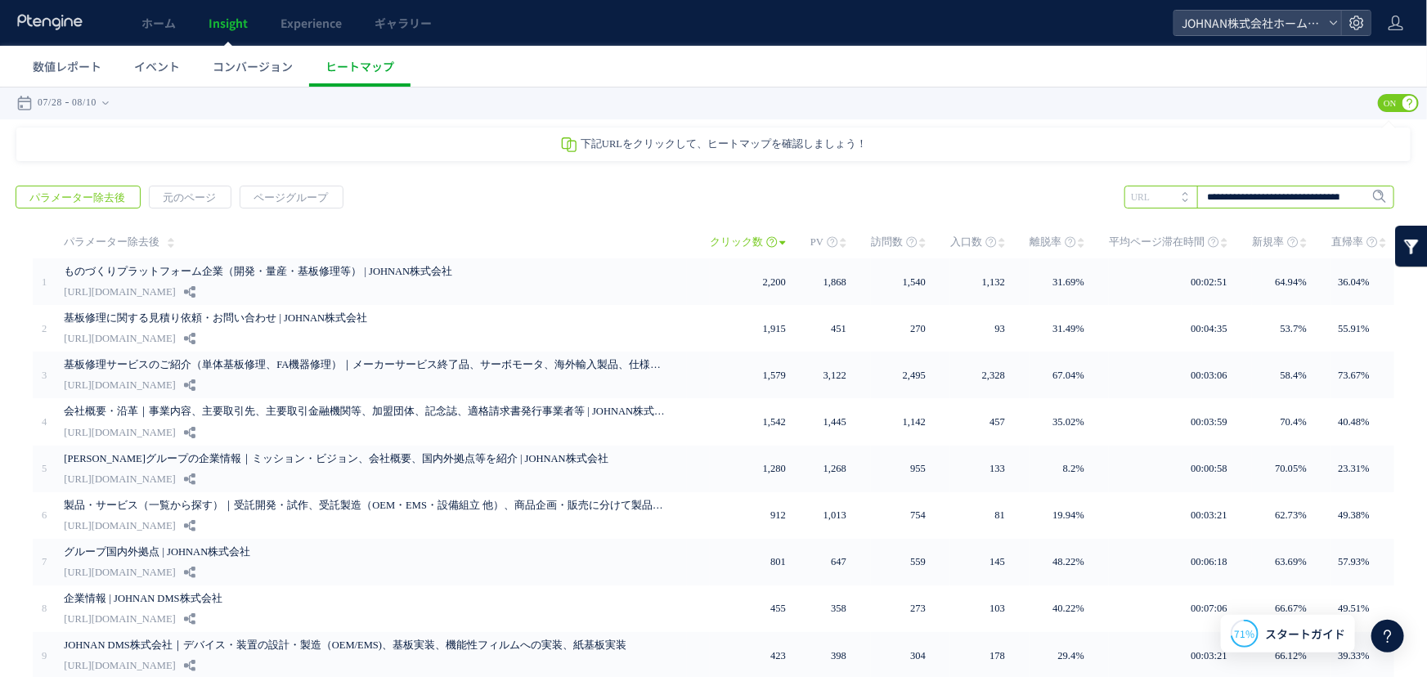
scroll to position [0, 55]
type input "**********"
click at [1364, 196] on span "Enter" at bounding box center [1374, 196] width 21 height 18
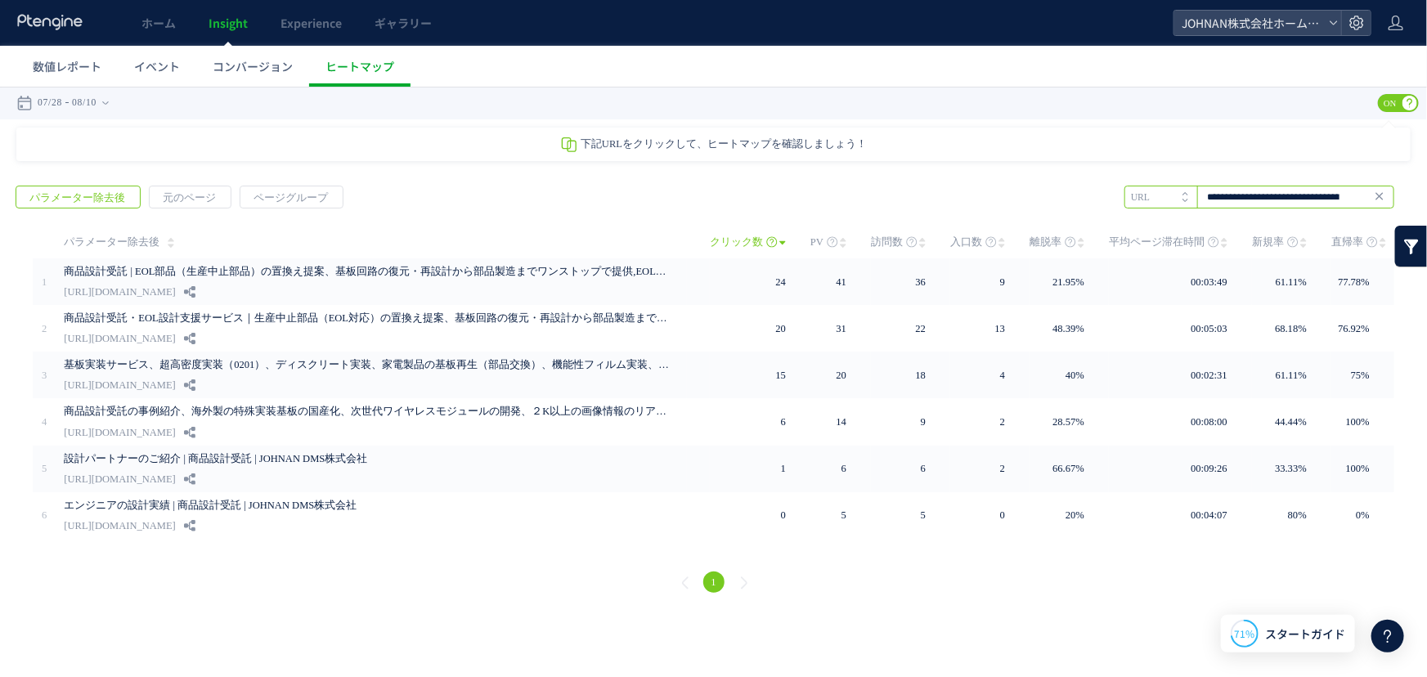
click at [1338, 195] on input "**********" at bounding box center [1260, 196] width 270 height 23
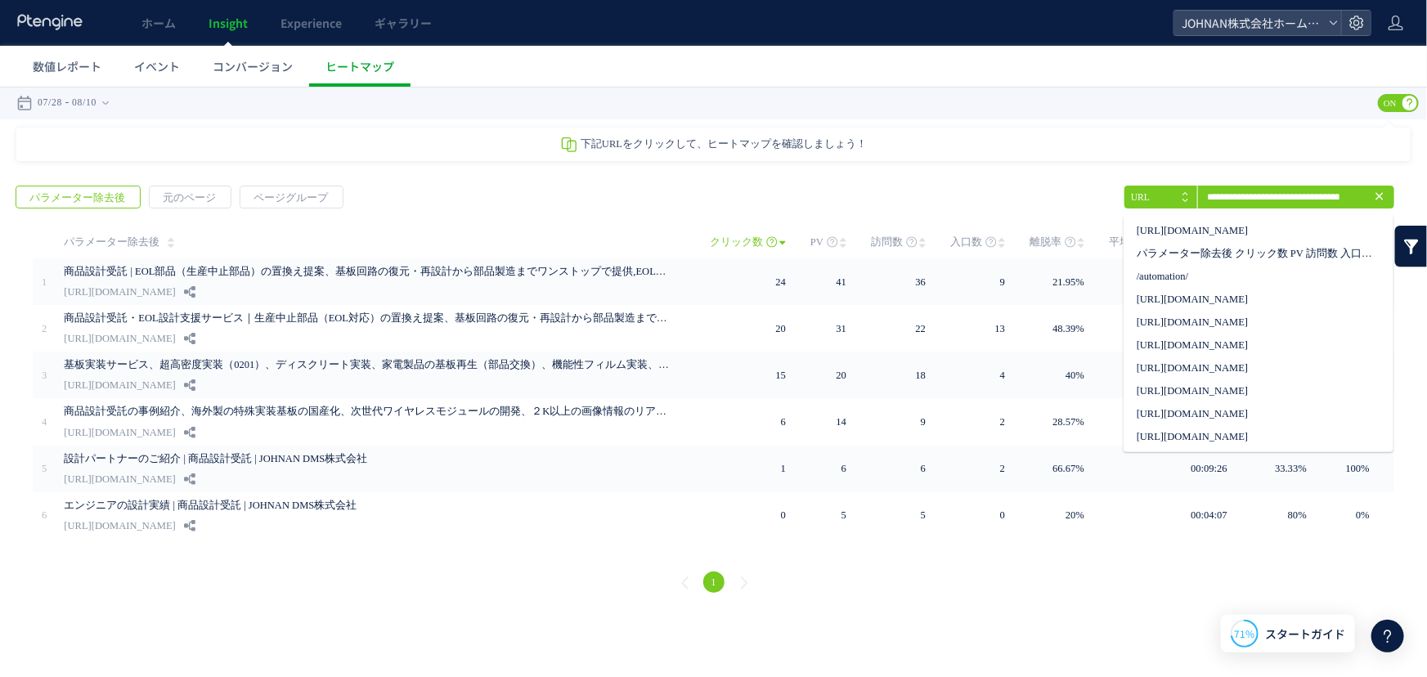
click at [1381, 199] on icon at bounding box center [1379, 195] width 13 height 13
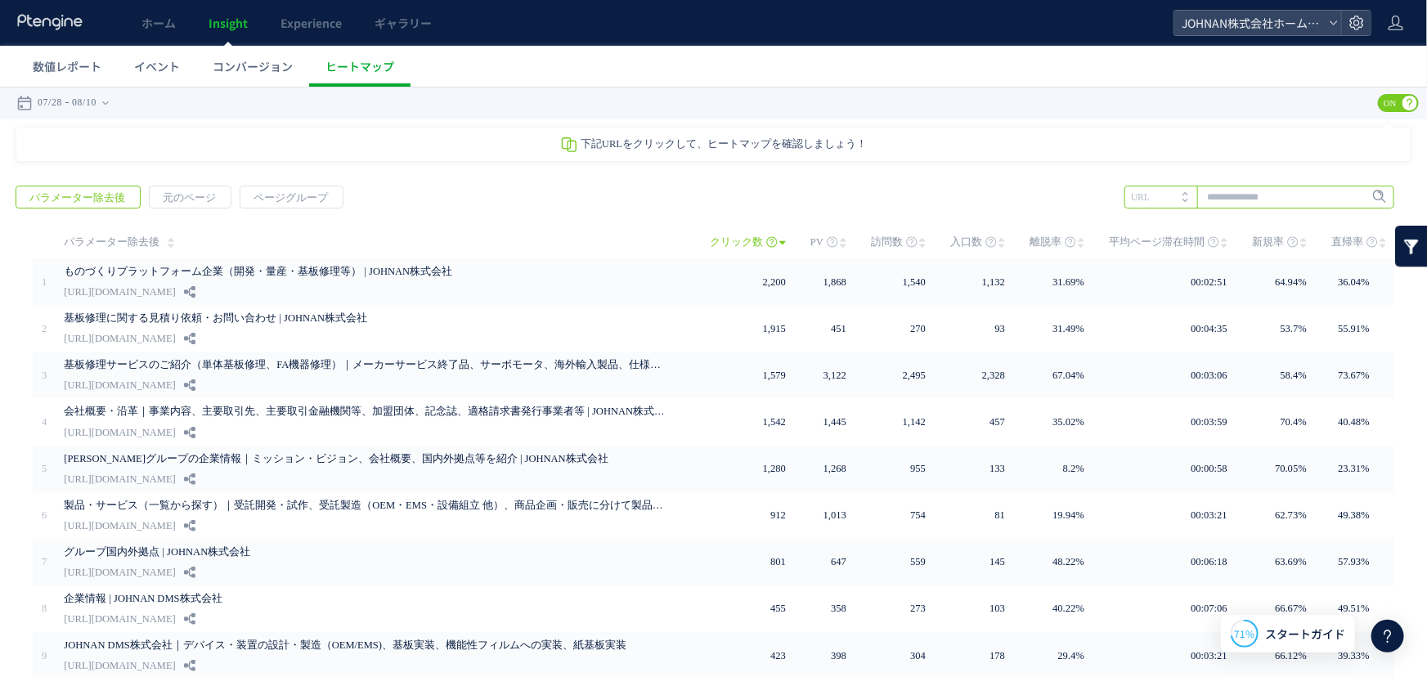
click at [1279, 200] on input "text" at bounding box center [1260, 196] width 270 height 23
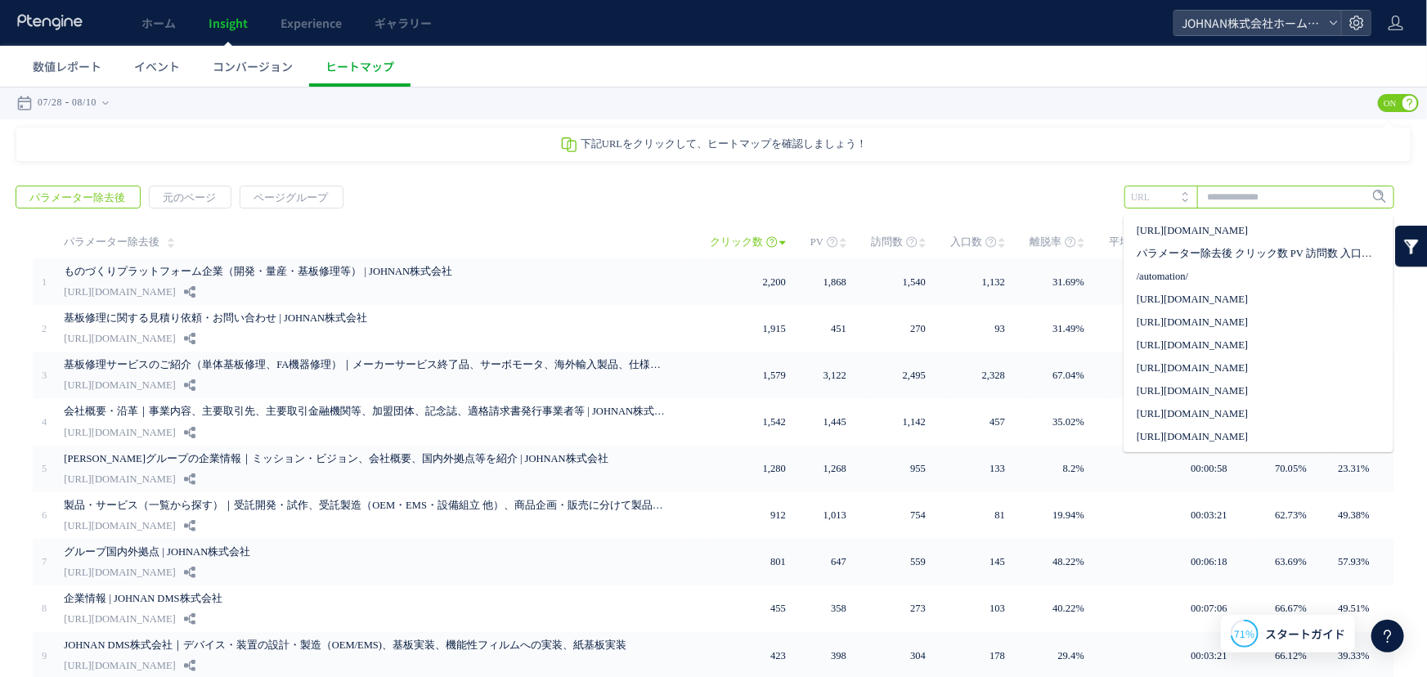
click at [1279, 200] on input "text" at bounding box center [1260, 196] width 270 height 23
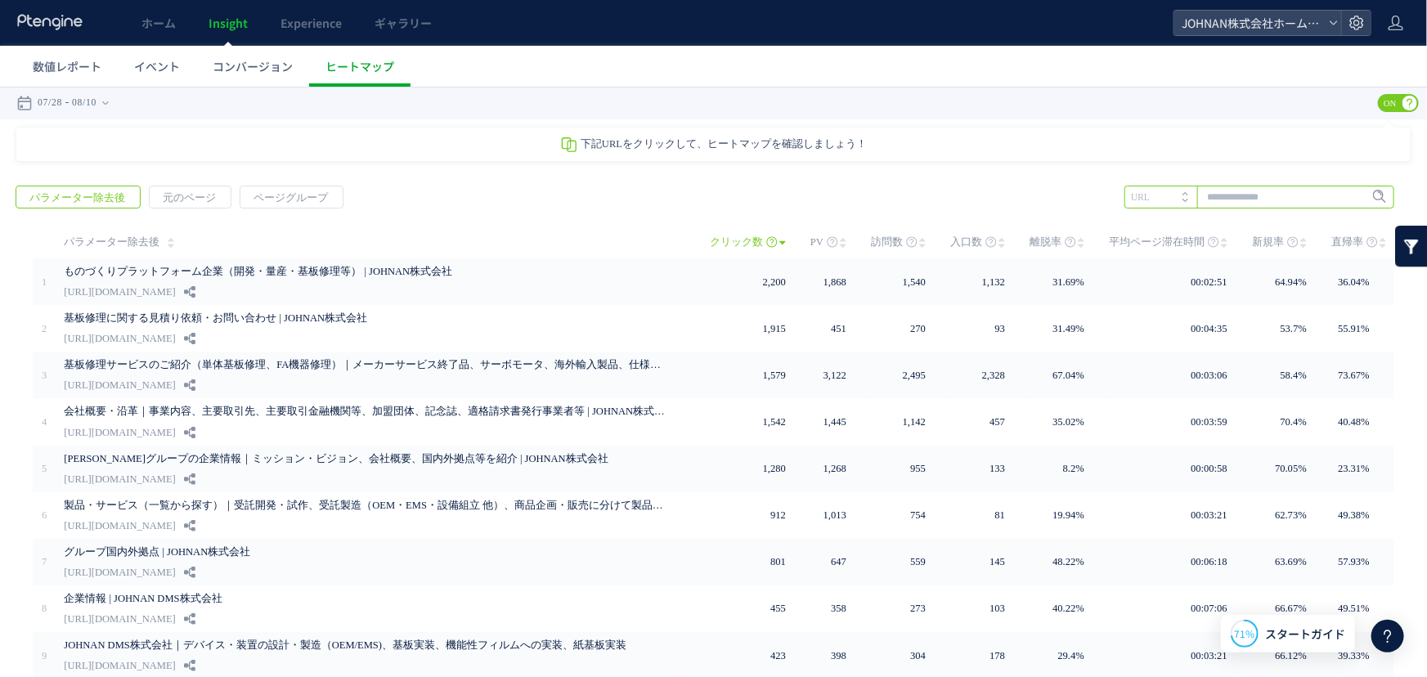
paste input "**********"
type input "**********"
click at [1367, 194] on span "Enter" at bounding box center [1374, 196] width 21 height 18
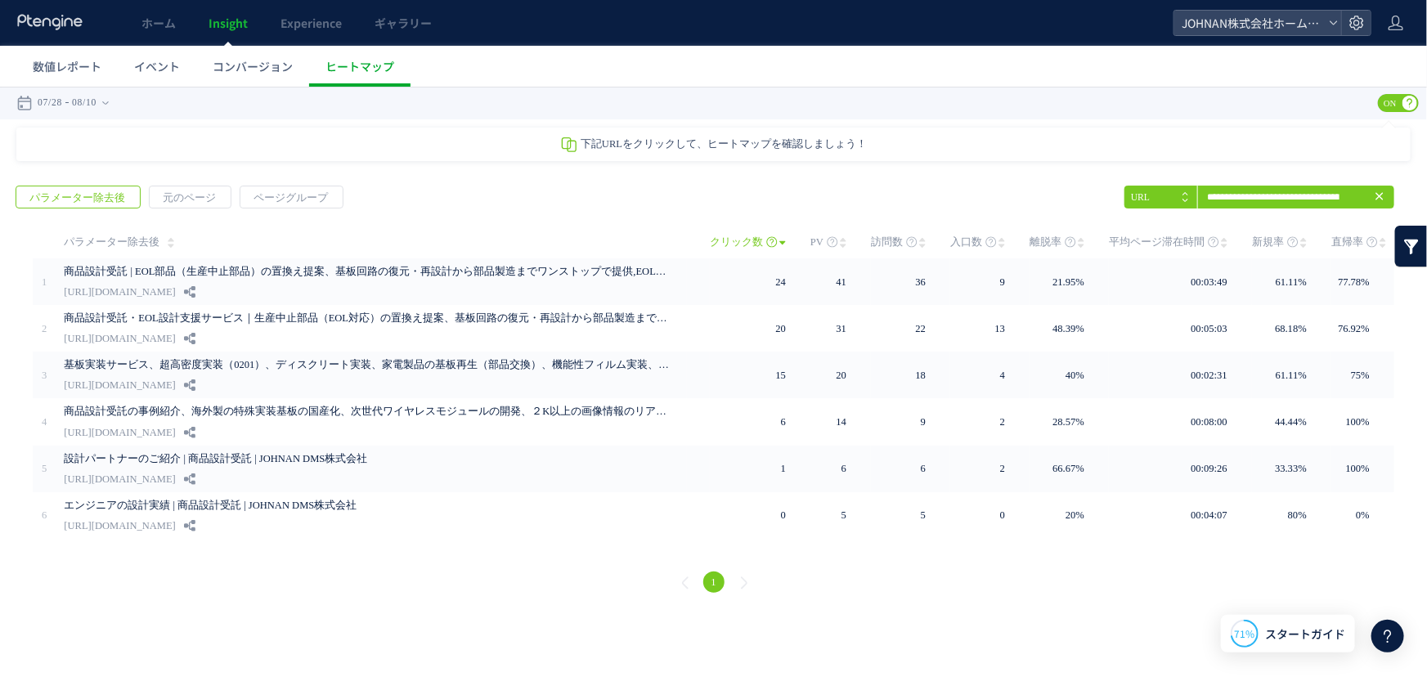
click at [1380, 196] on icon at bounding box center [1379, 195] width 13 height 13
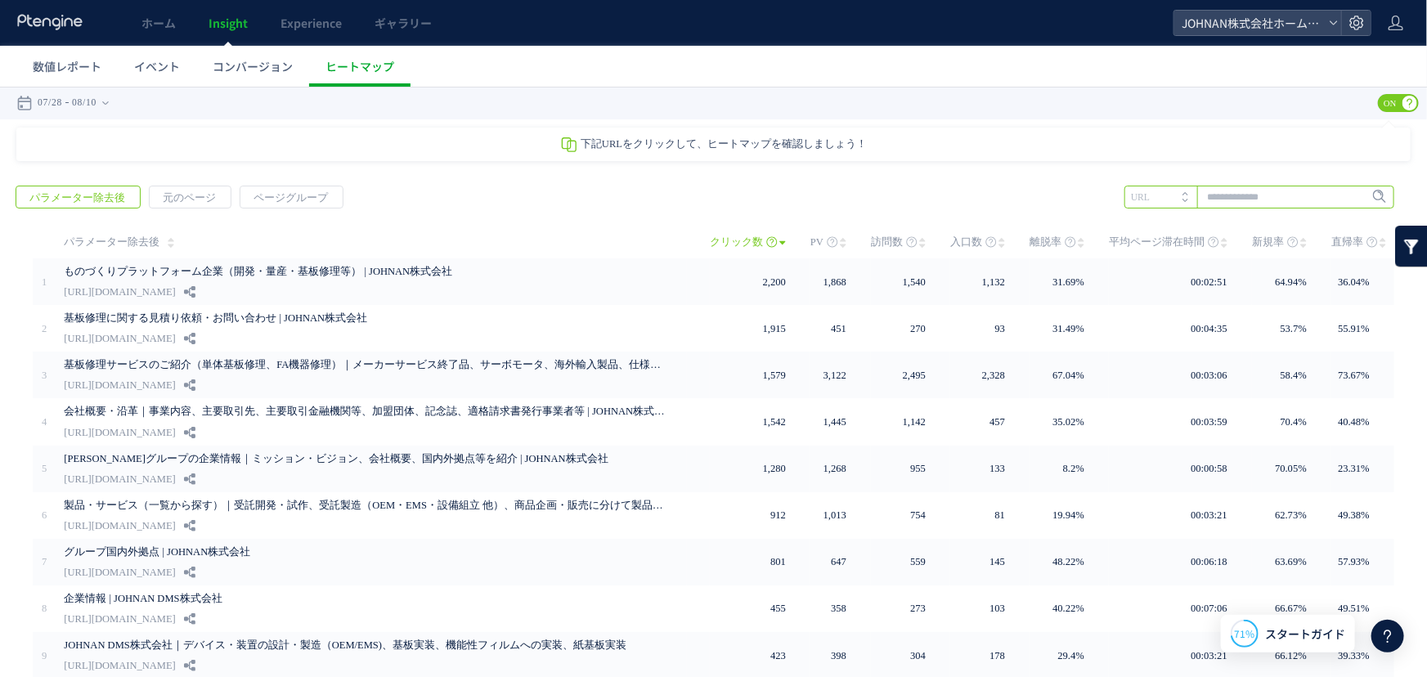
click at [1243, 196] on input "text" at bounding box center [1260, 196] width 270 height 23
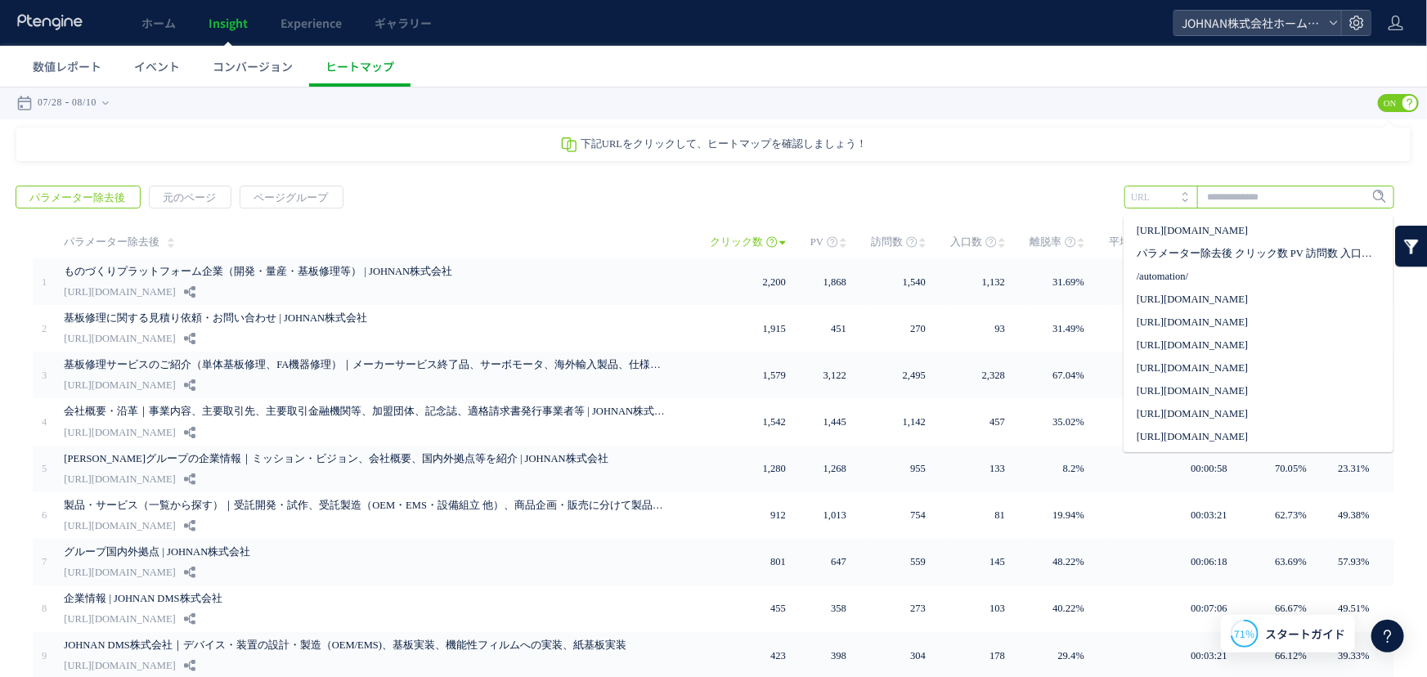
paste input "**********"
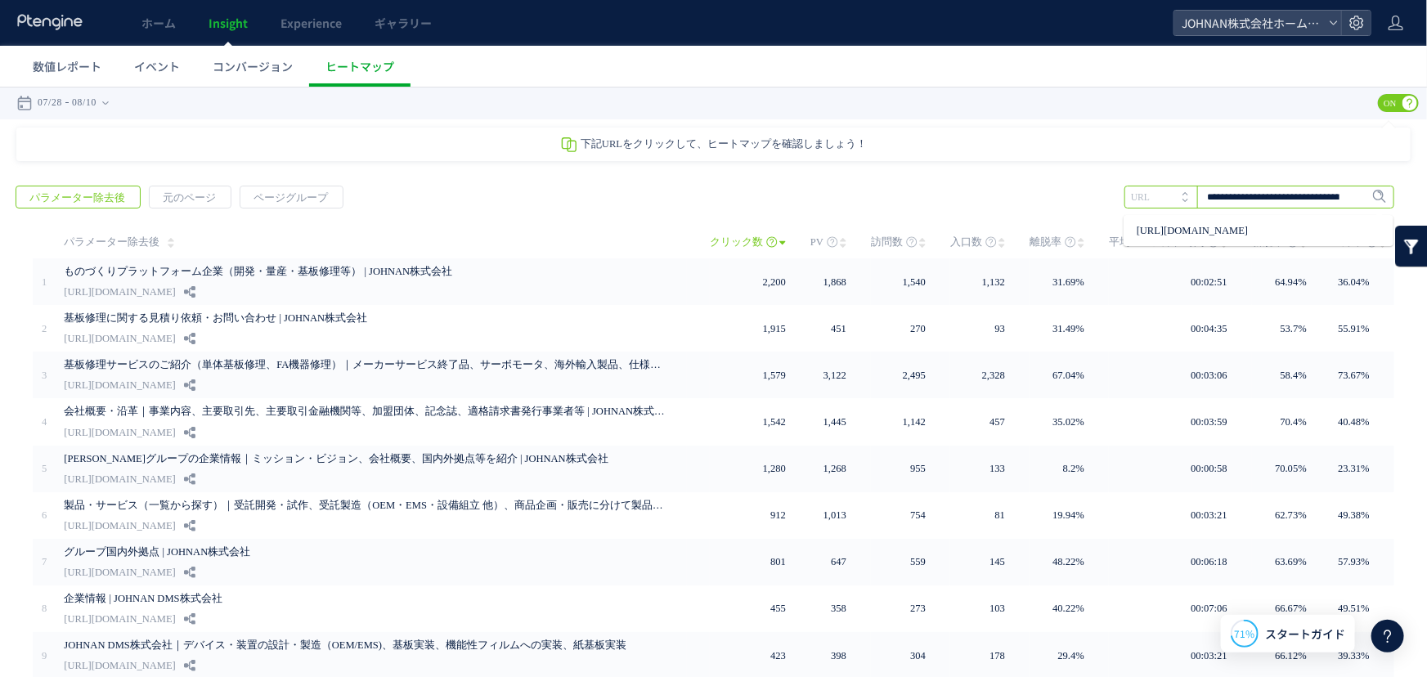
scroll to position [0, 55]
type input "**********"
drag, startPoint x: 1356, startPoint y: 196, endPoint x: 1347, endPoint y: 233, distance: 38.7
click at [1364, 196] on span "Enter" at bounding box center [1374, 196] width 21 height 18
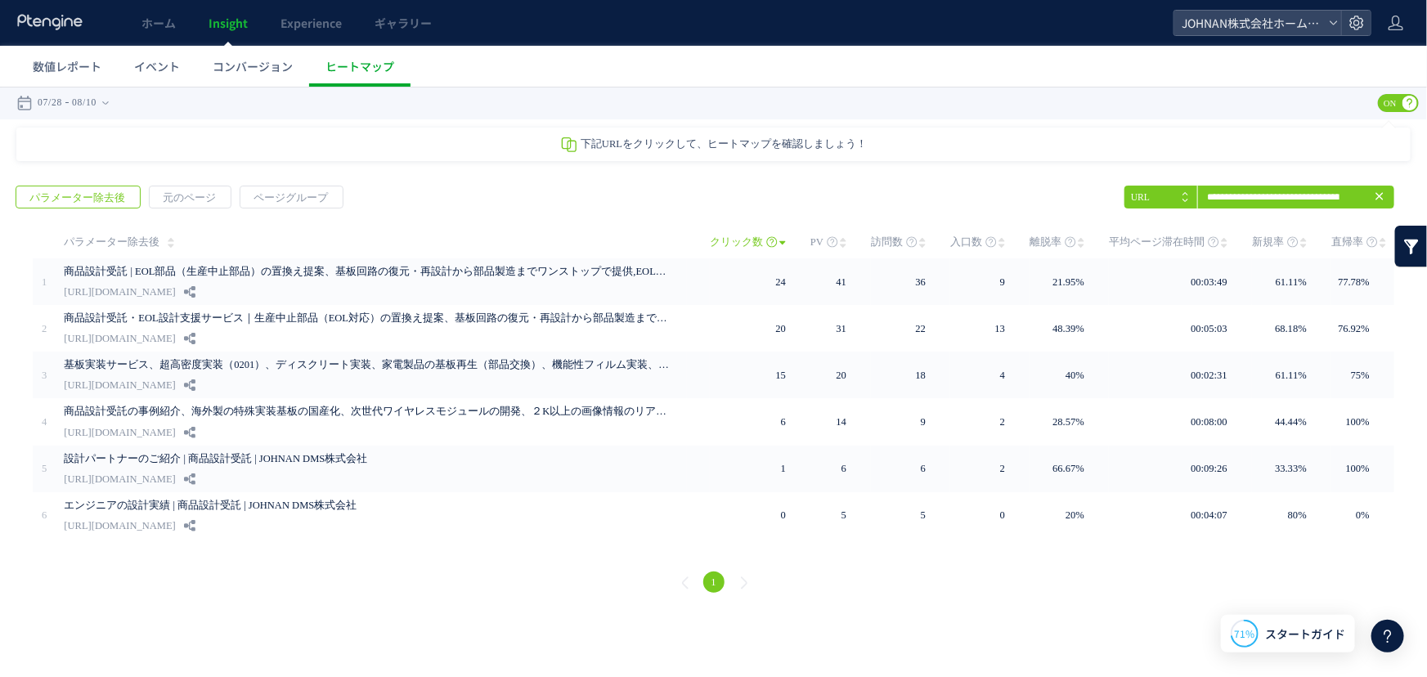
click at [1382, 198] on icon at bounding box center [1379, 195] width 13 height 13
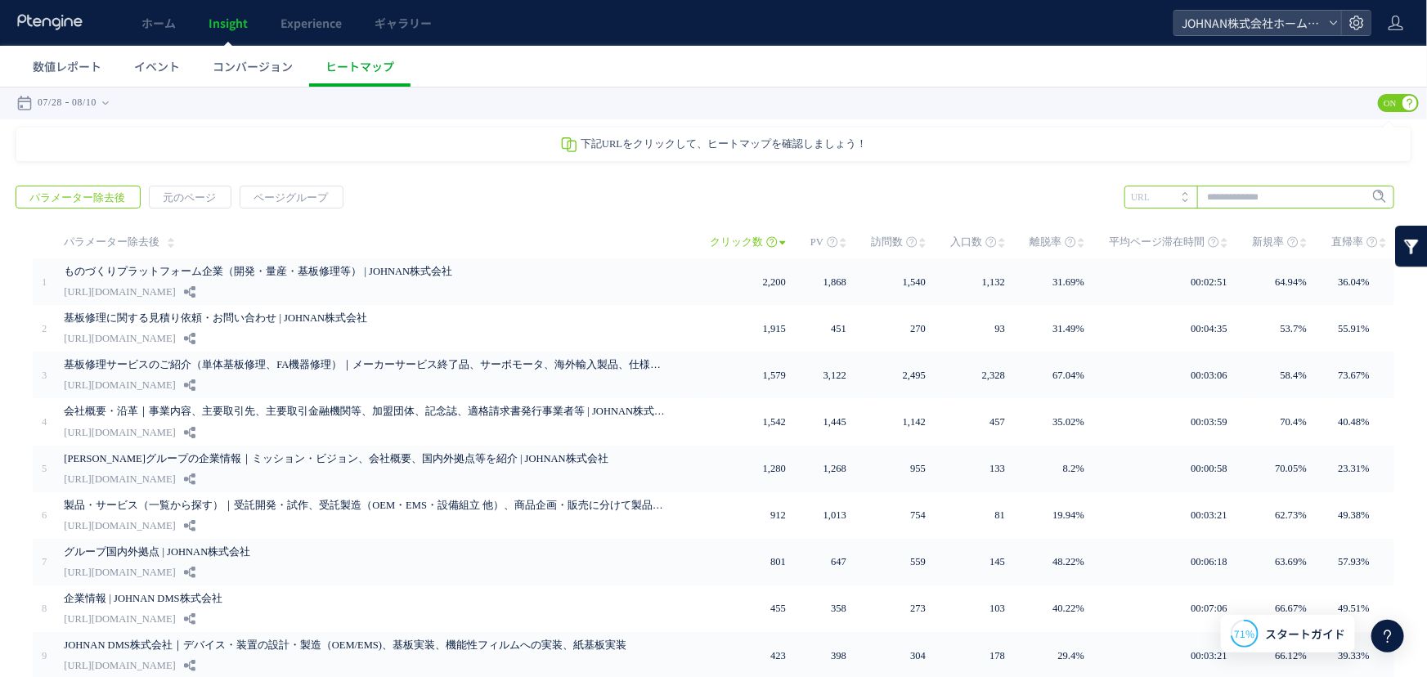
click at [1275, 196] on input "text" at bounding box center [1260, 196] width 270 height 23
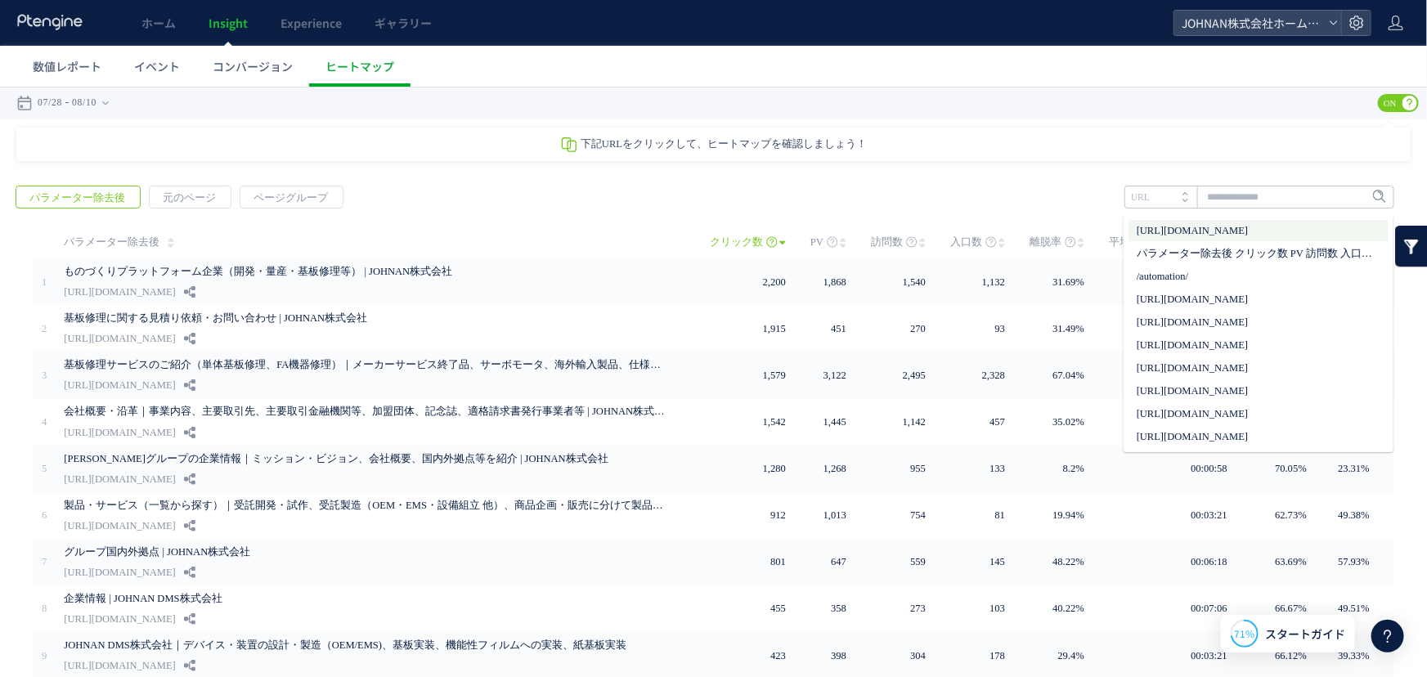
click at [1239, 220] on li "[URL][DOMAIN_NAME]" at bounding box center [1259, 229] width 260 height 21
type input "**********"
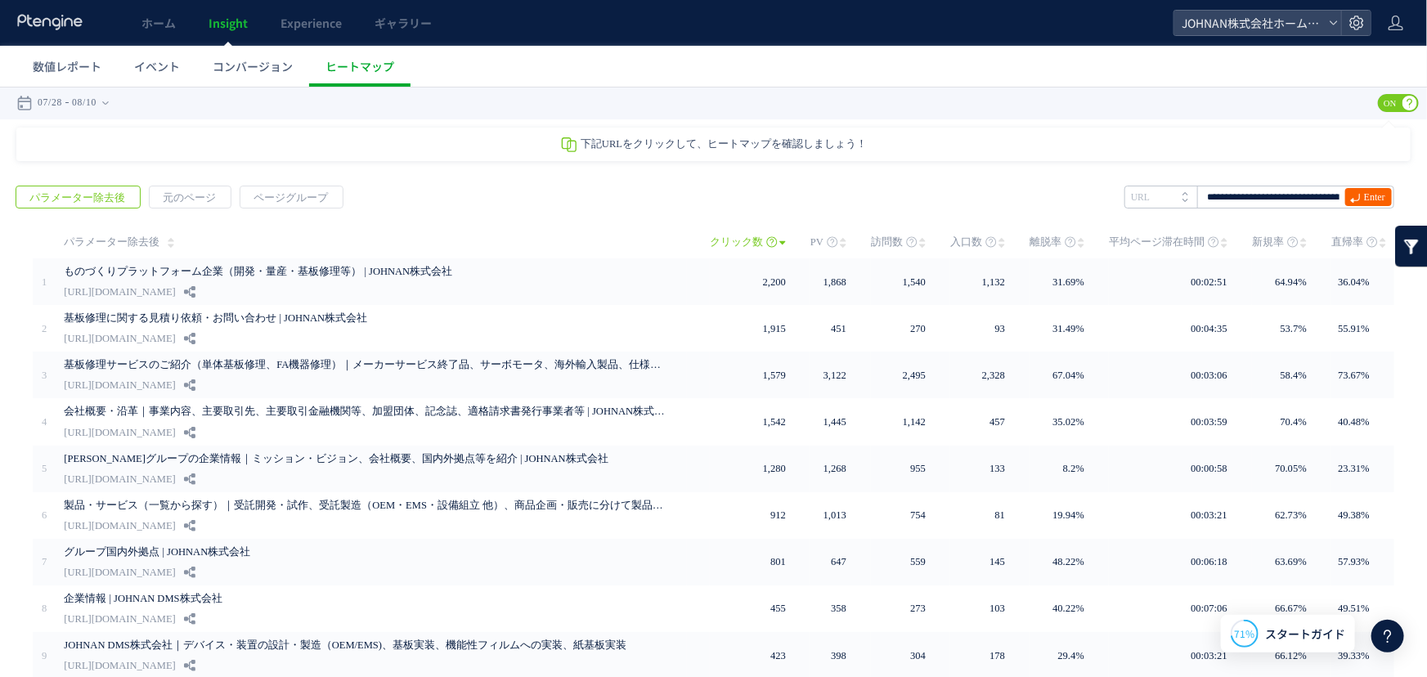
click at [1364, 194] on span "Enter" at bounding box center [1374, 196] width 21 height 18
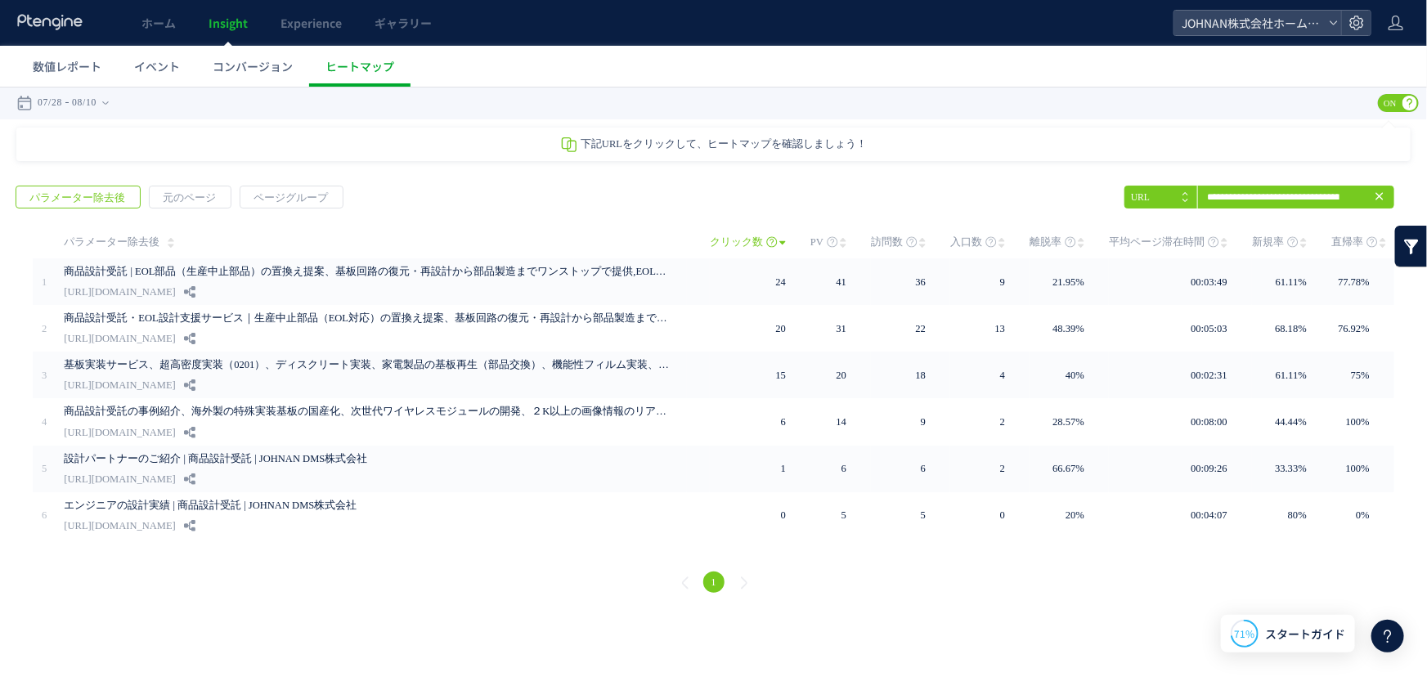
click at [1380, 196] on icon at bounding box center [1379, 195] width 13 height 13
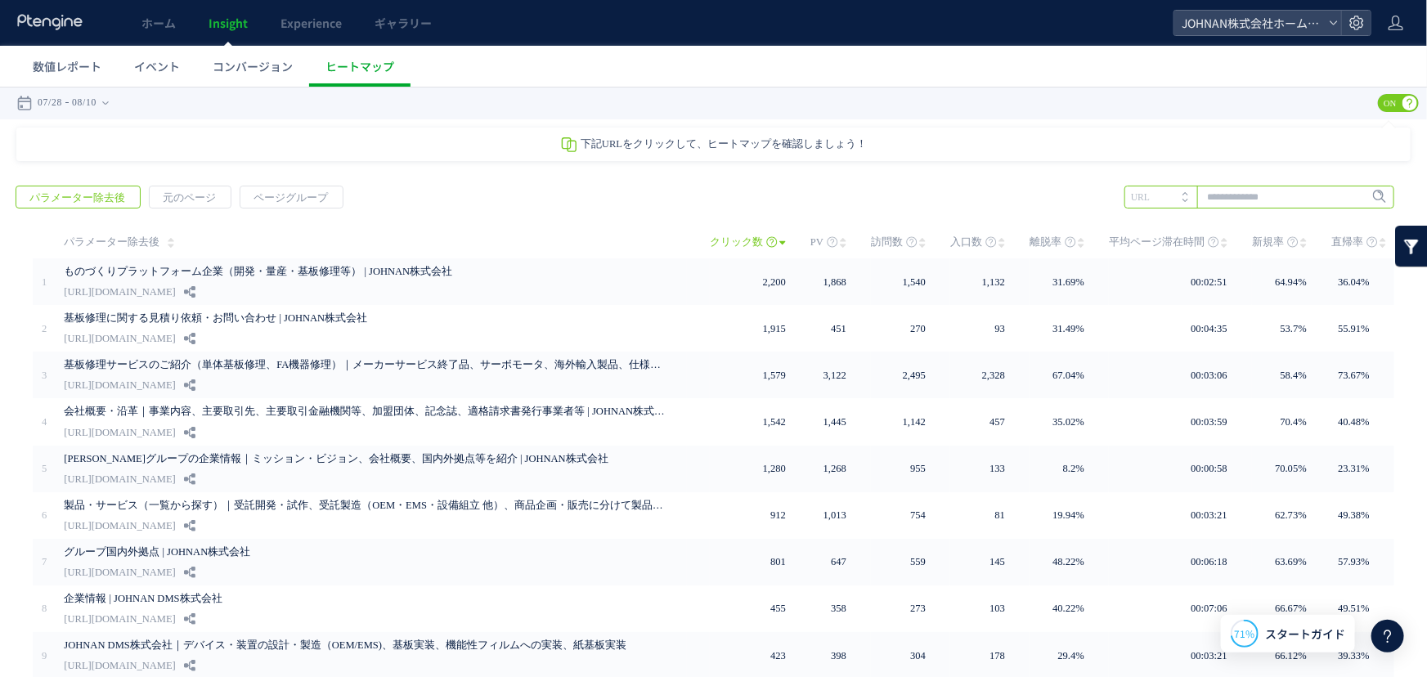
click at [1257, 199] on input "text" at bounding box center [1260, 196] width 270 height 23
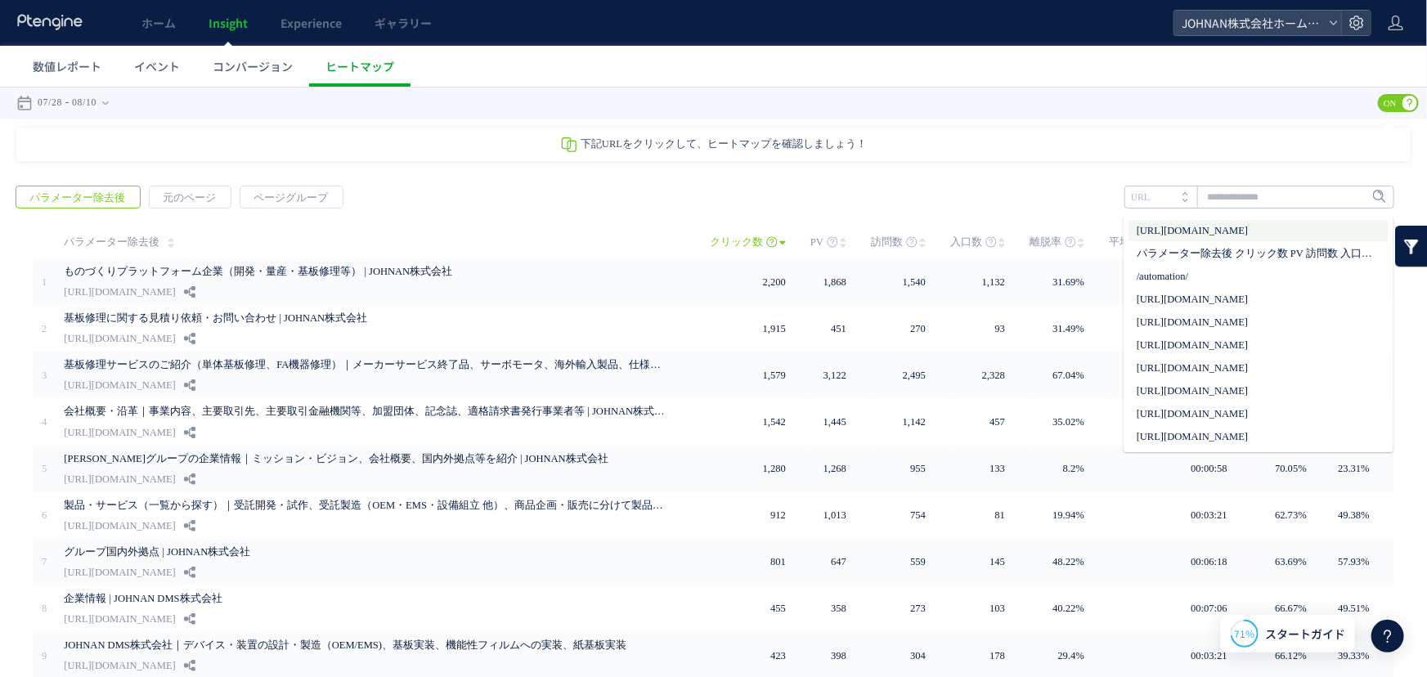
click at [1152, 228] on li "[URL][DOMAIN_NAME]" at bounding box center [1259, 229] width 260 height 21
type input "**********"
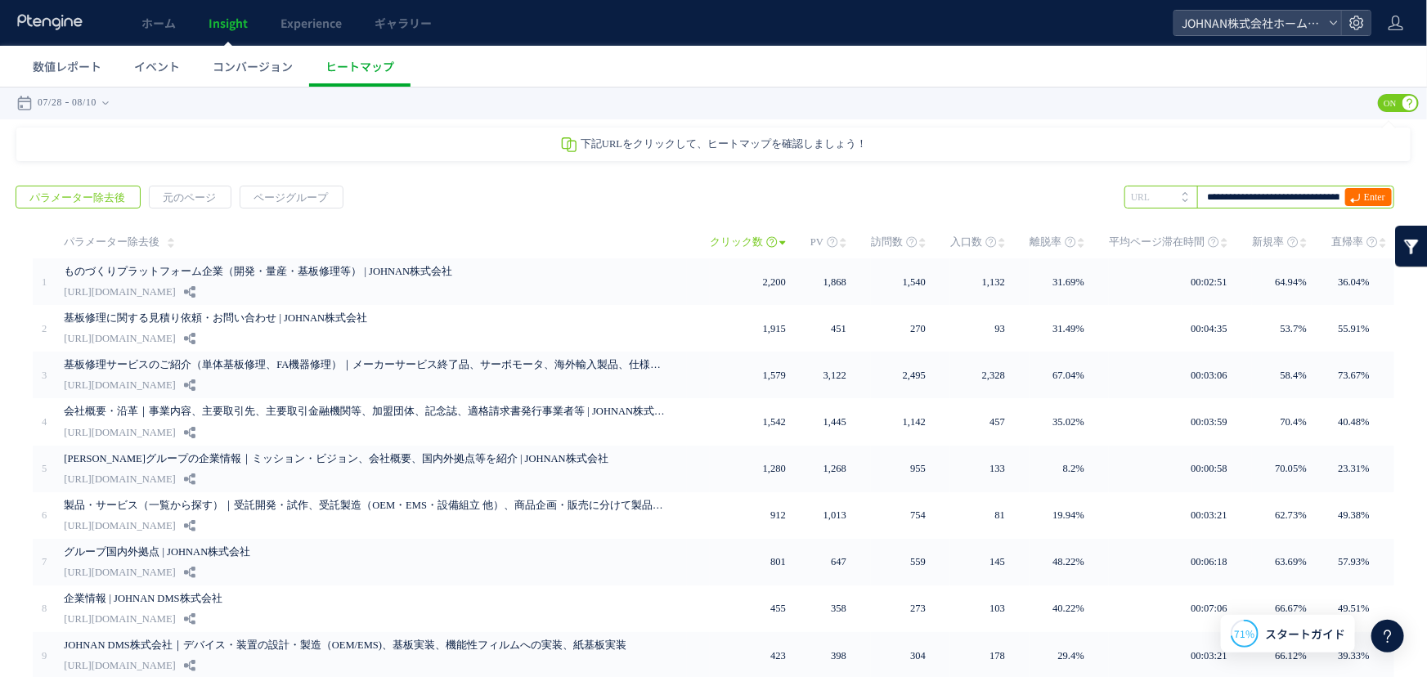
click at [1312, 204] on input "**********" at bounding box center [1260, 196] width 270 height 23
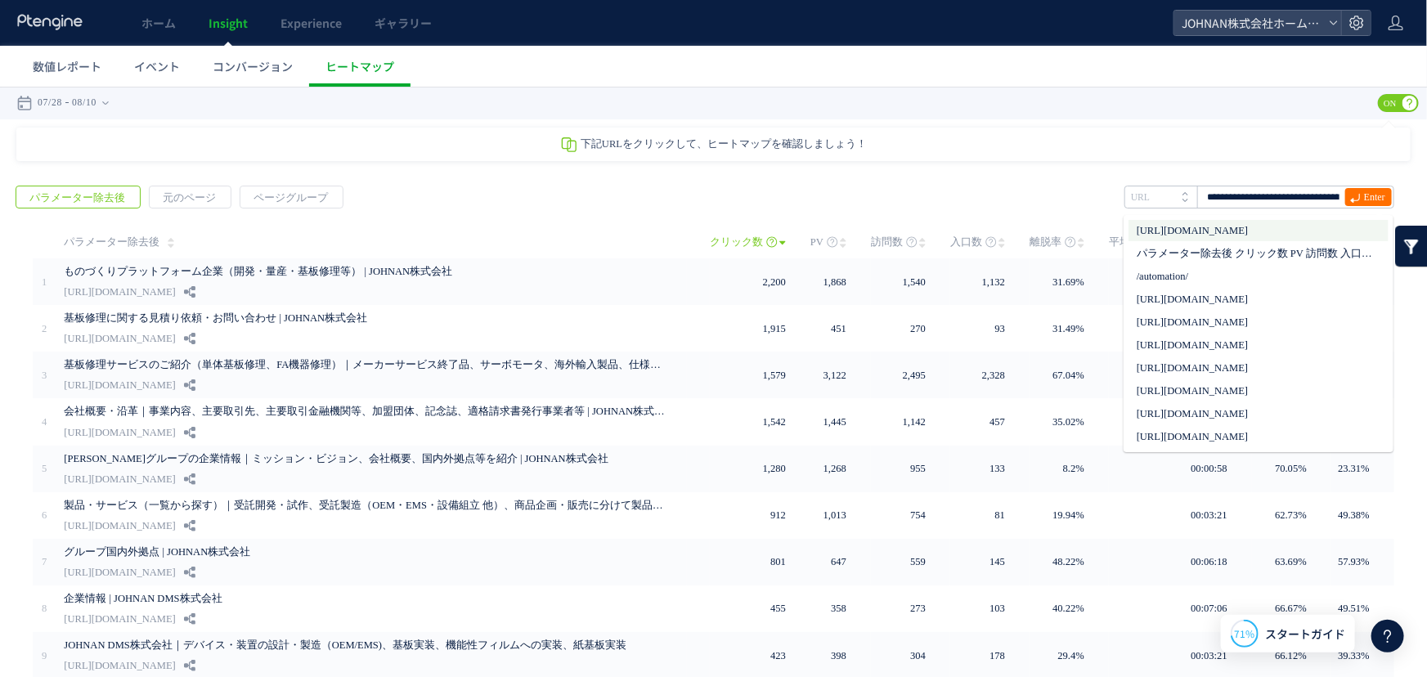
click at [1168, 227] on li "[URL][DOMAIN_NAME]" at bounding box center [1259, 229] width 260 height 21
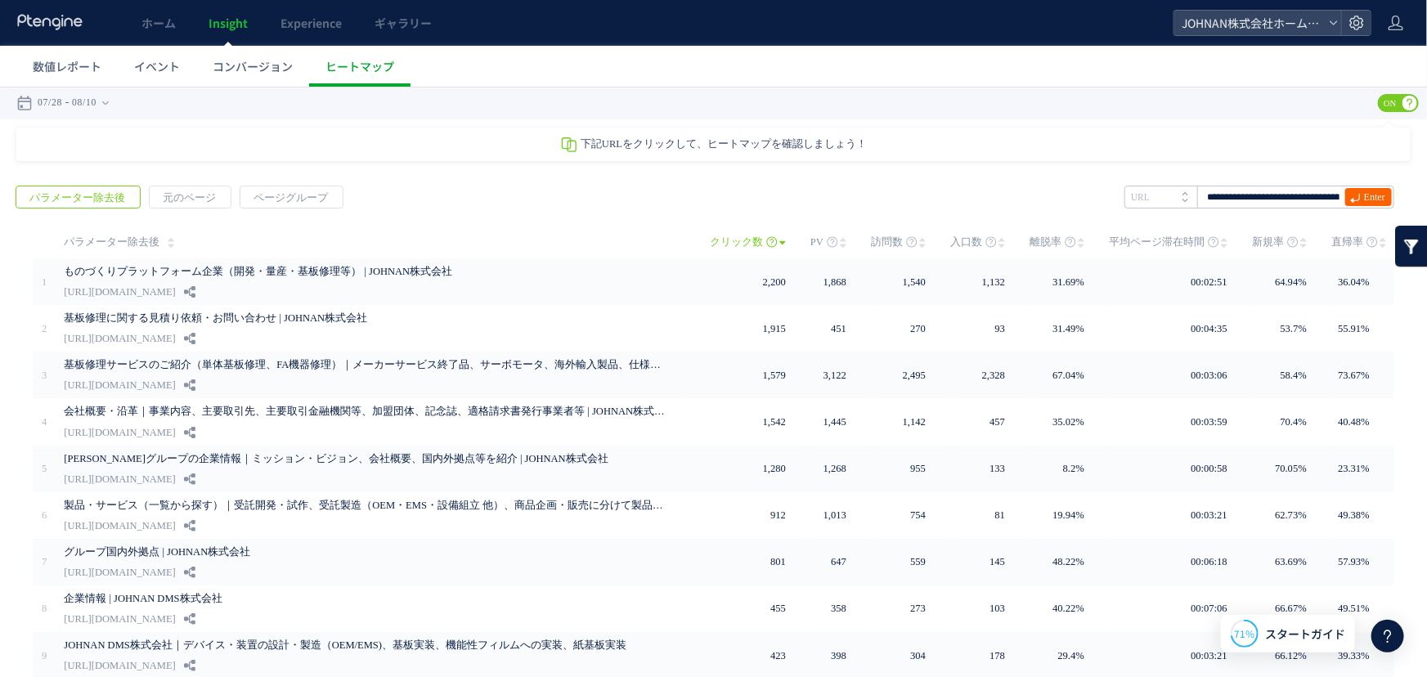
click at [1364, 196] on span "Enter" at bounding box center [1374, 196] width 21 height 18
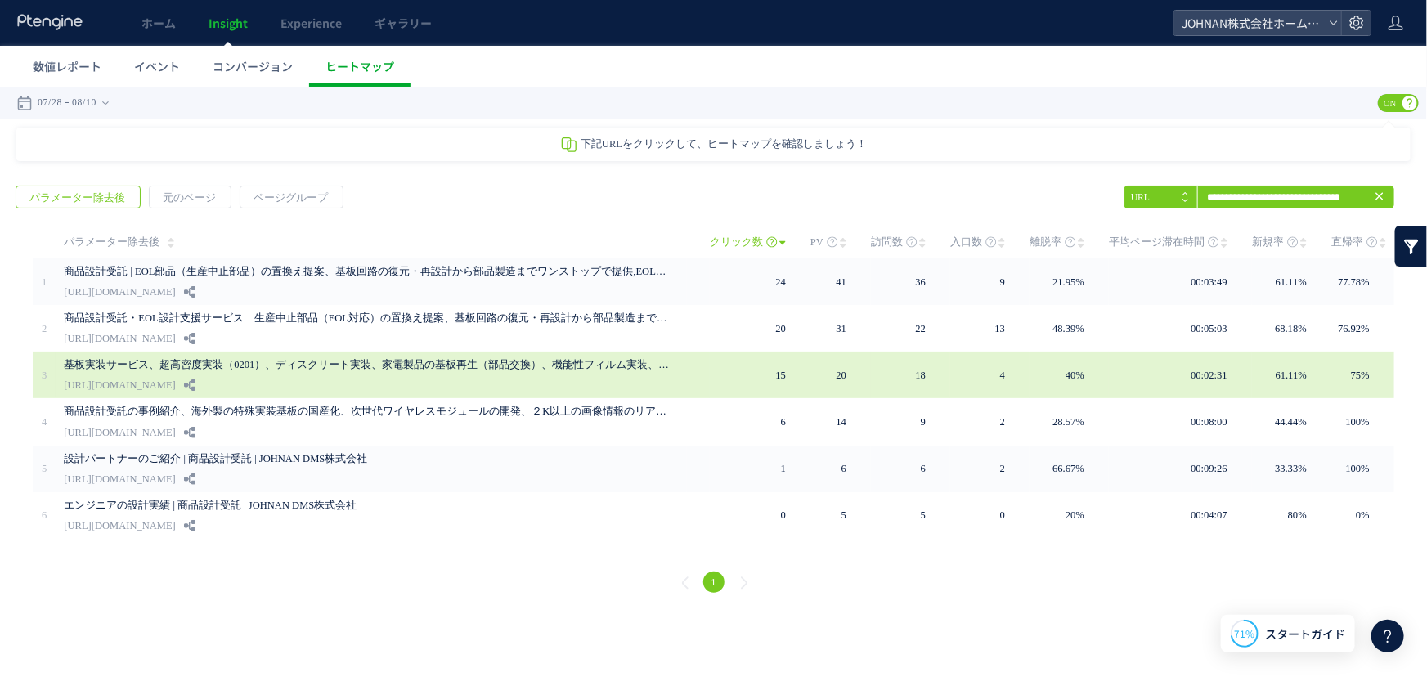
click at [352, 375] on div "基板実装サービス、超高密度実装（0201）、ディスクリート実装、家電製品の基板再生（部品交換）、機能性フィルム実装、紙基板実装等（愛知、滋賀、京都、大阪、岡山…" at bounding box center [375, 374] width 623 height 47
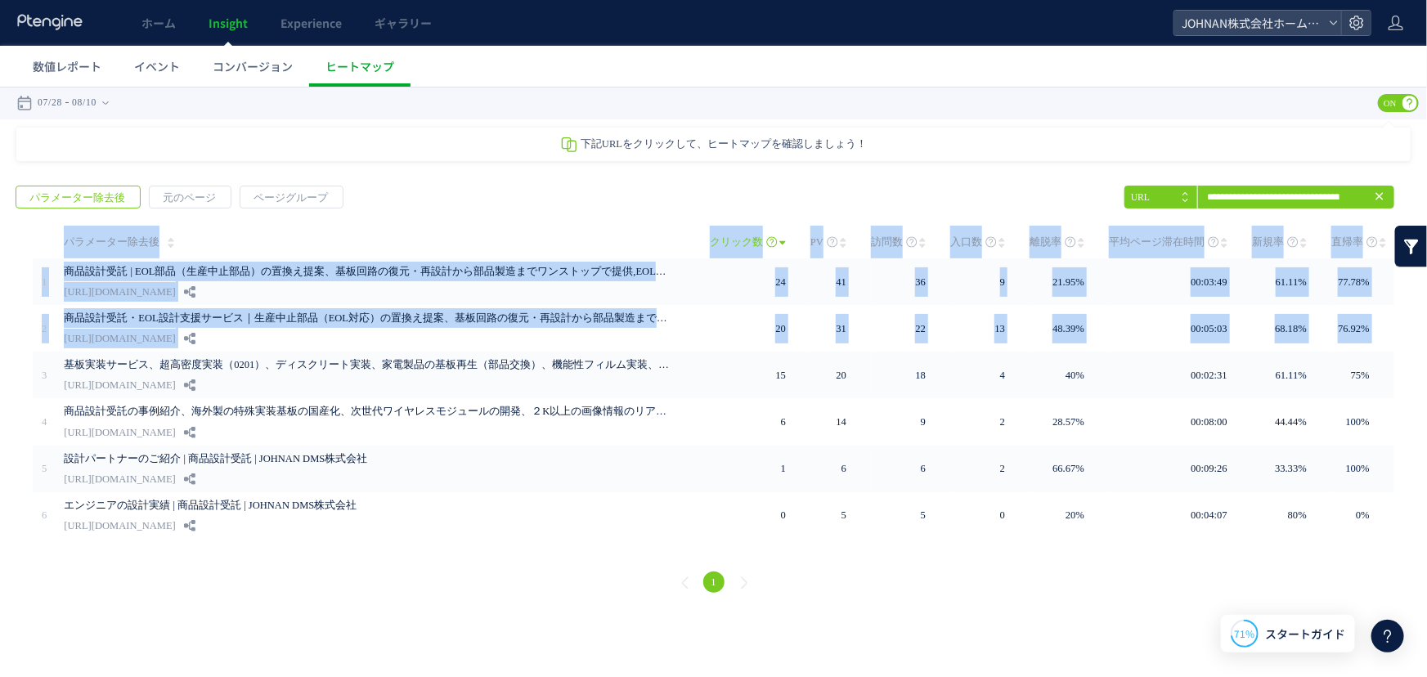
drag, startPoint x: 33, startPoint y: 357, endPoint x: 1405, endPoint y: 388, distance: 1372.2
click at [1405, 388] on div "PV" at bounding box center [713, 381] width 1395 height 313
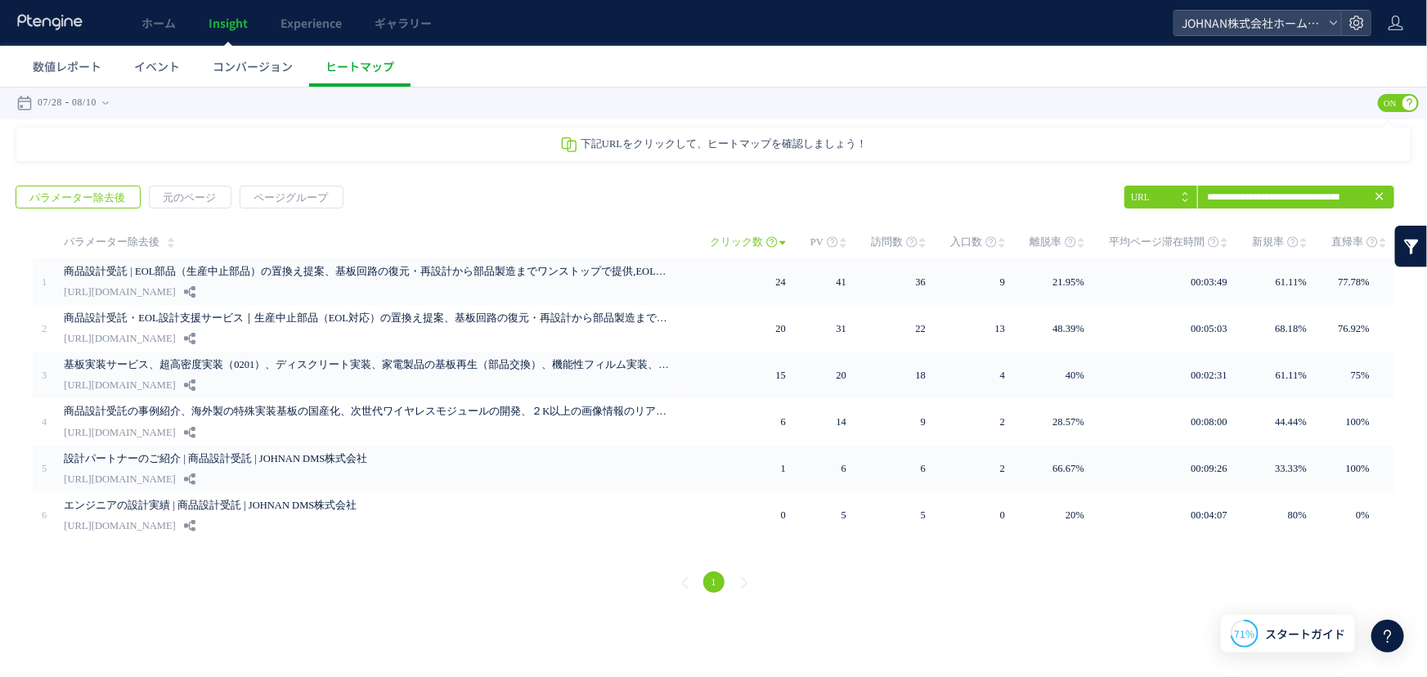
drag, startPoint x: 346, startPoint y: 654, endPoint x: 336, endPoint y: 628, distance: 28.0
click at [347, 614] on html ".cls-1 { fill-rule: evenodd; } .cls-1 { fill: #ececec; } .cls-2 { fill: #929292…" at bounding box center [713, 350] width 1427 height 528
drag, startPoint x: 23, startPoint y: 353, endPoint x: 1396, endPoint y: 364, distance: 1373.5
click at [1396, 364] on div "PV" at bounding box center [713, 381] width 1395 height 313
click at [322, 612] on html ".cls-1 { fill-rule: evenodd; } .cls-1 { fill: #ececec; } .cls-2 { fill: #929292…" at bounding box center [713, 350] width 1427 height 528
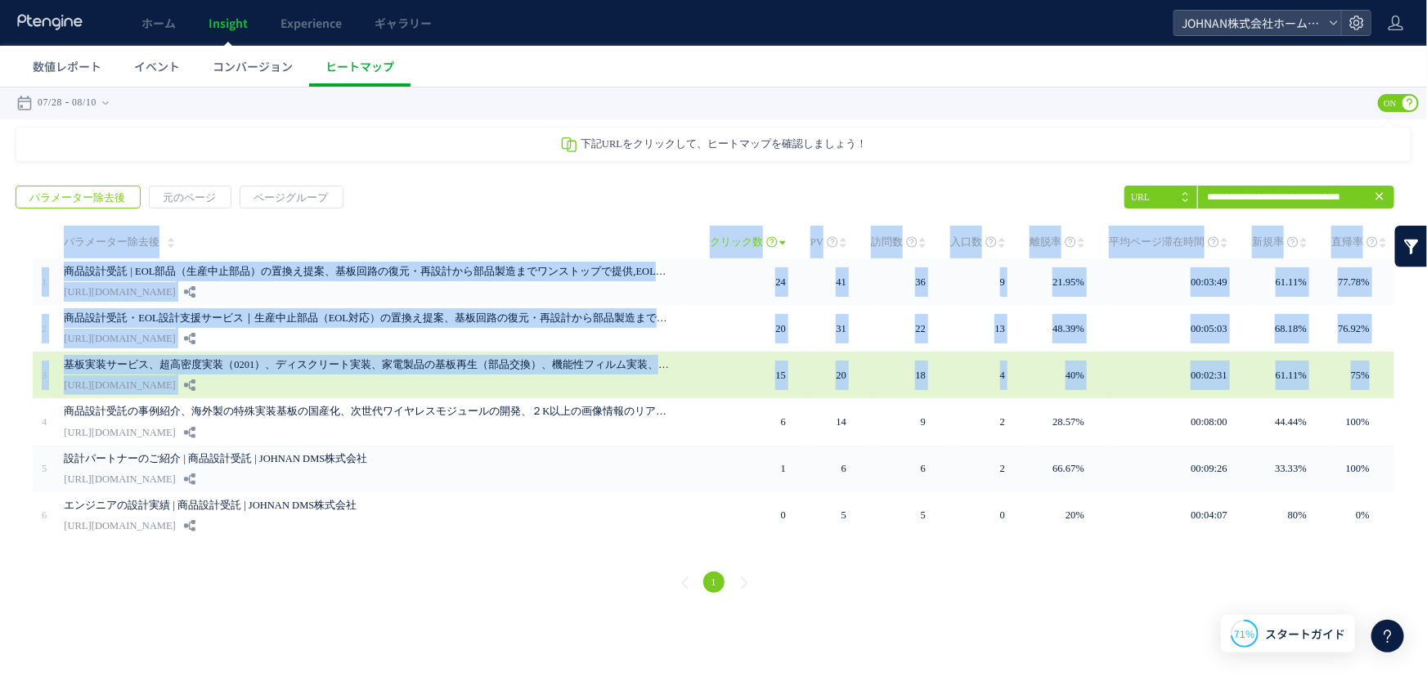
drag, startPoint x: 8, startPoint y: 355, endPoint x: 1389, endPoint y: 380, distance: 1381.1
click at [1389, 380] on div "戻る パラメーター除去後 元のページ ページグループ 実装" at bounding box center [713, 391] width 1427 height 445
copy div "パラメーター除去後 クリック数 PV 訪問数 入口数 離脱率 平均ページ滞在時間 新規率 直帰率 1 商品設計受託 | EOL部品（生産中止部品）の置換え提案…"
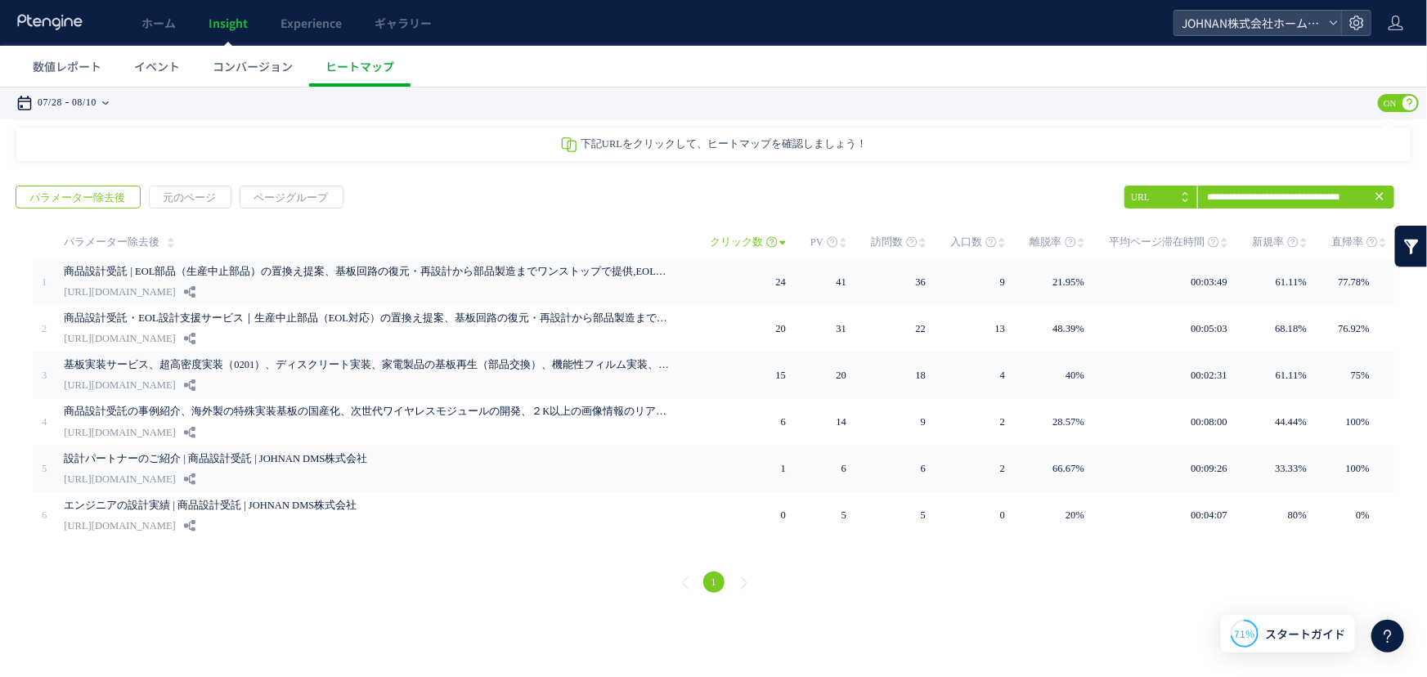
click at [76, 98] on div "07/28 08/10" at bounding box center [67, 102] width 103 height 33
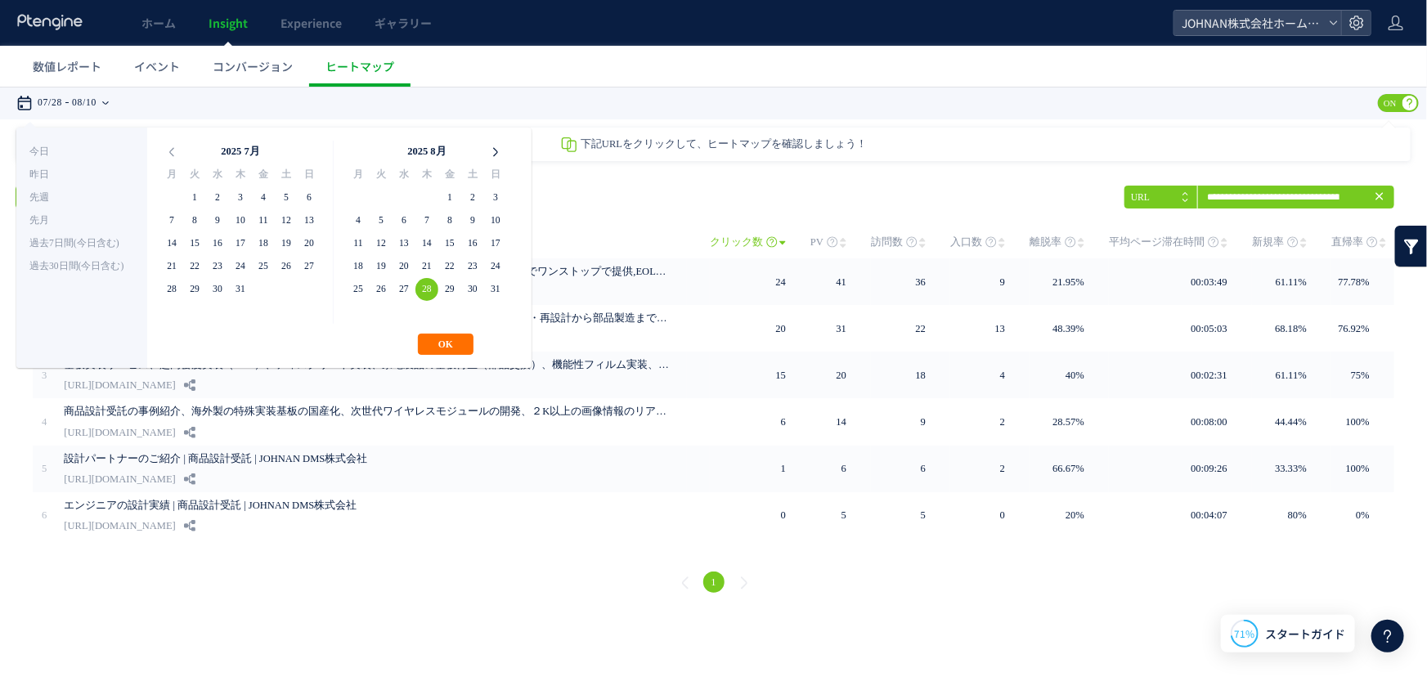
click at [495, 146] on icon at bounding box center [495, 151] width 23 height 23
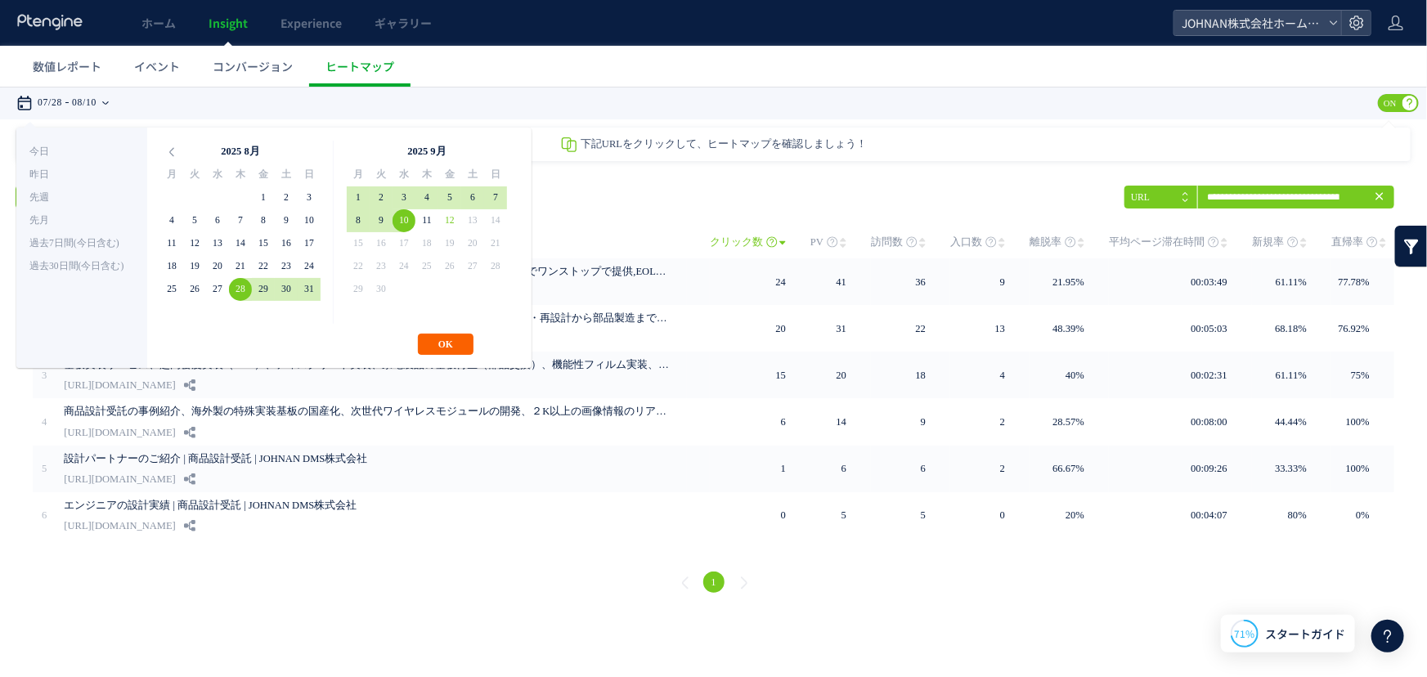
click at [454, 344] on button "OK" at bounding box center [446, 343] width 56 height 21
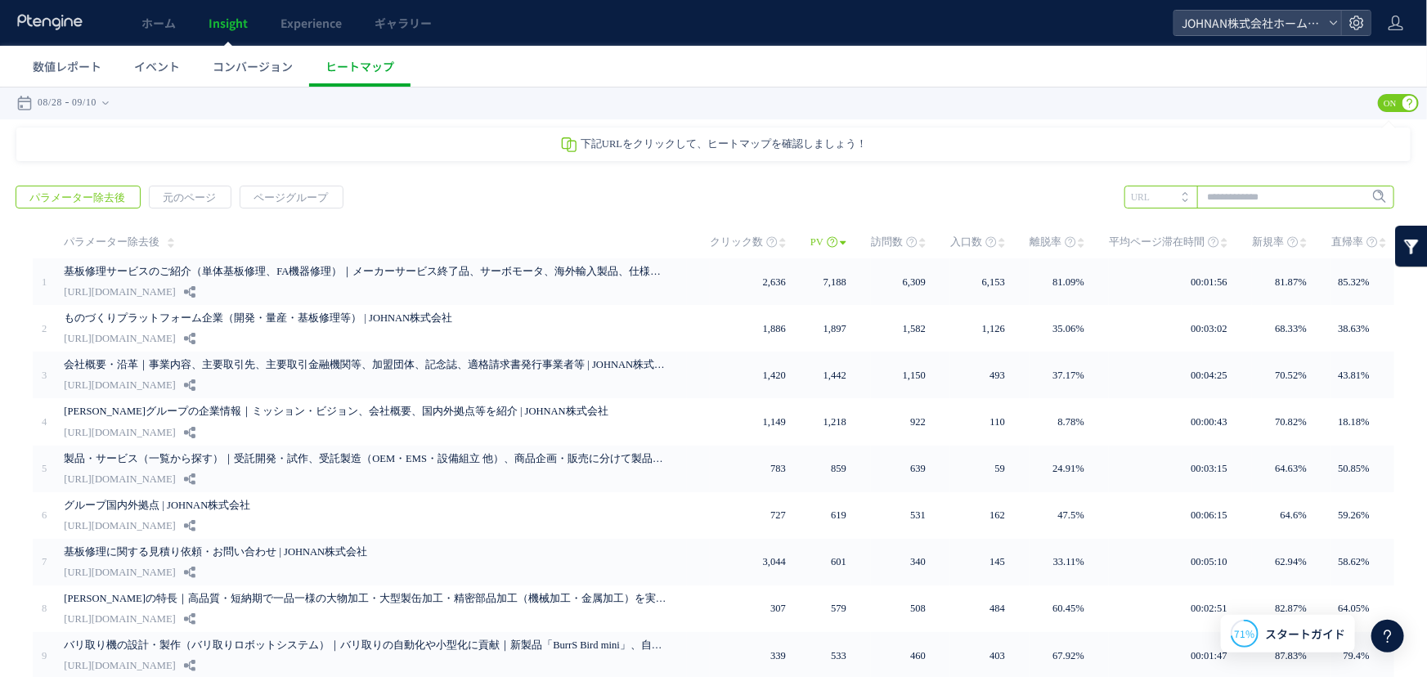
click at [1225, 193] on input "text" at bounding box center [1260, 196] width 270 height 23
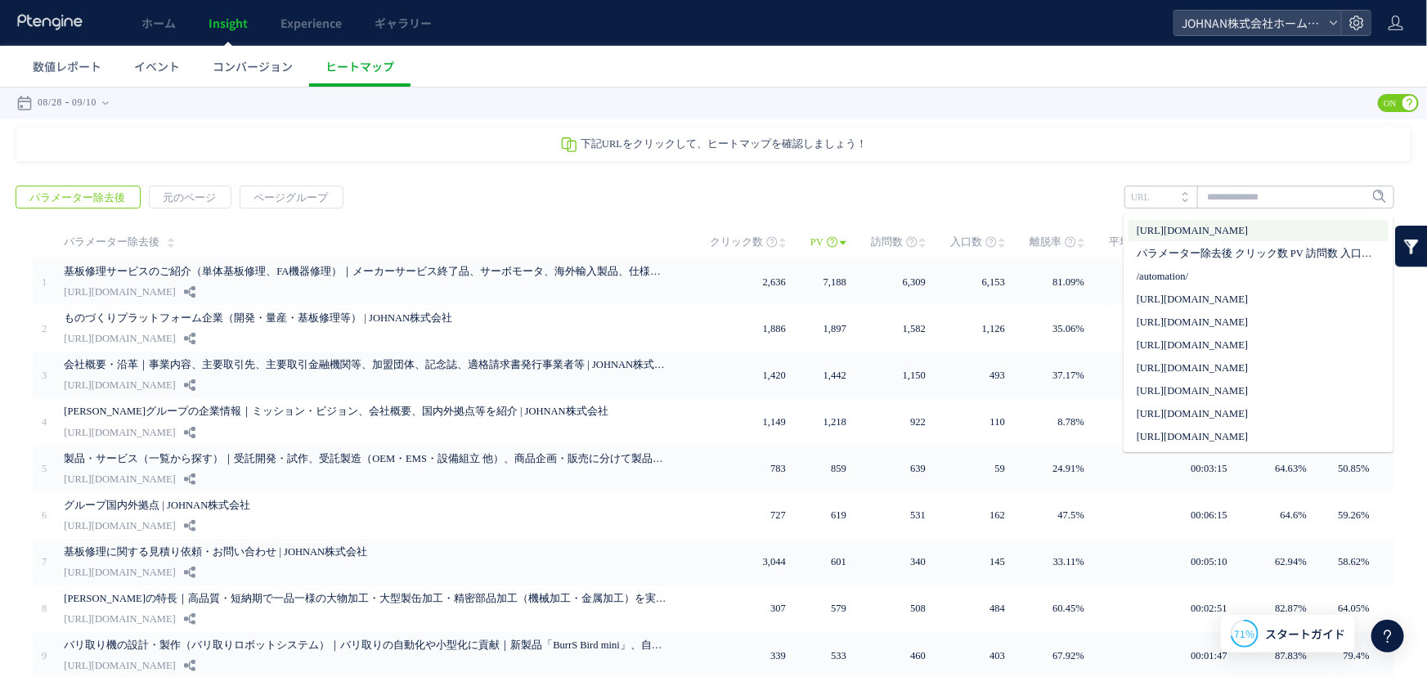
click at [1230, 230] on li "[URL][DOMAIN_NAME]" at bounding box center [1259, 229] width 260 height 21
type input "**********"
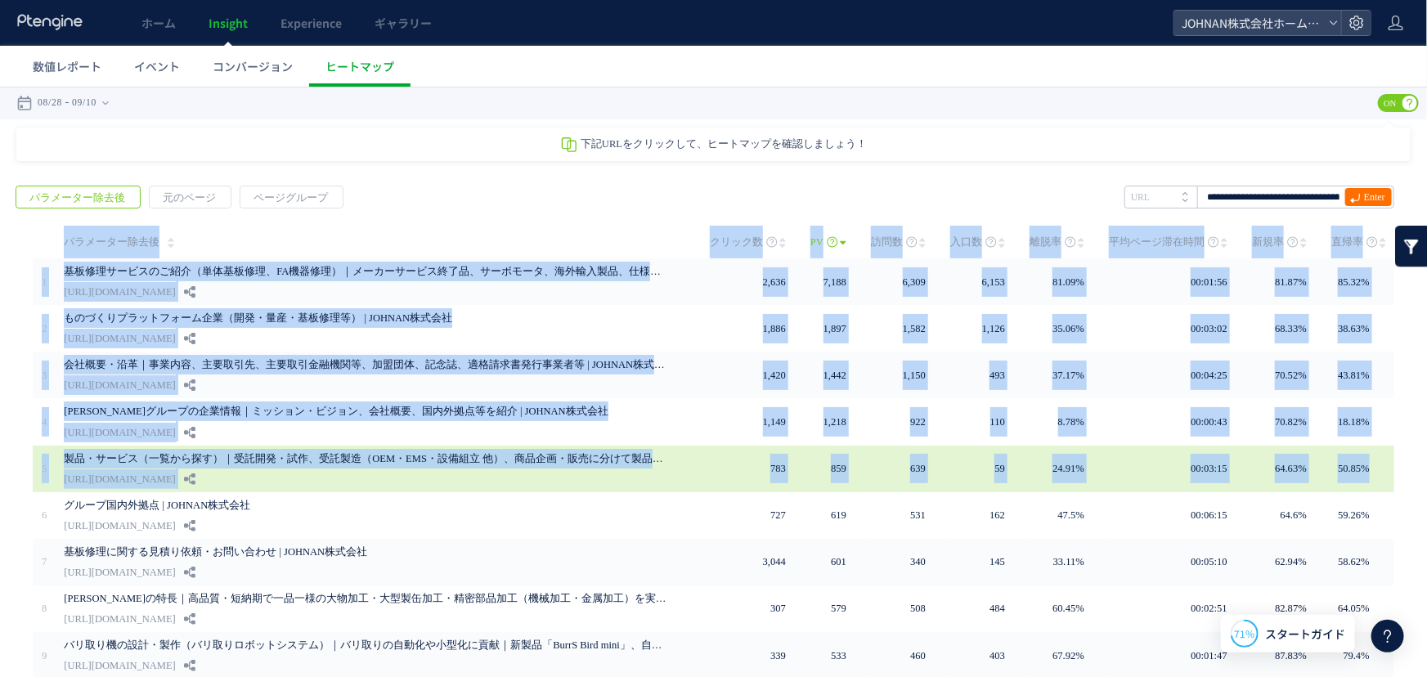
drag, startPoint x: 26, startPoint y: 447, endPoint x: 1381, endPoint y: 456, distance: 1354.7
click at [1381, 456] on div "PV" at bounding box center [713, 475] width 1395 height 500
copy div "loremipsu dolor SI ame con adi elitseddo eiu tem 6 incididuntut（labore、ETdolo）｜…"
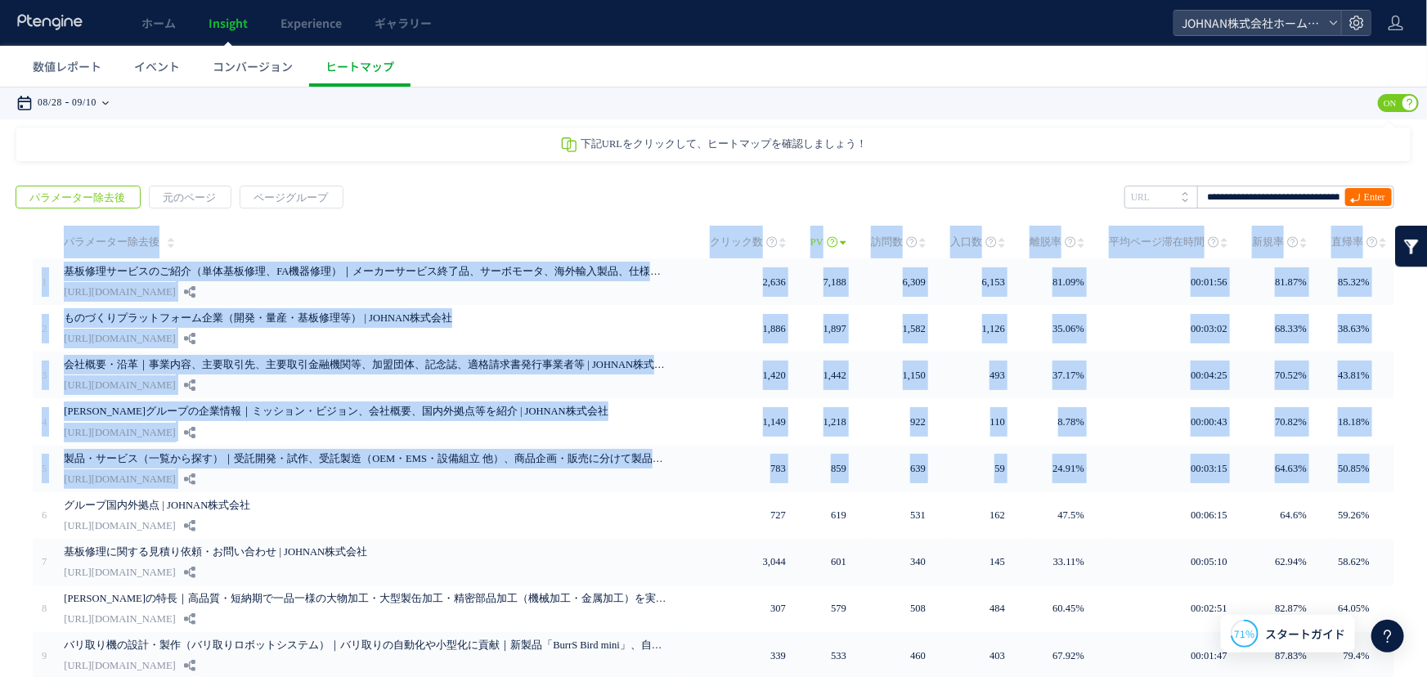
click at [97, 106] on time "09/10" at bounding box center [84, 102] width 25 height 33
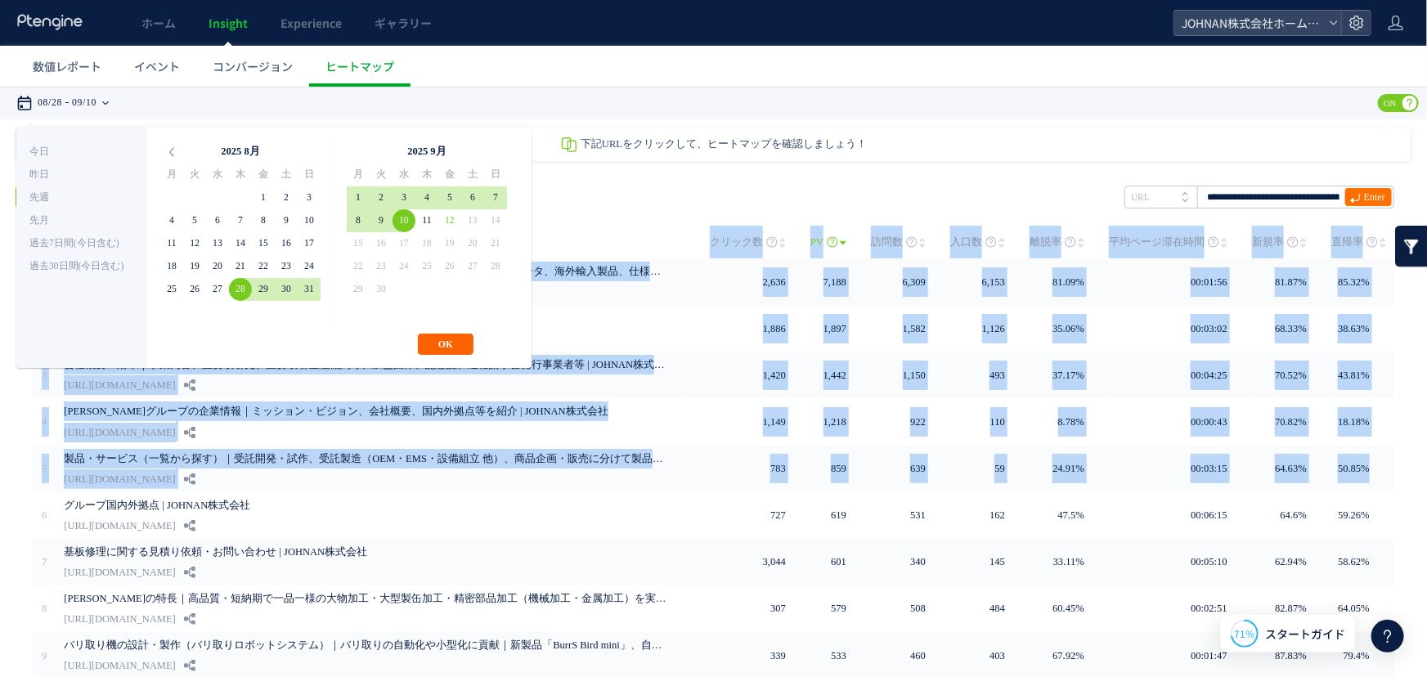
click at [443, 339] on button "OK" at bounding box center [446, 343] width 56 height 21
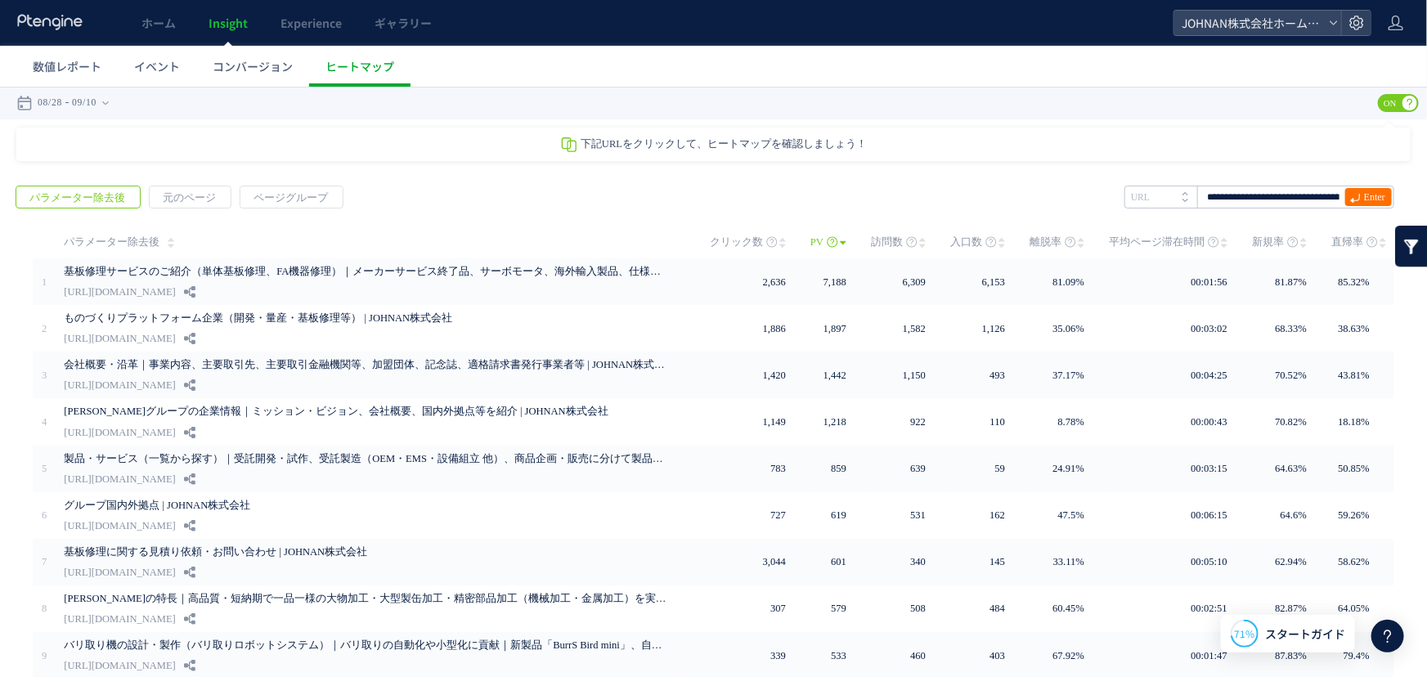
click at [532, 193] on div "戻る パラメーター除去後 元のページ ページグループ 実装" at bounding box center [713, 485] width 1427 height 632
click at [1364, 196] on span "Enter" at bounding box center [1374, 196] width 21 height 18
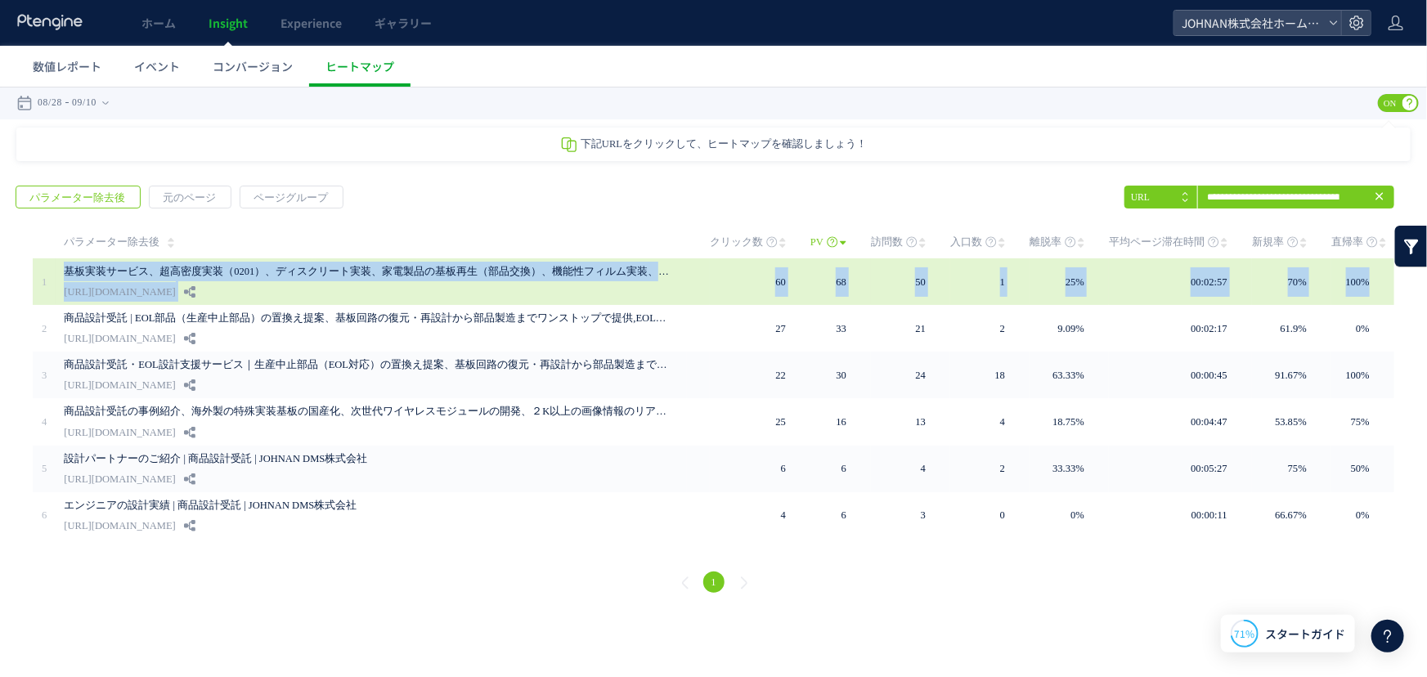
drag, startPoint x: 47, startPoint y: 260, endPoint x: 1384, endPoint y: 285, distance: 1336.9
click at [1384, 285] on tr "1" at bounding box center [714, 281] width 1362 height 47
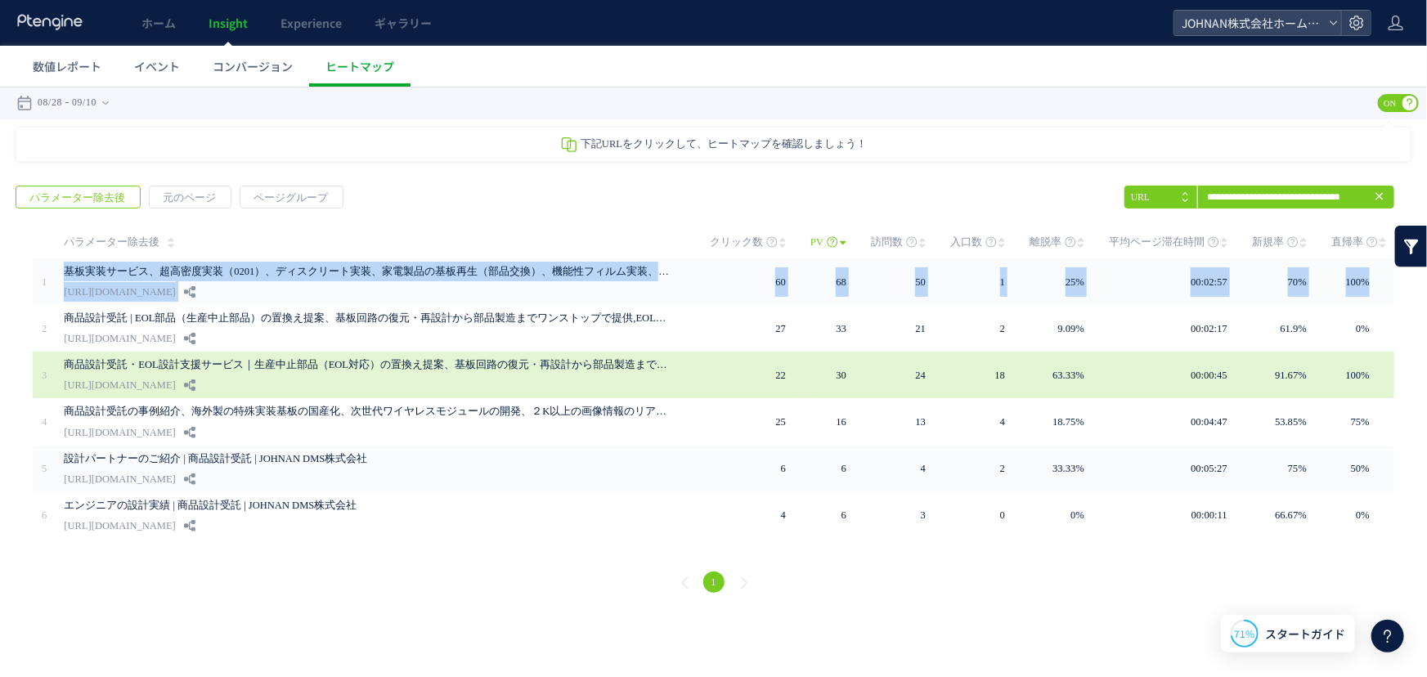
copy tr "基板実装サービス、超高密度実装（0201）、ディスクリート実装、家電製品の基板再生（部品交換）、機能性フィルム実装、紙基板実装等（愛知、滋賀、京都、大阪、岡山…"
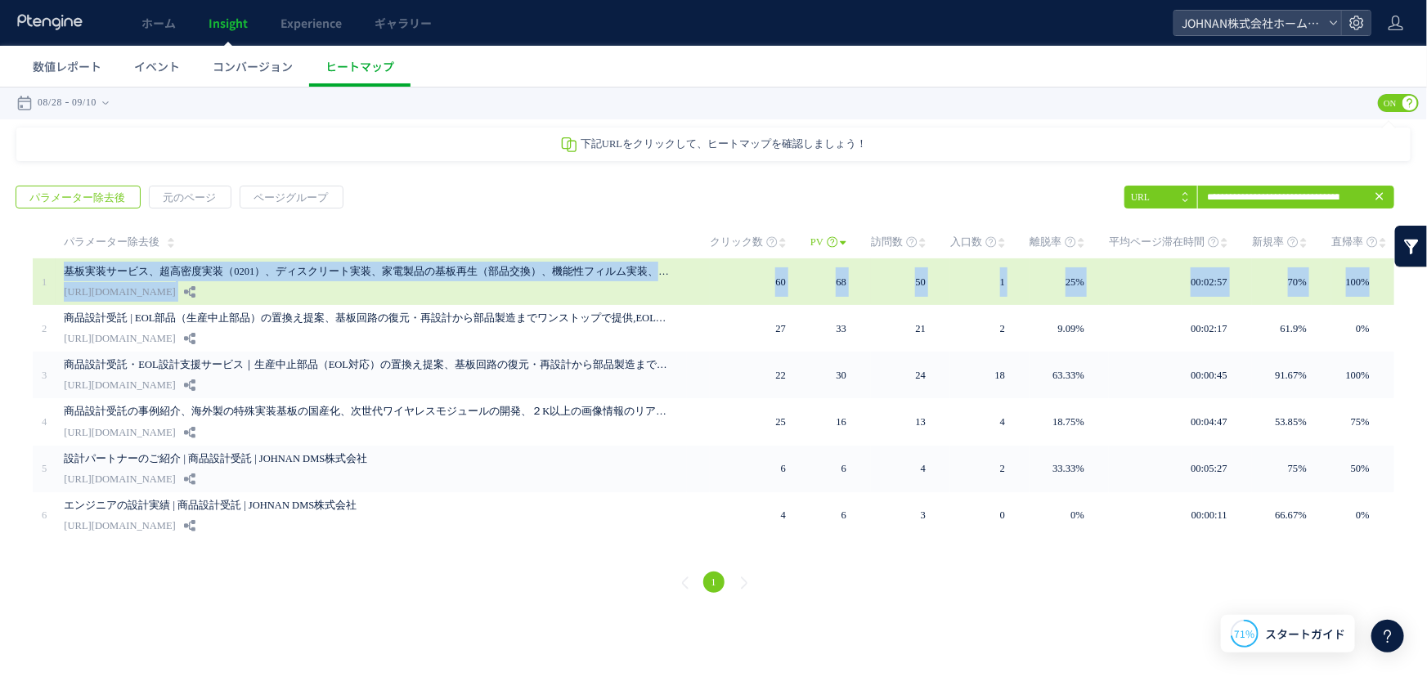
copy tr "基板実装サービス、超高密度実装（0201）、ディスクリート実装、家電製品の基板再生（部品交換）、機能性フィルム実装、紙基板実装等（愛知、滋賀、京都、大阪、岡山…"
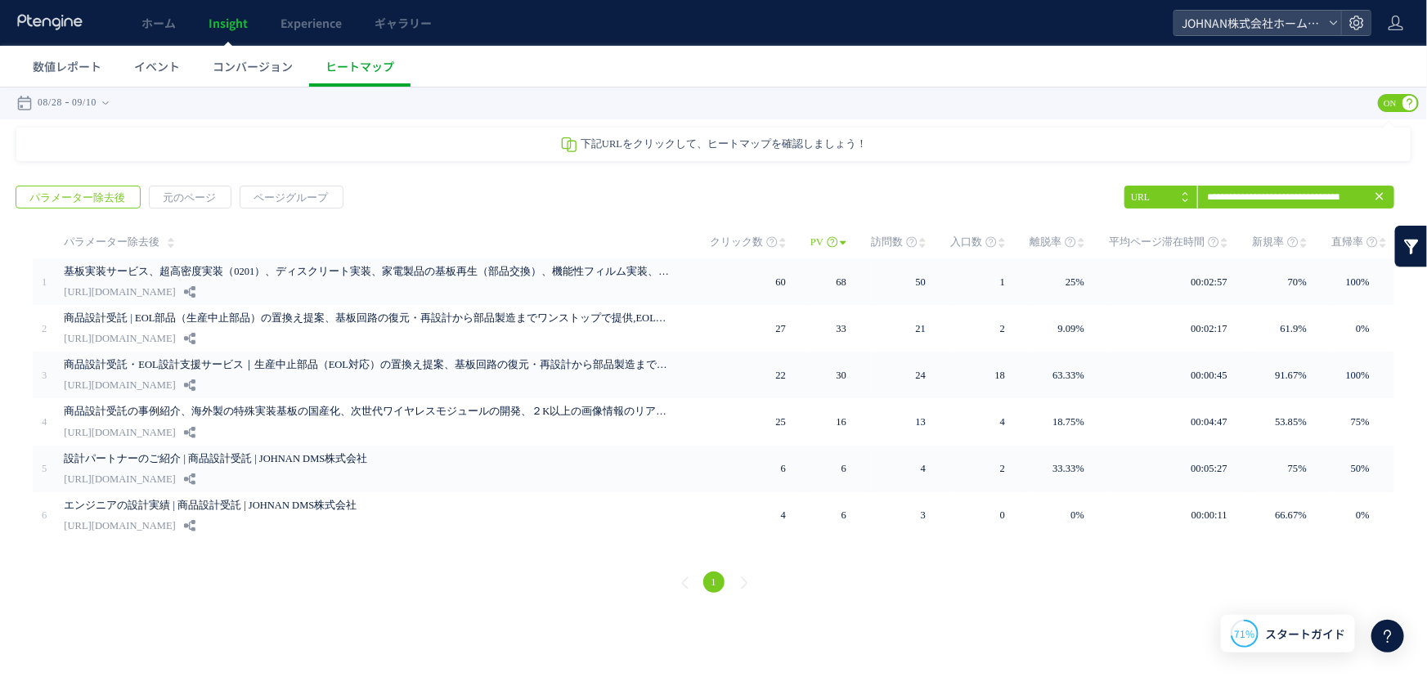
click at [11, 232] on div "戻る パラメーター除去後 元のページ ページグループ 実装" at bounding box center [713, 391] width 1427 height 445
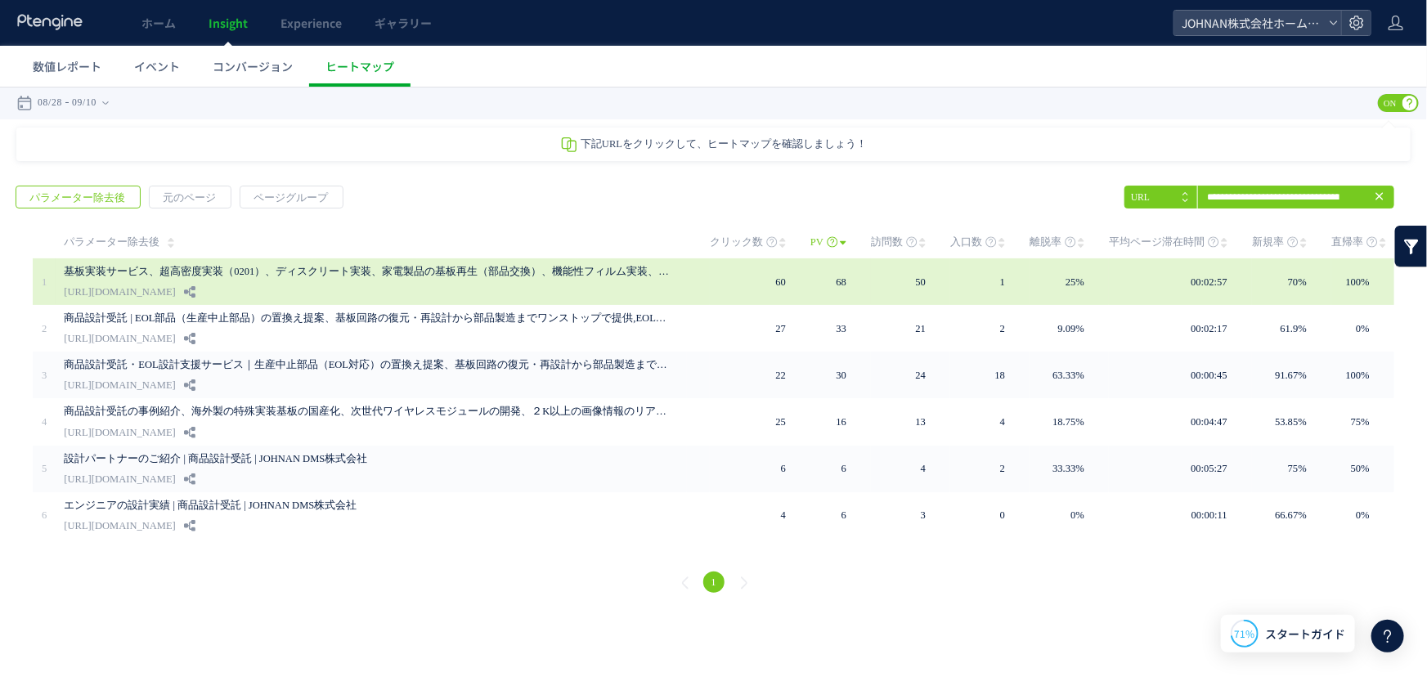
drag, startPoint x: 25, startPoint y: 267, endPoint x: 1292, endPoint y: 285, distance: 1266.4
click at [1398, 282] on div "PV" at bounding box center [713, 381] width 1395 height 313
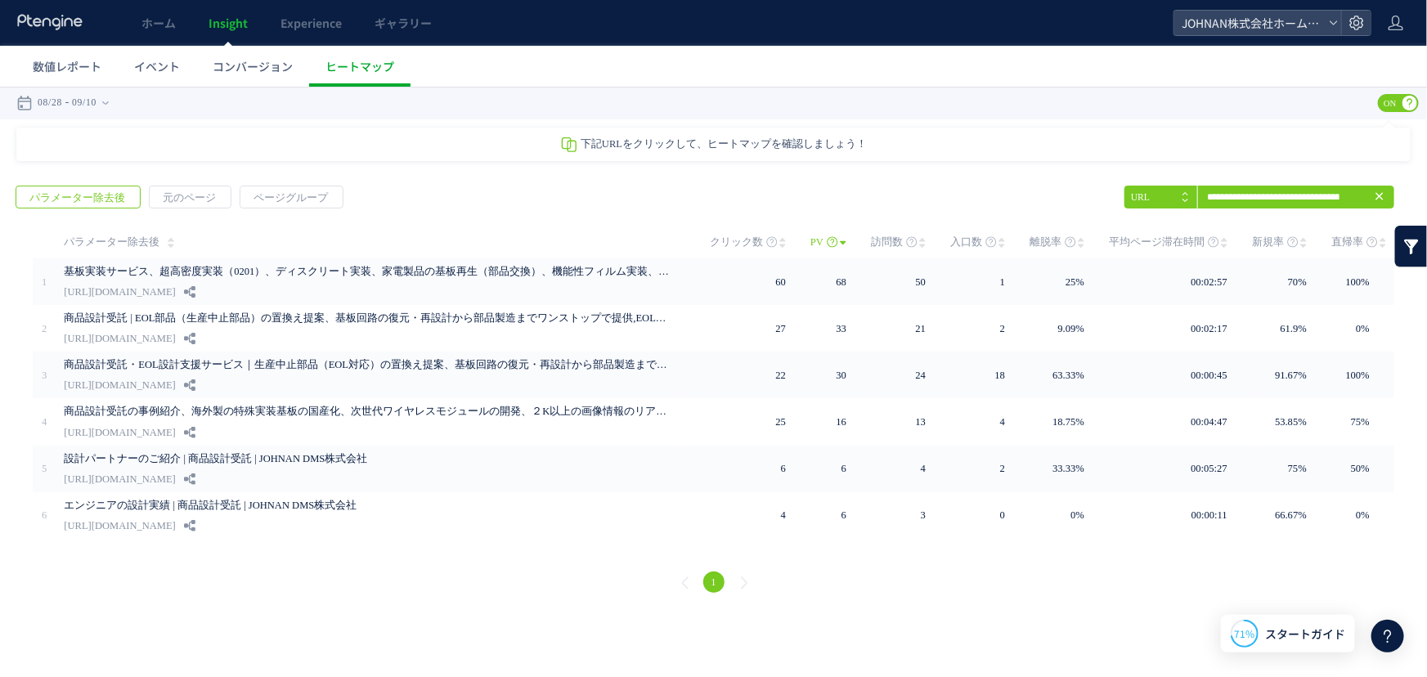
click at [352, 239] on td "パラメーター除去後" at bounding box center [372, 241] width 632 height 33
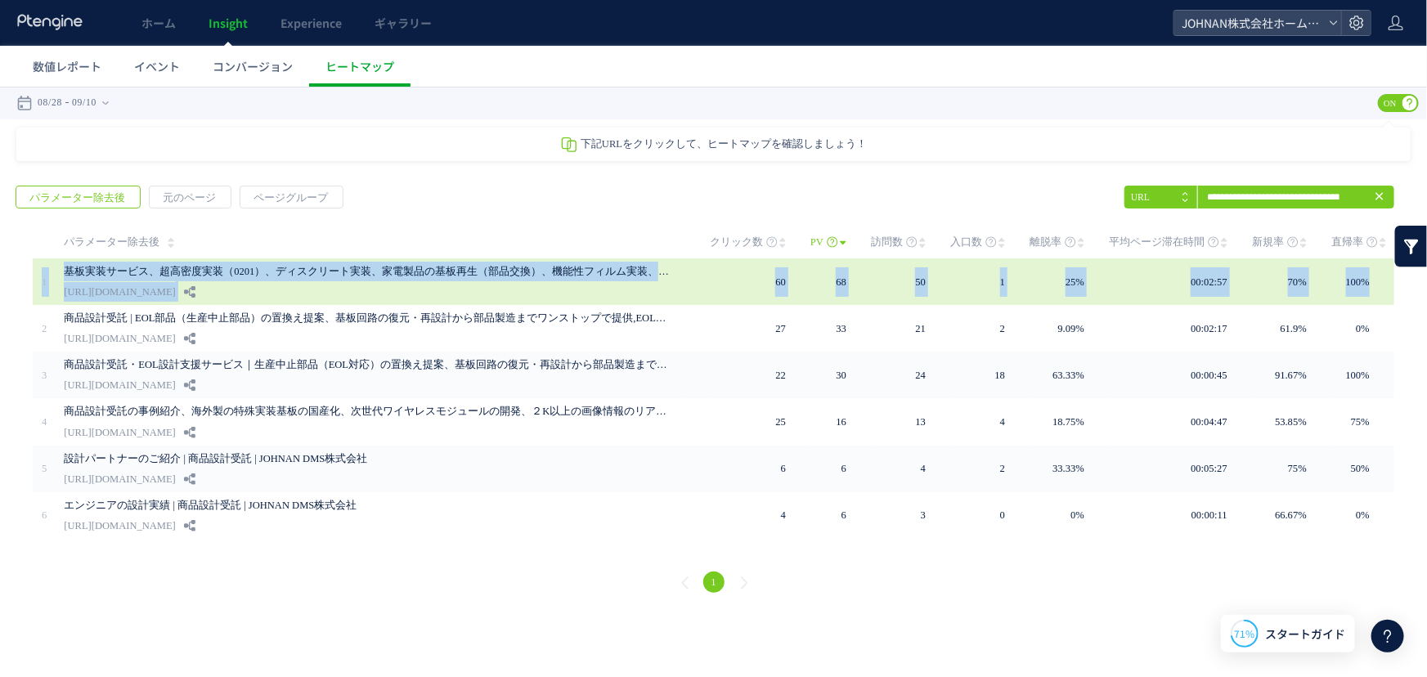
drag, startPoint x: 34, startPoint y: 266, endPoint x: 1374, endPoint y: 284, distance: 1340.9
click at [1374, 284] on tr "1" at bounding box center [714, 281] width 1362 height 47
copy tr "1 基板実装サービス、超高密度実装（0201）、ディスクリート実装、家電製品の基板再生（部品交換）、機能性フィルム実装、紙基板実装等（愛知、滋賀、京都、大阪、…"
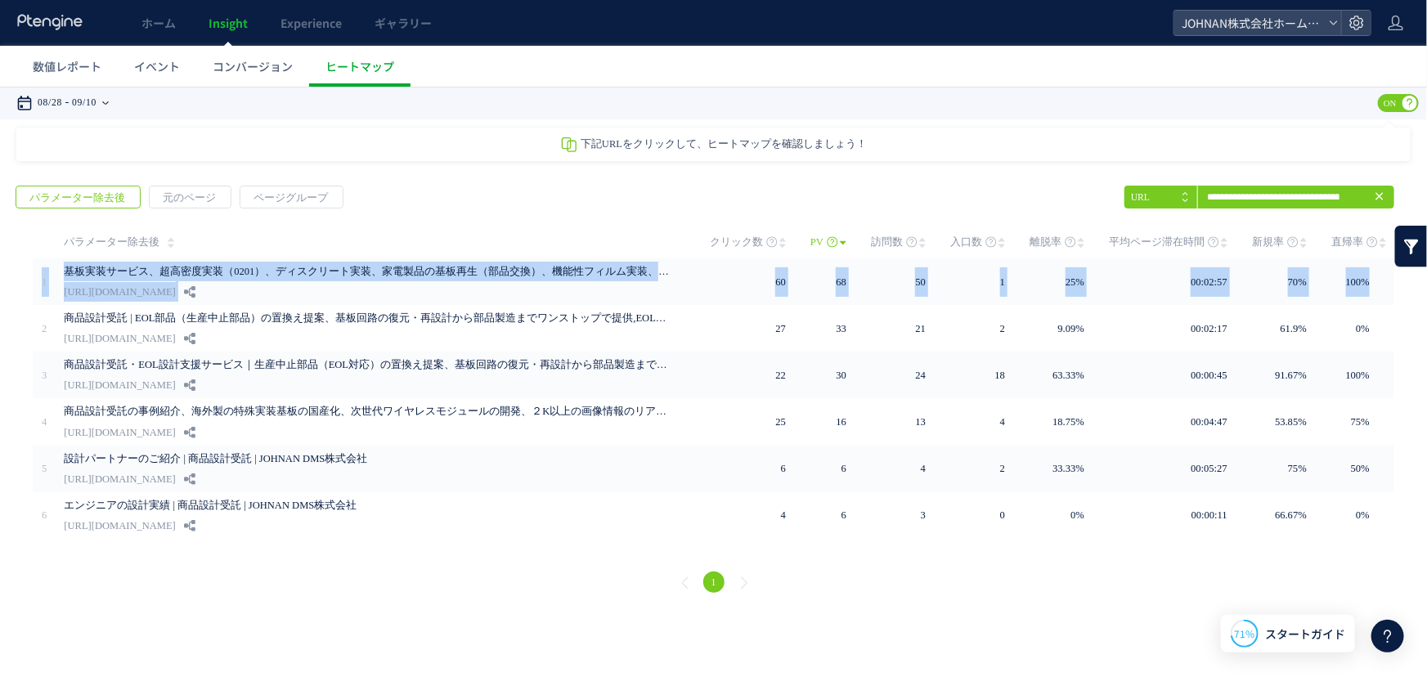
click at [97, 99] on time "09/10" at bounding box center [84, 102] width 25 height 33
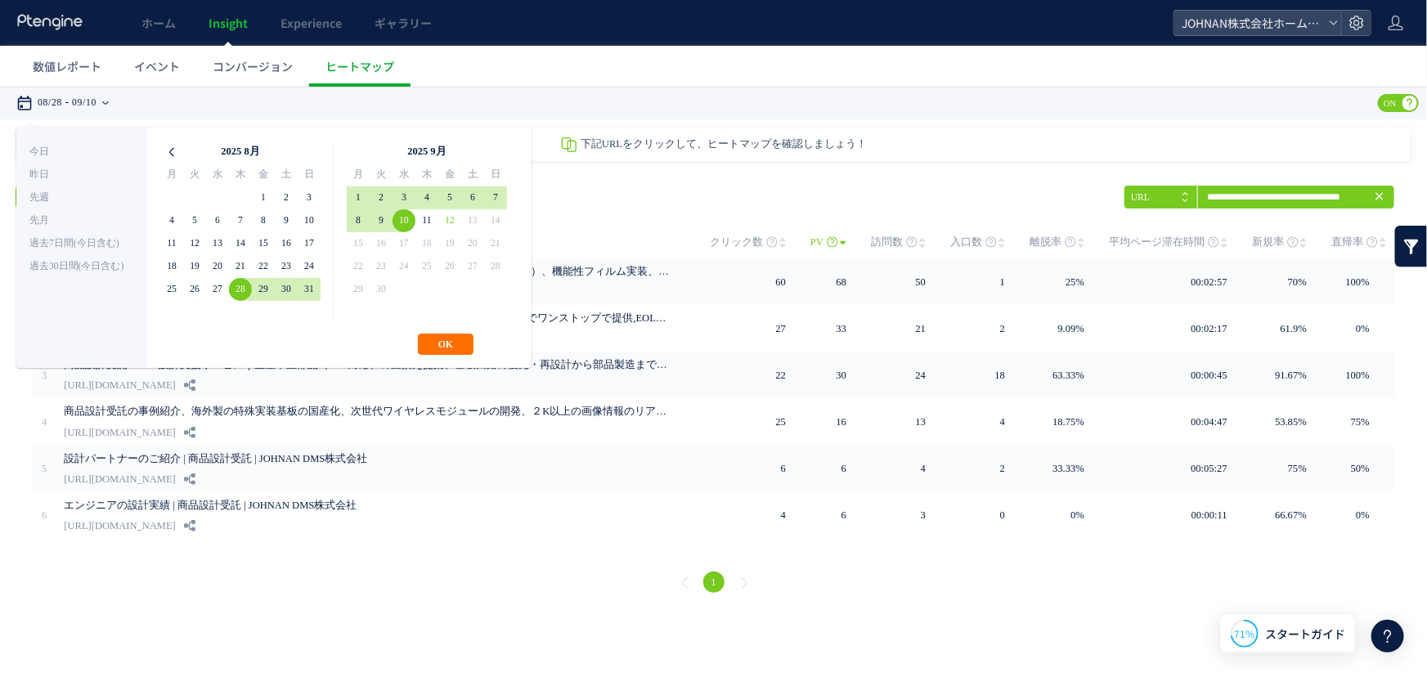
click at [173, 146] on icon at bounding box center [171, 151] width 23 height 23
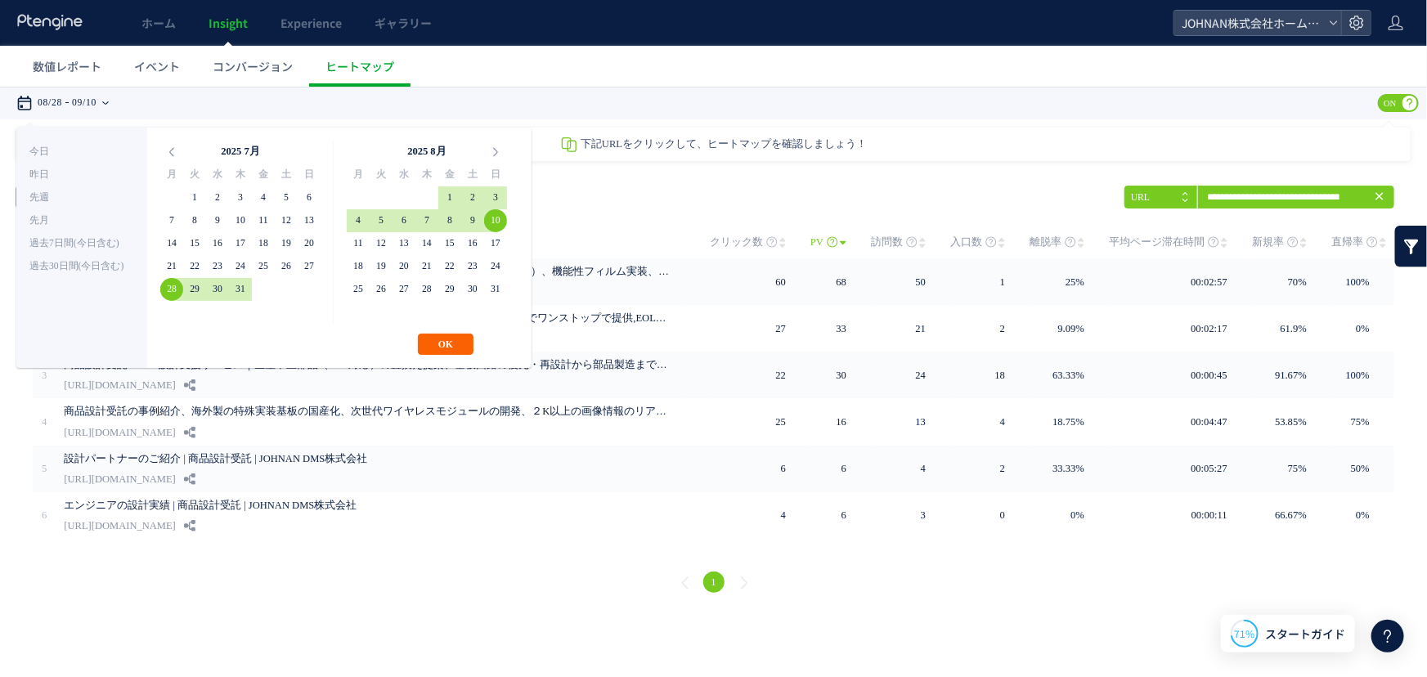
drag, startPoint x: 459, startPoint y: 348, endPoint x: 472, endPoint y: 357, distance: 16.4
click at [461, 349] on button "OK" at bounding box center [446, 343] width 56 height 21
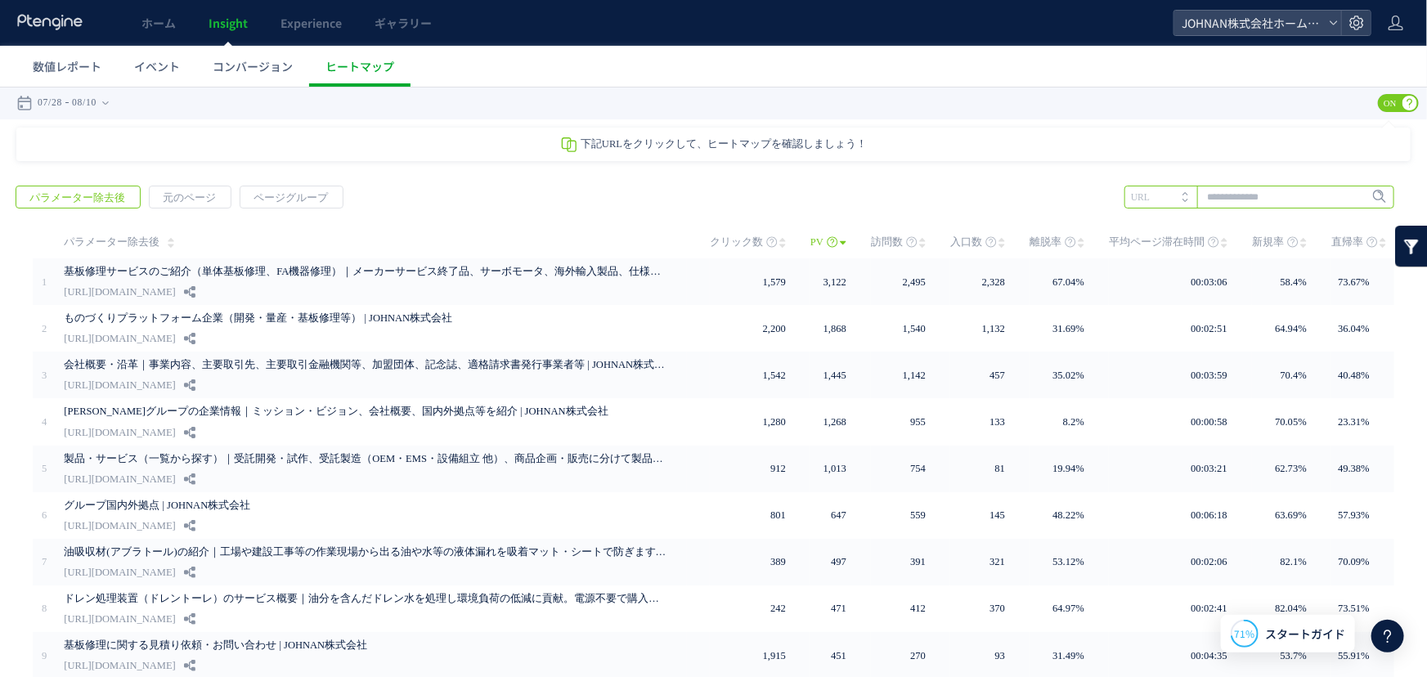
click at [1243, 192] on input "text" at bounding box center [1260, 196] width 270 height 23
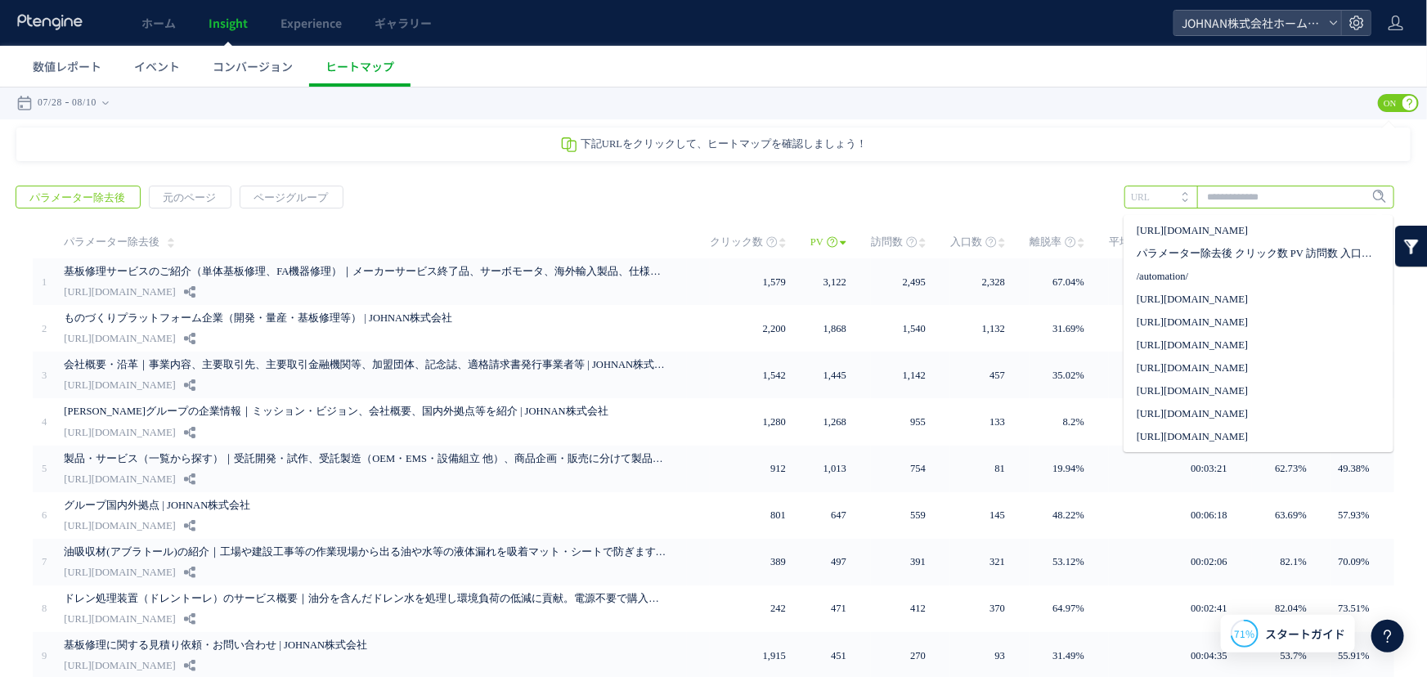
click at [1243, 192] on input "text" at bounding box center [1260, 196] width 270 height 23
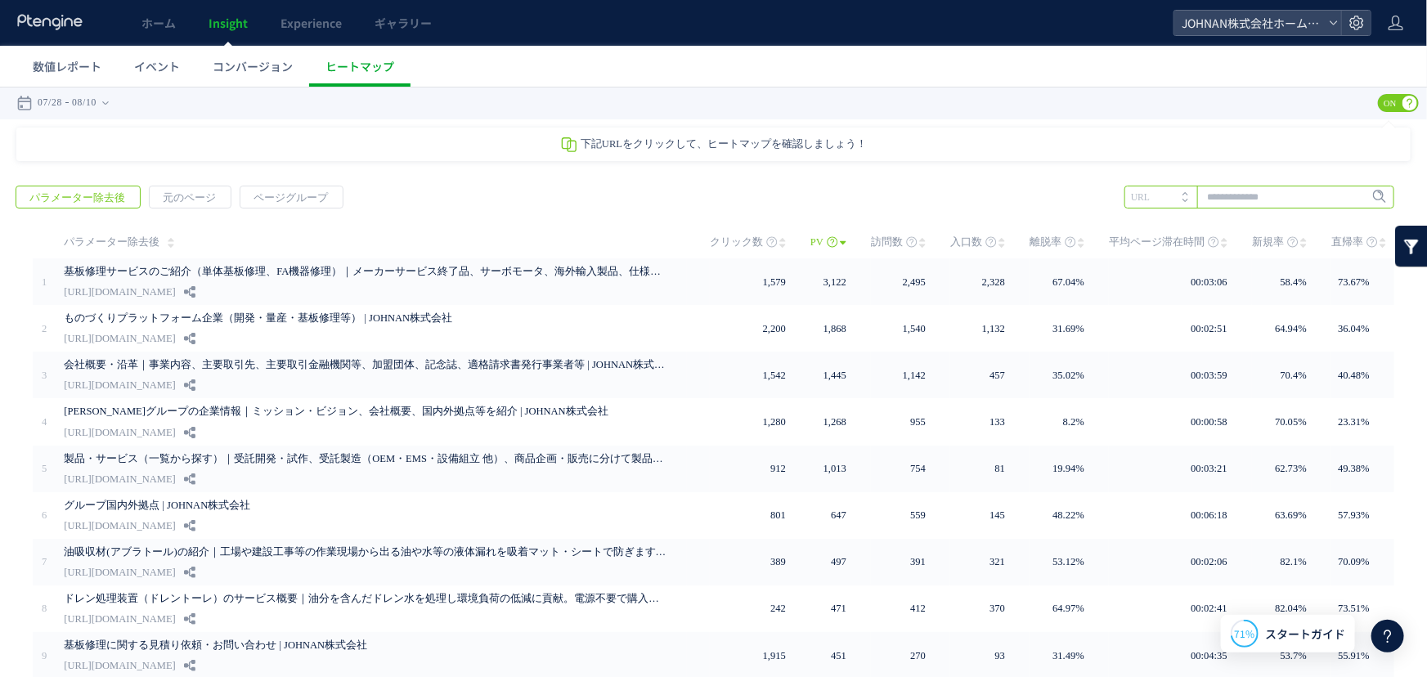
click at [1243, 192] on input "text" at bounding box center [1260, 196] width 270 height 23
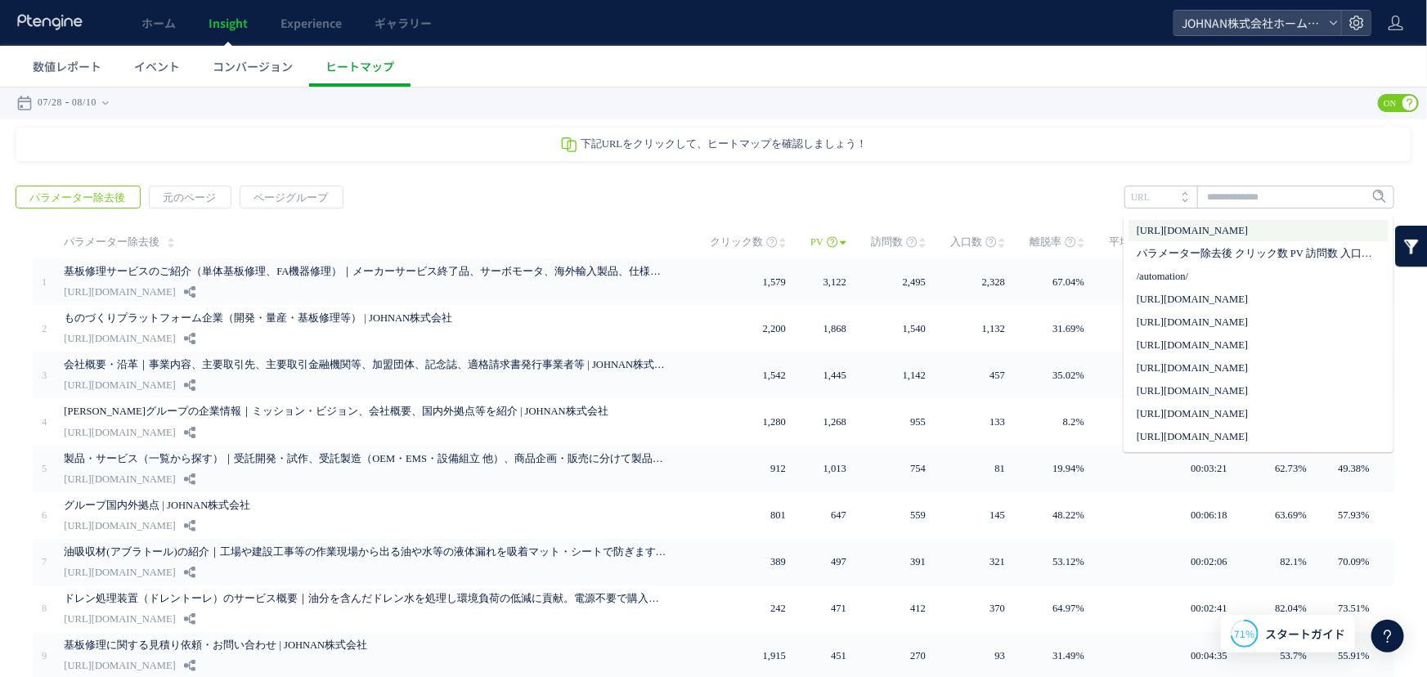
click at [1256, 228] on li "[URL][DOMAIN_NAME]" at bounding box center [1259, 229] width 260 height 21
type input "**********"
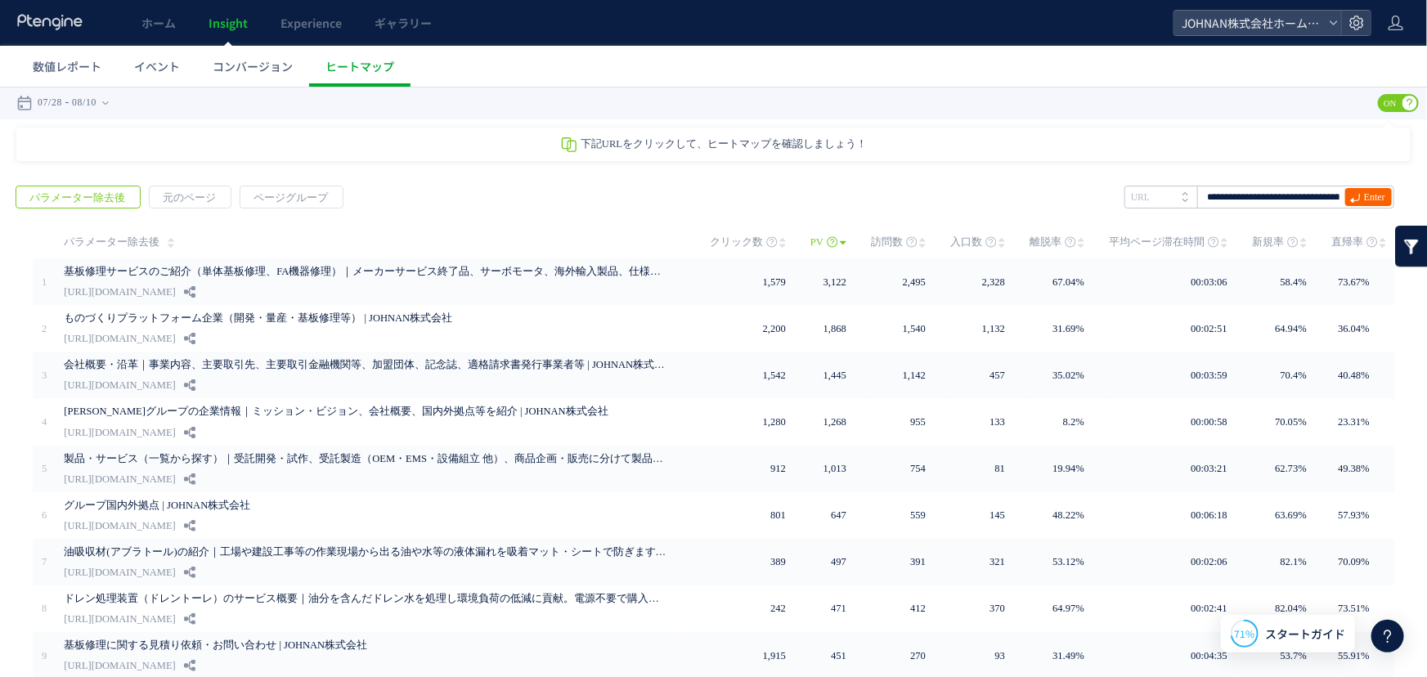
click at [1351, 197] on icon at bounding box center [1356, 197] width 11 height 11
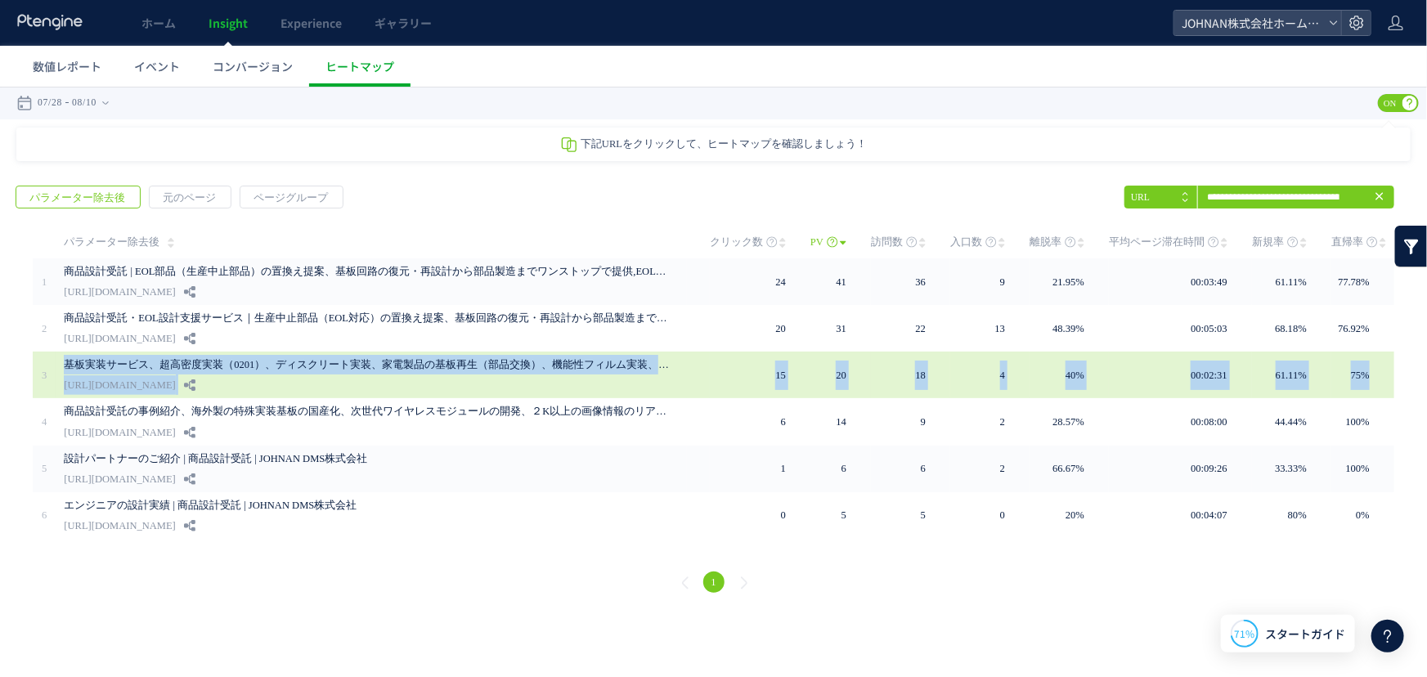
drag, startPoint x: 51, startPoint y: 362, endPoint x: 1384, endPoint y: 363, distance: 1333.4
click at [1384, 363] on tr "3" at bounding box center [714, 374] width 1362 height 47
copy tr "基板実装サービス、超高密度実装（0201）、ディスクリート実装、家電製品の基板再生（部品交換）、機能性フィルム実装、紙基板実装等（愛知、滋賀、京都、大阪、岡山…"
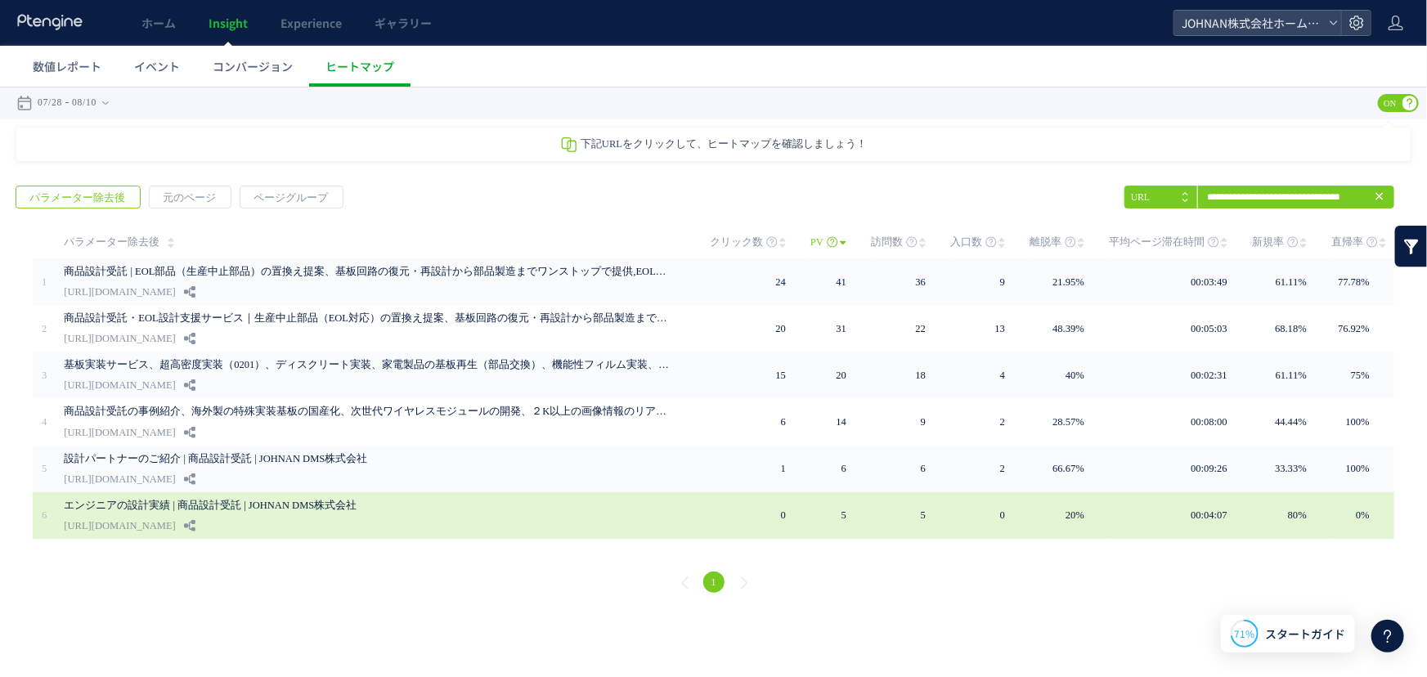
drag, startPoint x: 582, startPoint y: 592, endPoint x: 673, endPoint y: 521, distance: 116.0
click at [591, 587] on div "1" at bounding box center [713, 584] width 1395 height 59
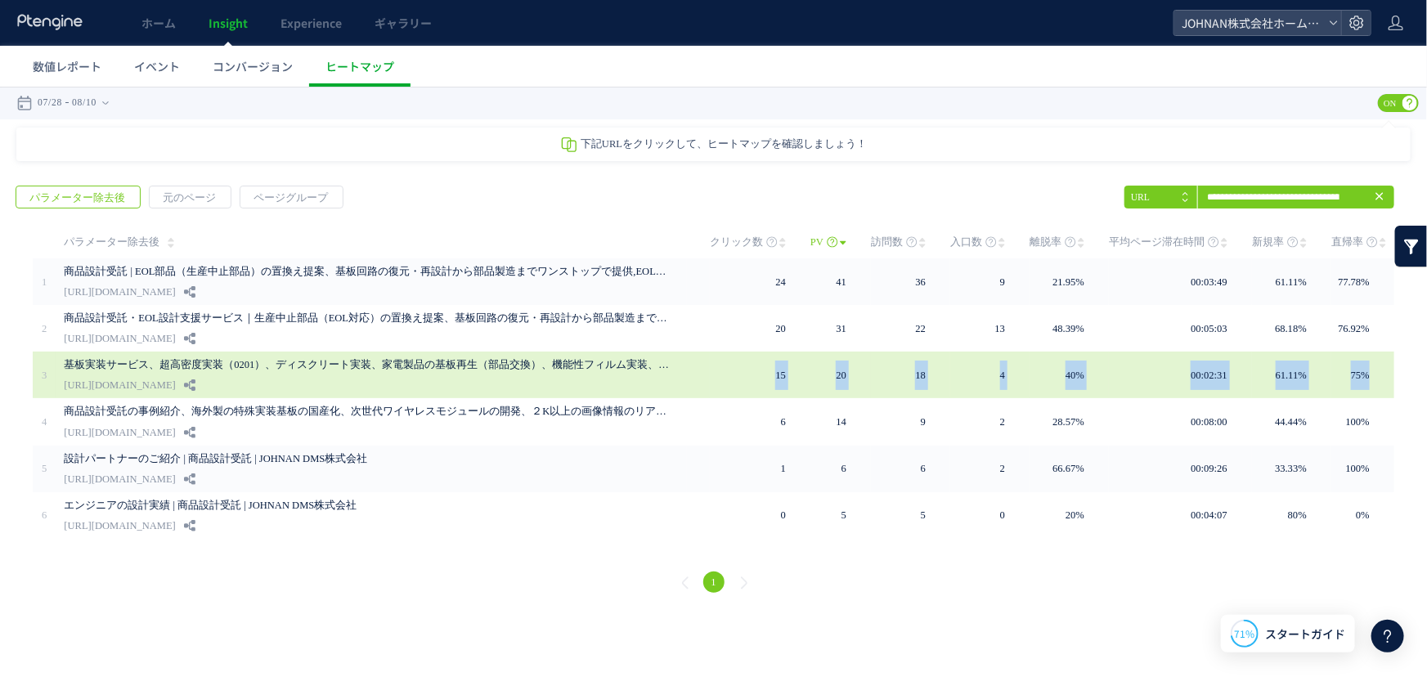
drag, startPoint x: 762, startPoint y: 362, endPoint x: 1378, endPoint y: 375, distance: 616.1
click at [1378, 375] on tr "3" at bounding box center [714, 374] width 1362 height 47
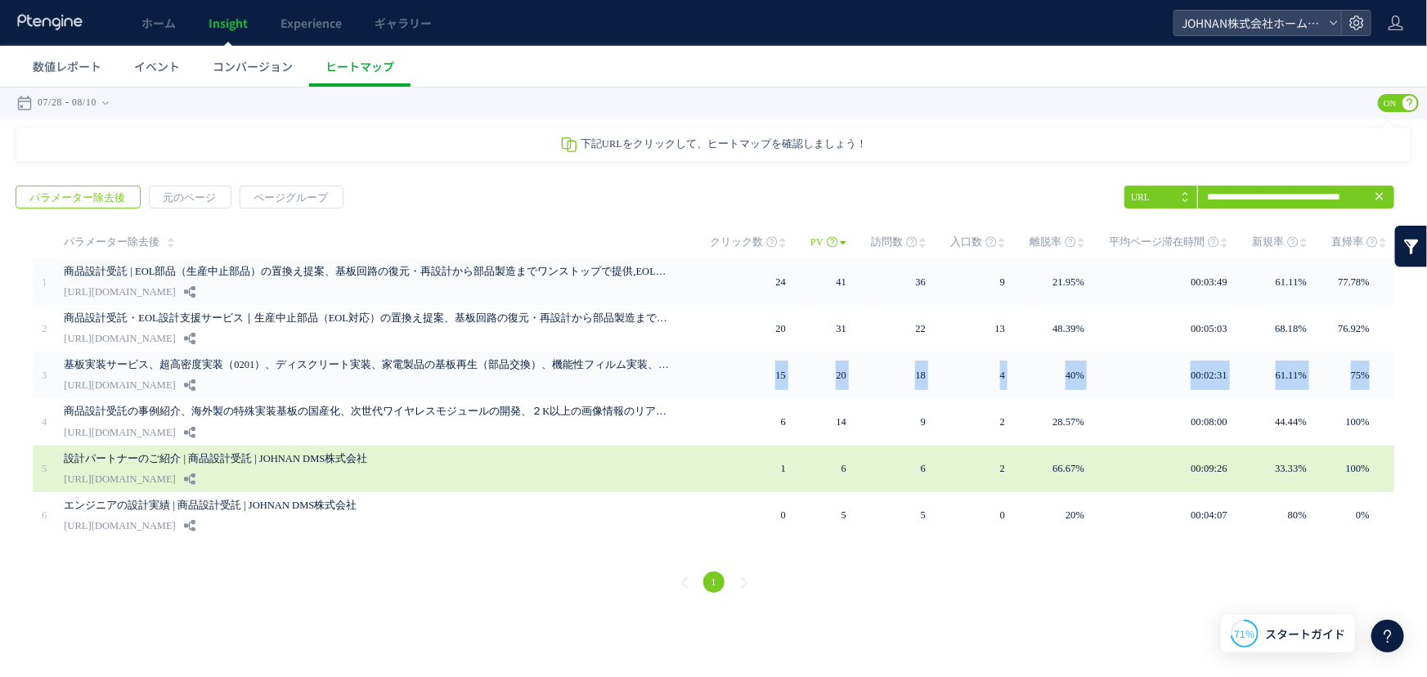
copy tr "15 20 18 4 40% 00:02:31 61.11% 75%"
